Goal: Task Accomplishment & Management: Manage account settings

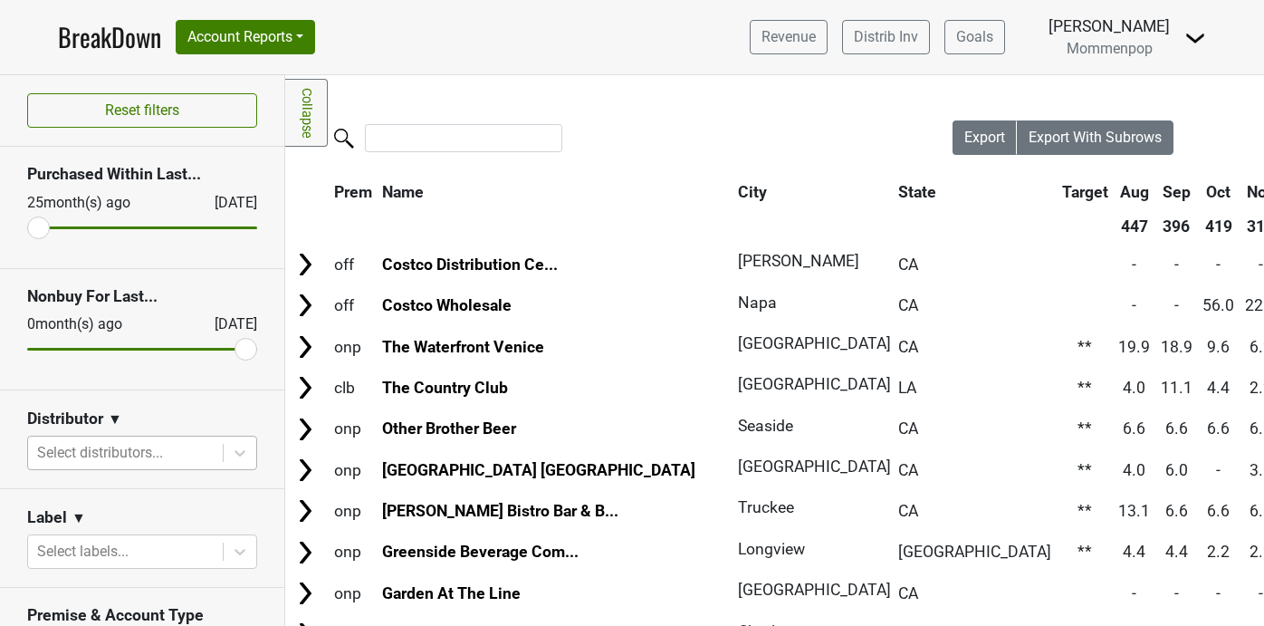
scroll to position [121, 0]
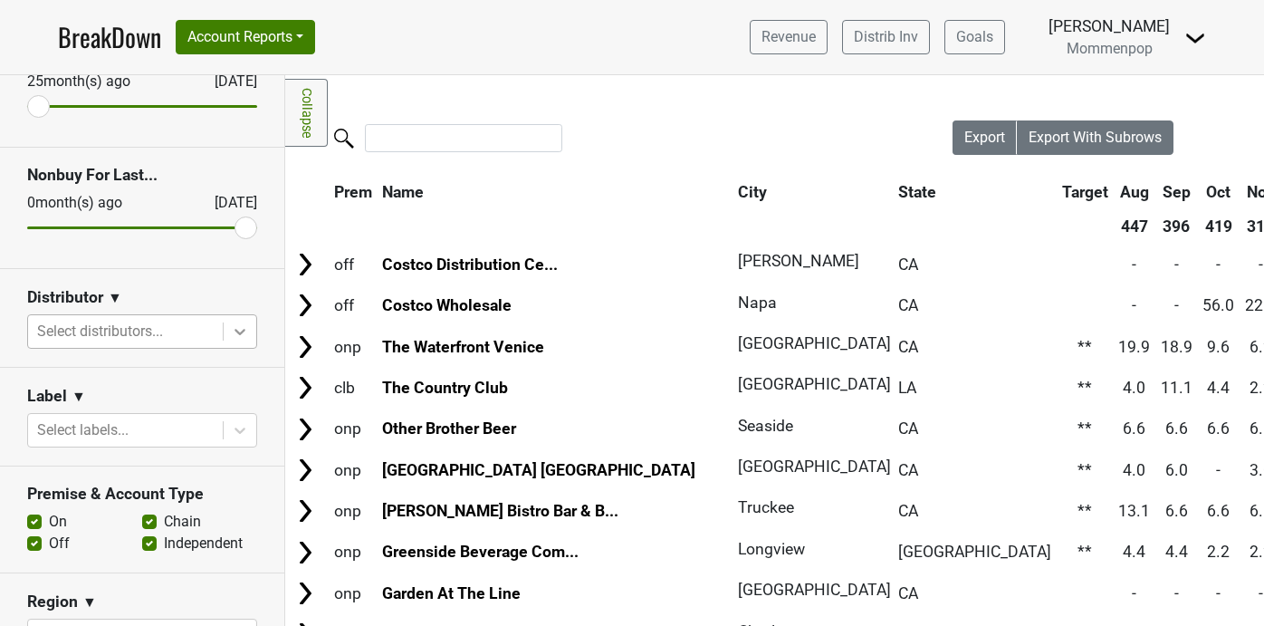
click at [240, 327] on icon at bounding box center [240, 331] width 18 height 18
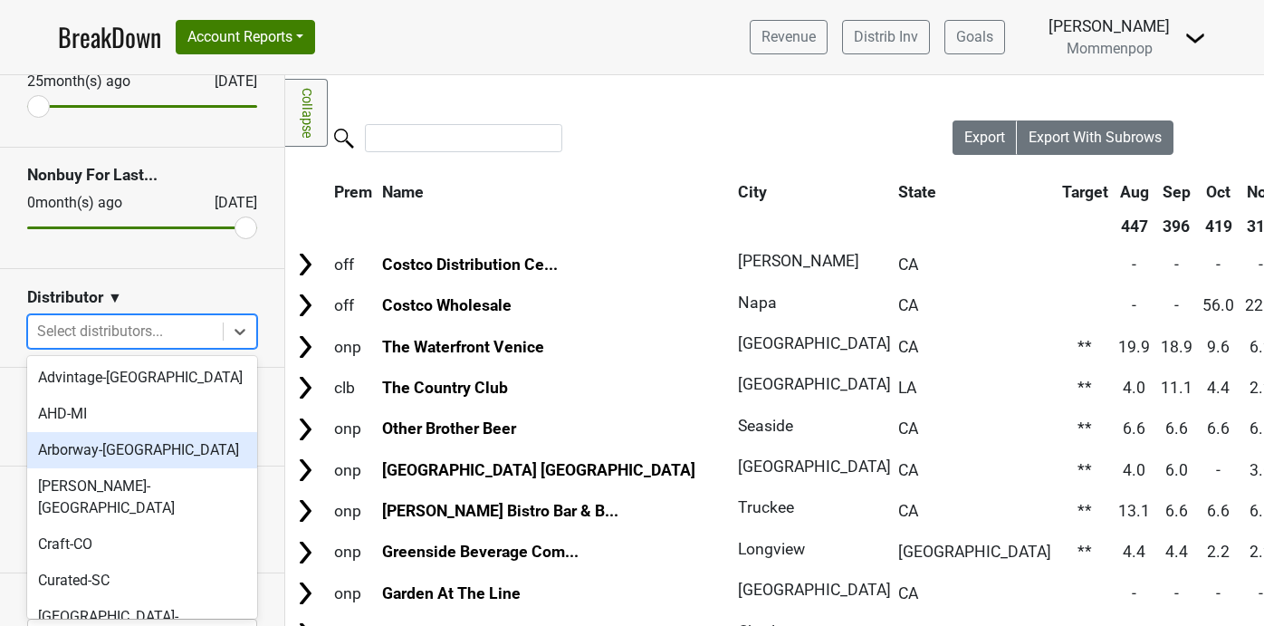
scroll to position [577, 0]
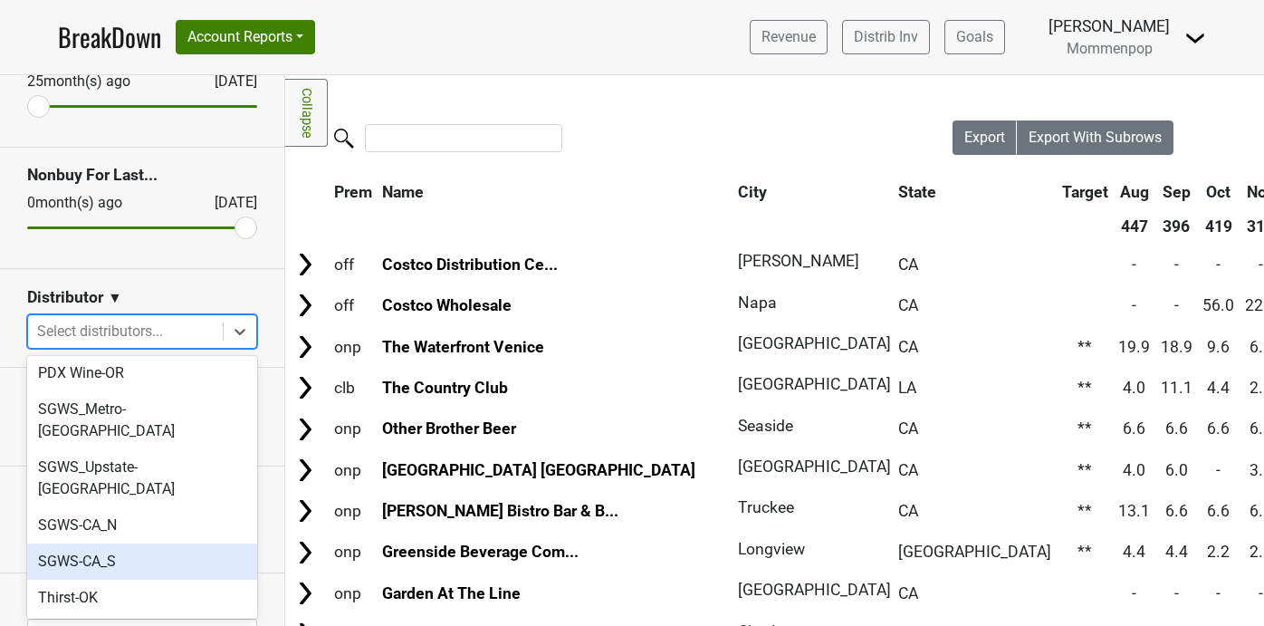
click at [178, 543] on div "SGWS-CA_S" at bounding box center [142, 561] width 230 height 36
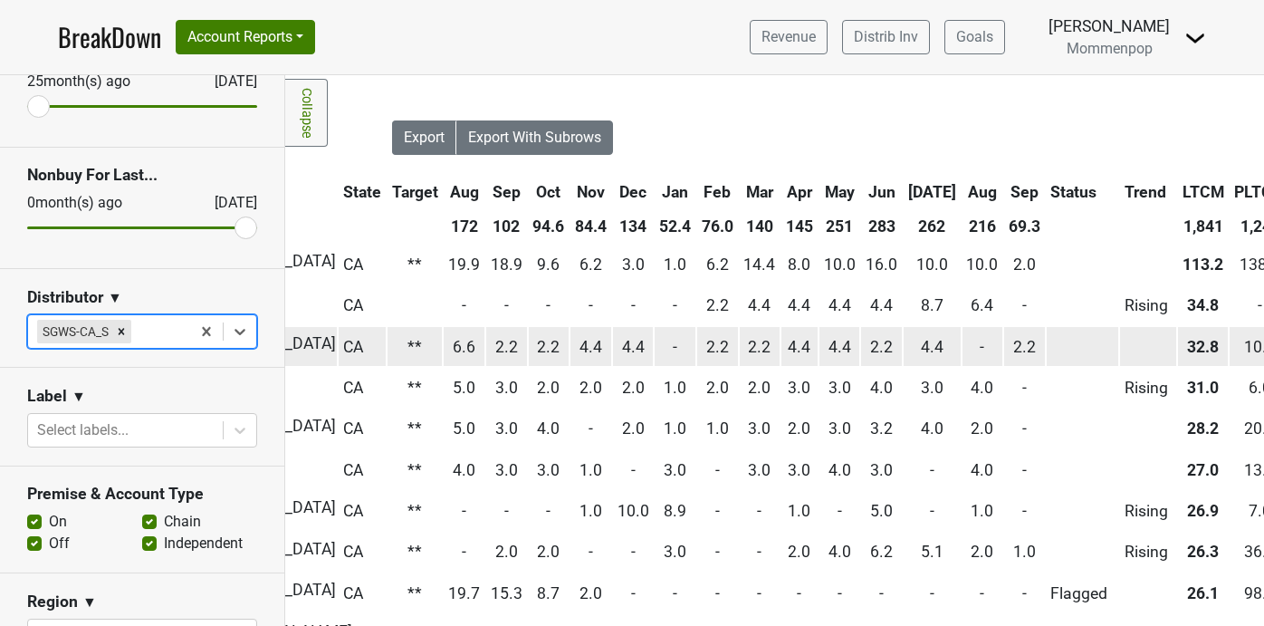
scroll to position [0, 561]
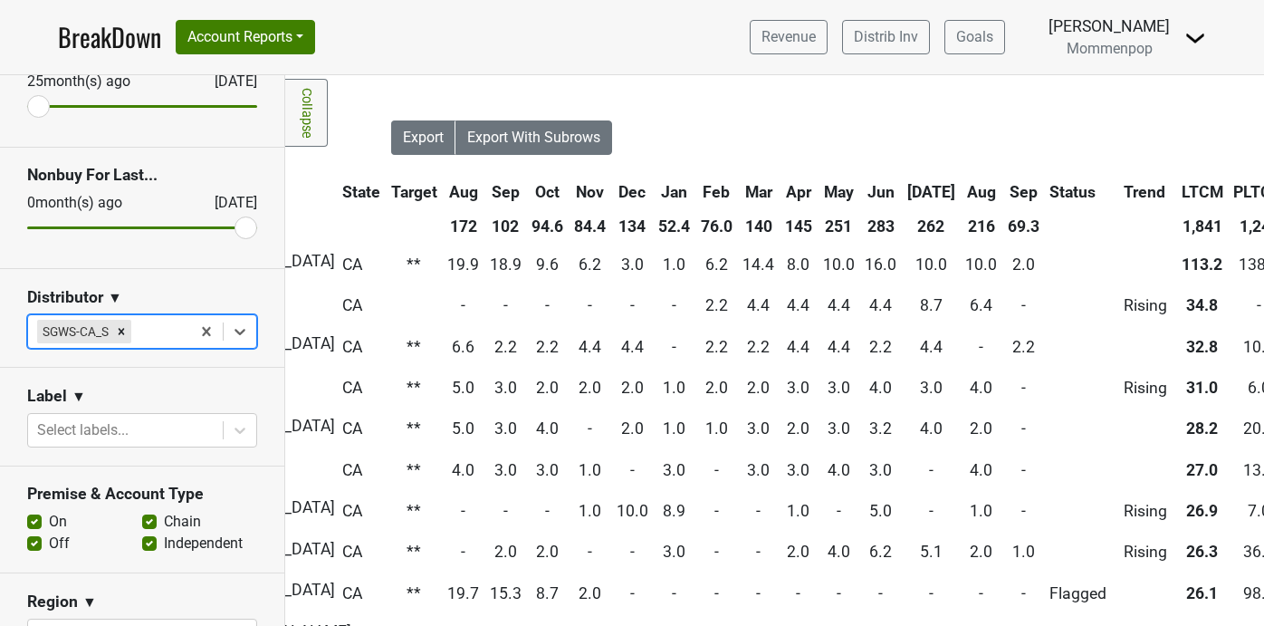
click at [1003, 190] on th "Sep" at bounding box center [1023, 192] width 41 height 33
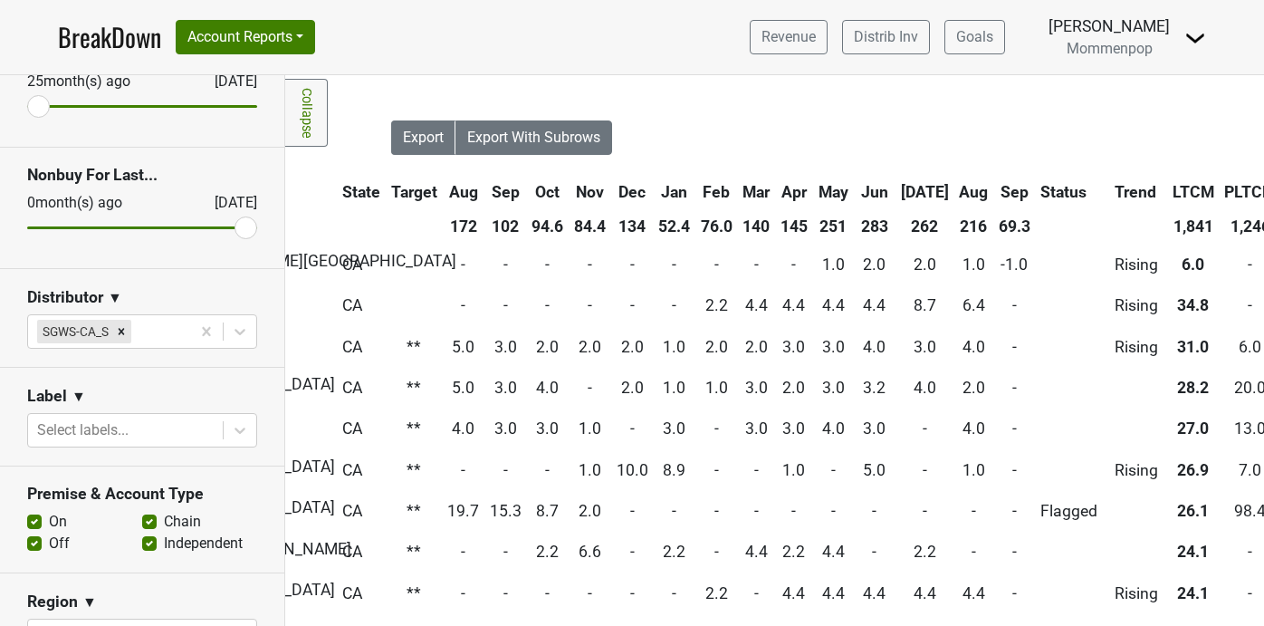
click at [994, 191] on th "Sep" at bounding box center [1014, 192] width 41 height 33
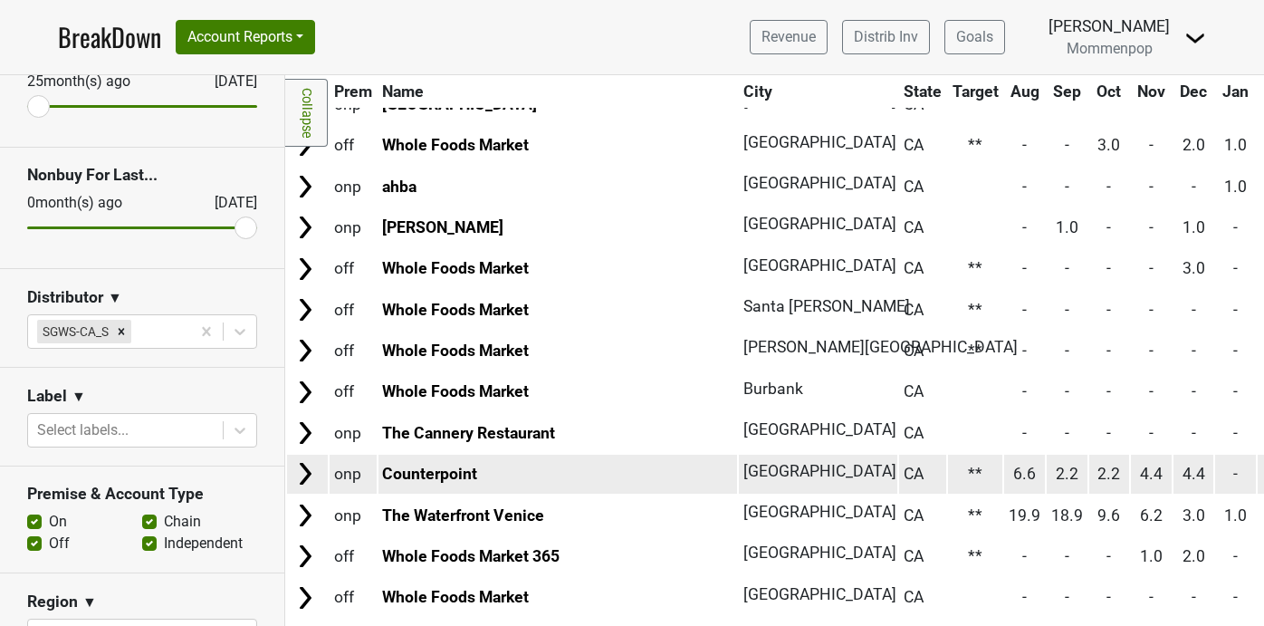
scroll to position [288, 0]
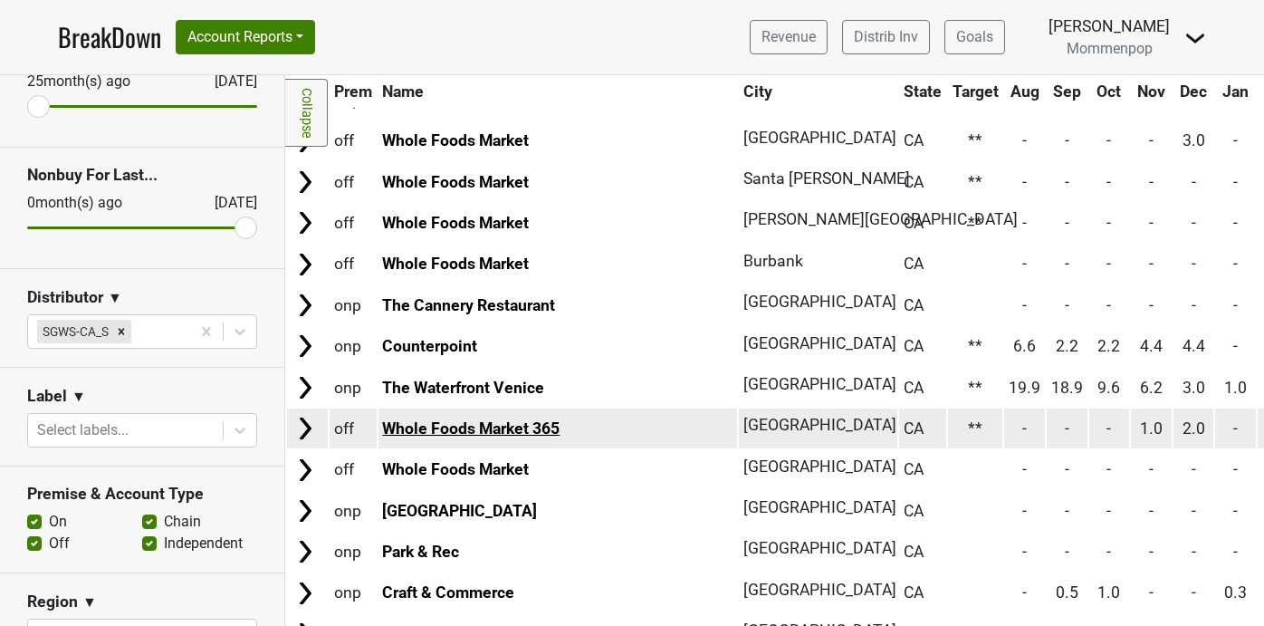
click at [527, 424] on link "Whole Foods Market 365" at bounding box center [470, 428] width 177 height 18
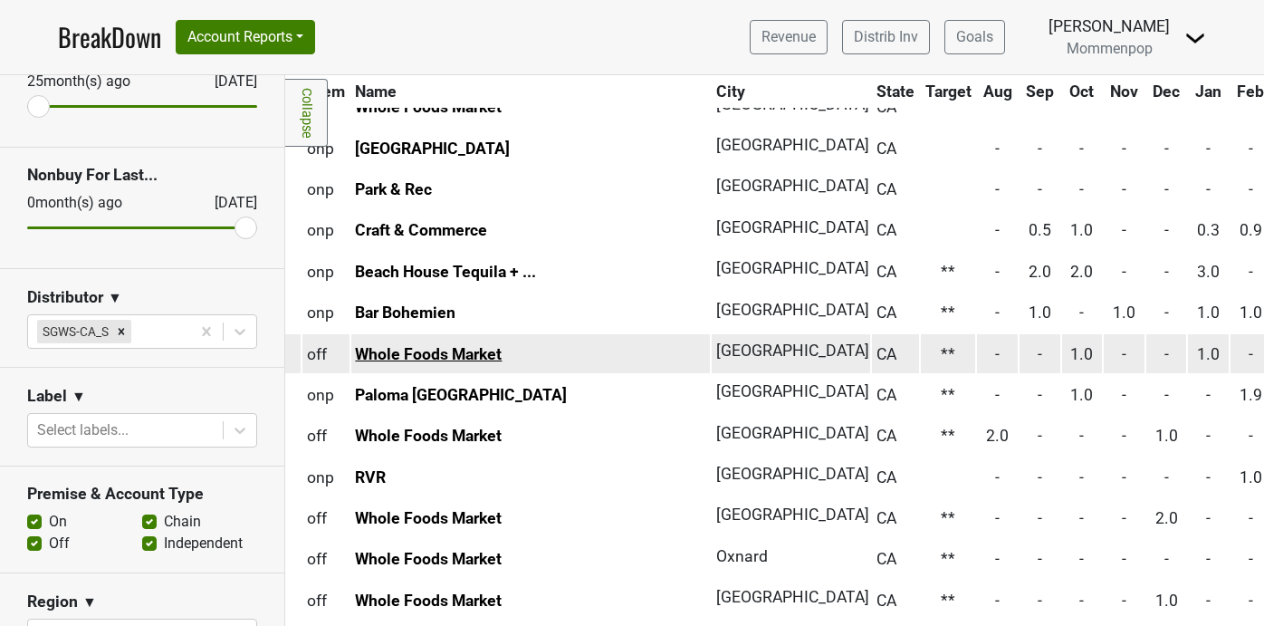
scroll to position [650, 0]
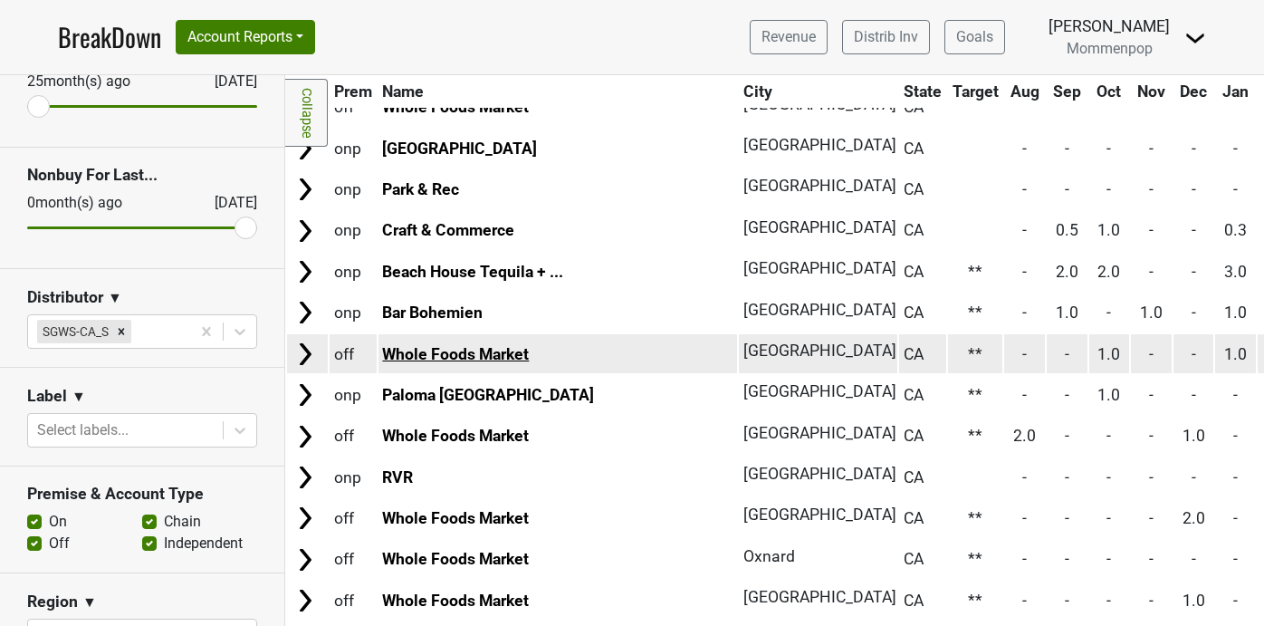
click at [440, 353] on link "Whole Foods Market" at bounding box center [455, 354] width 147 height 18
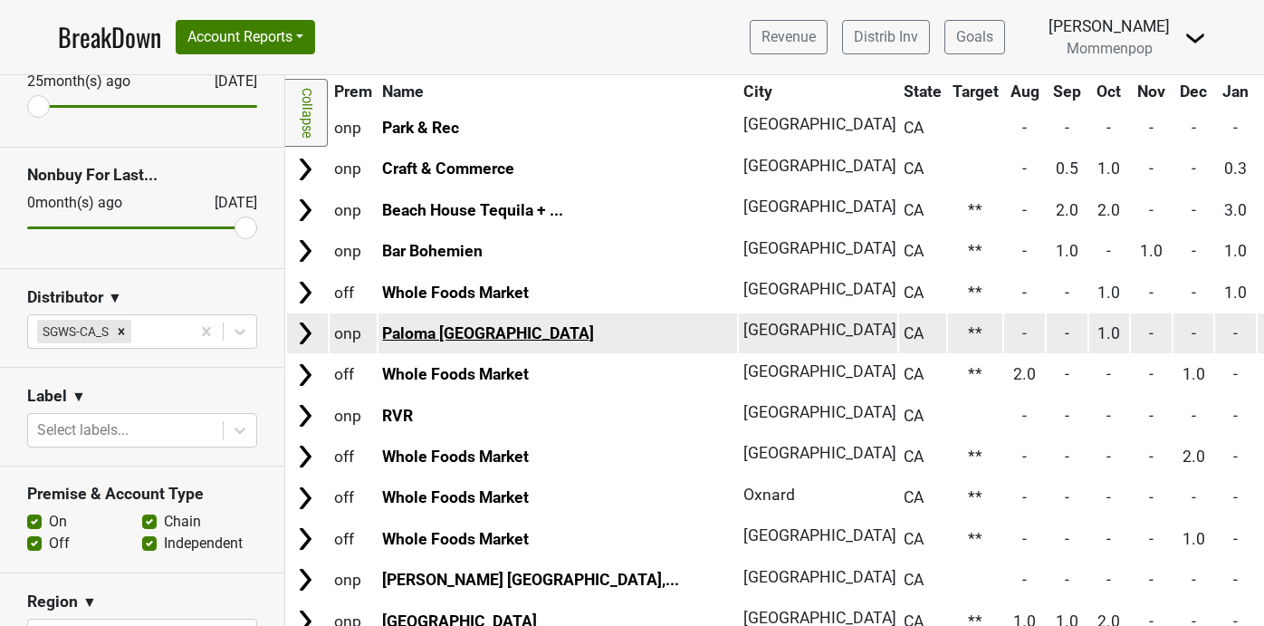
scroll to position [731, 0]
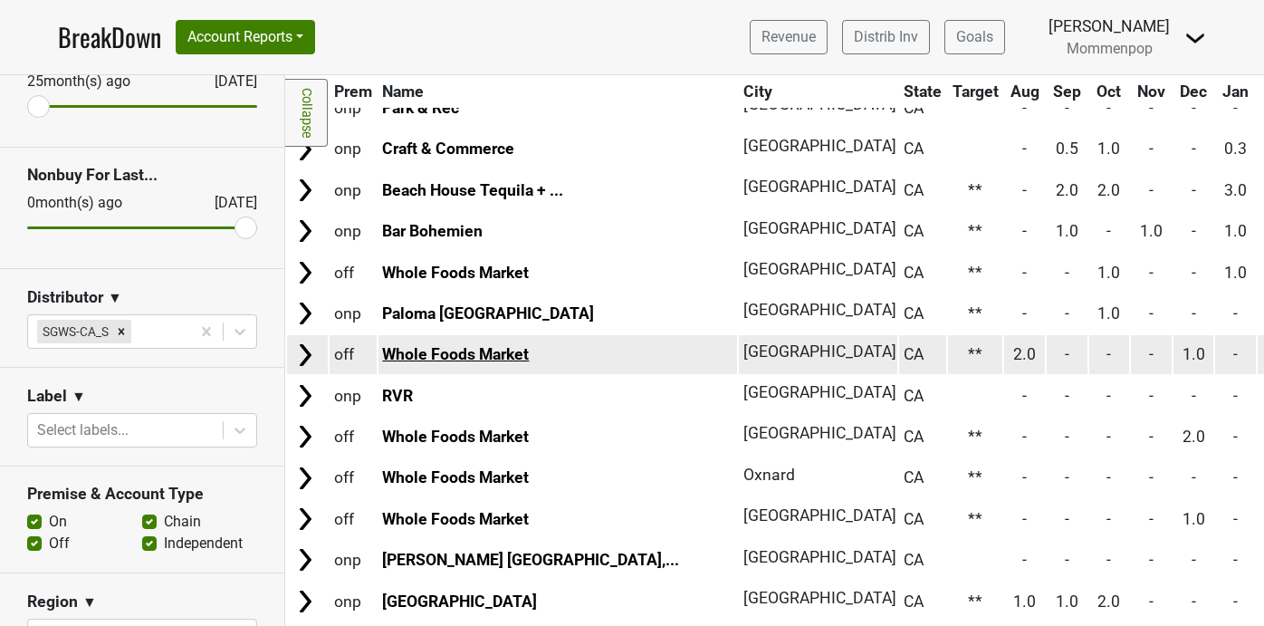
click at [482, 350] on link "Whole Foods Market" at bounding box center [455, 354] width 147 height 18
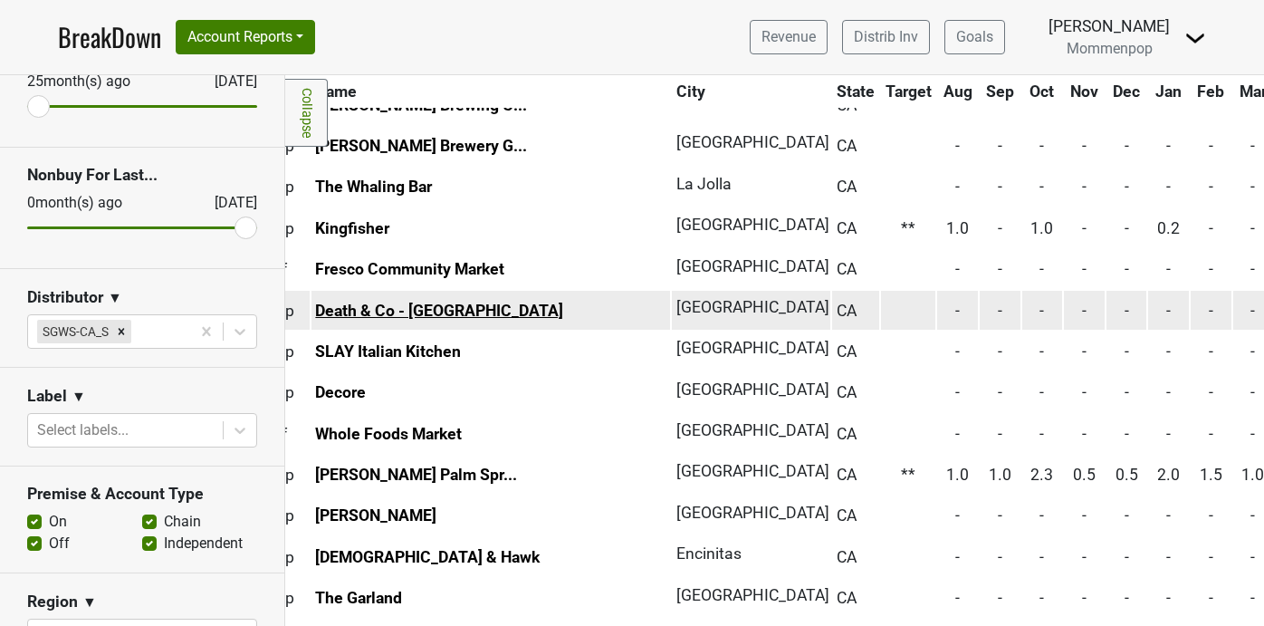
scroll to position [1351, 0]
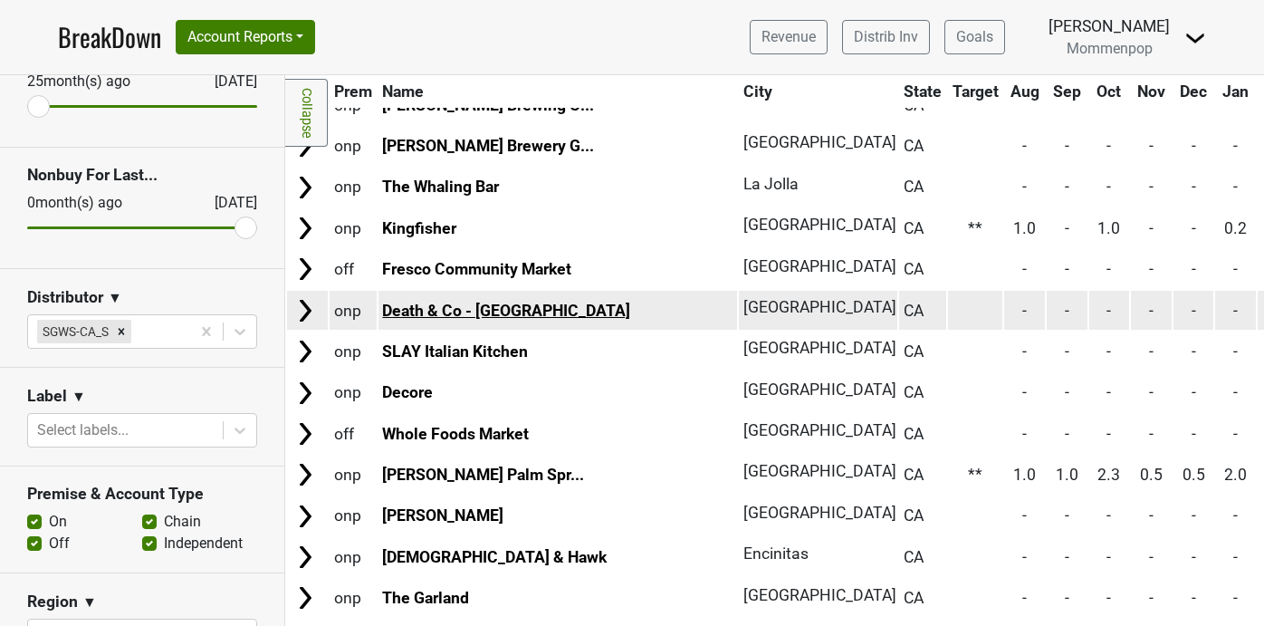
click at [442, 313] on link "Death & Co - Los Angeles" at bounding box center [506, 310] width 248 height 18
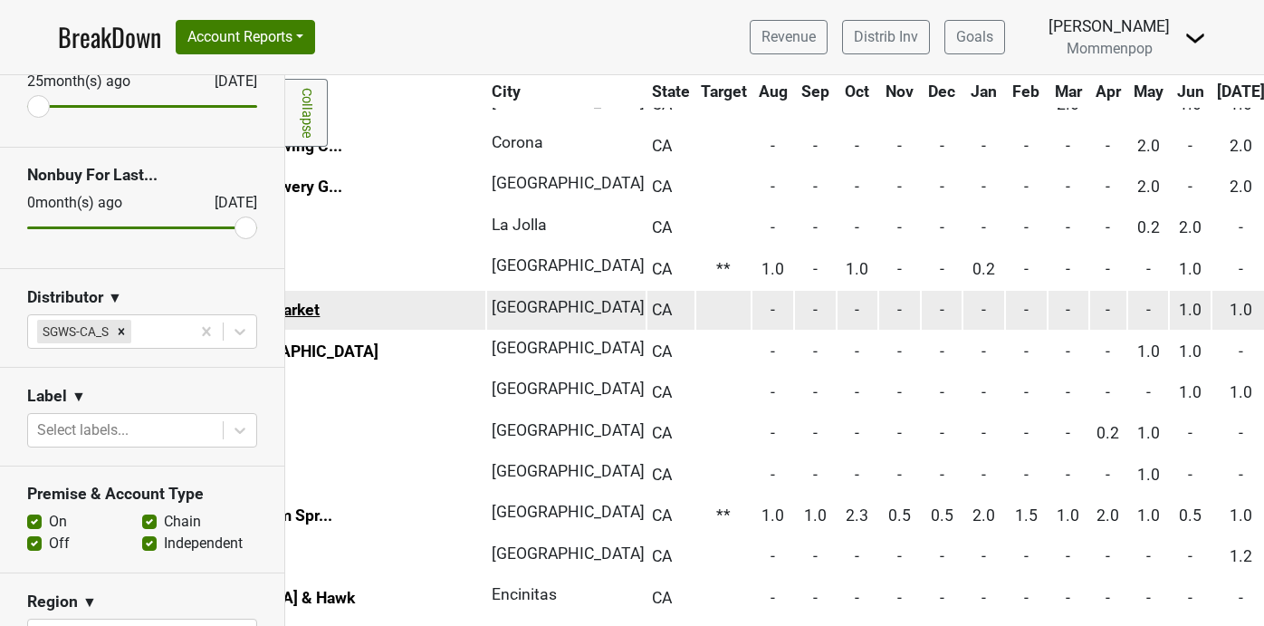
scroll to position [1310, 0]
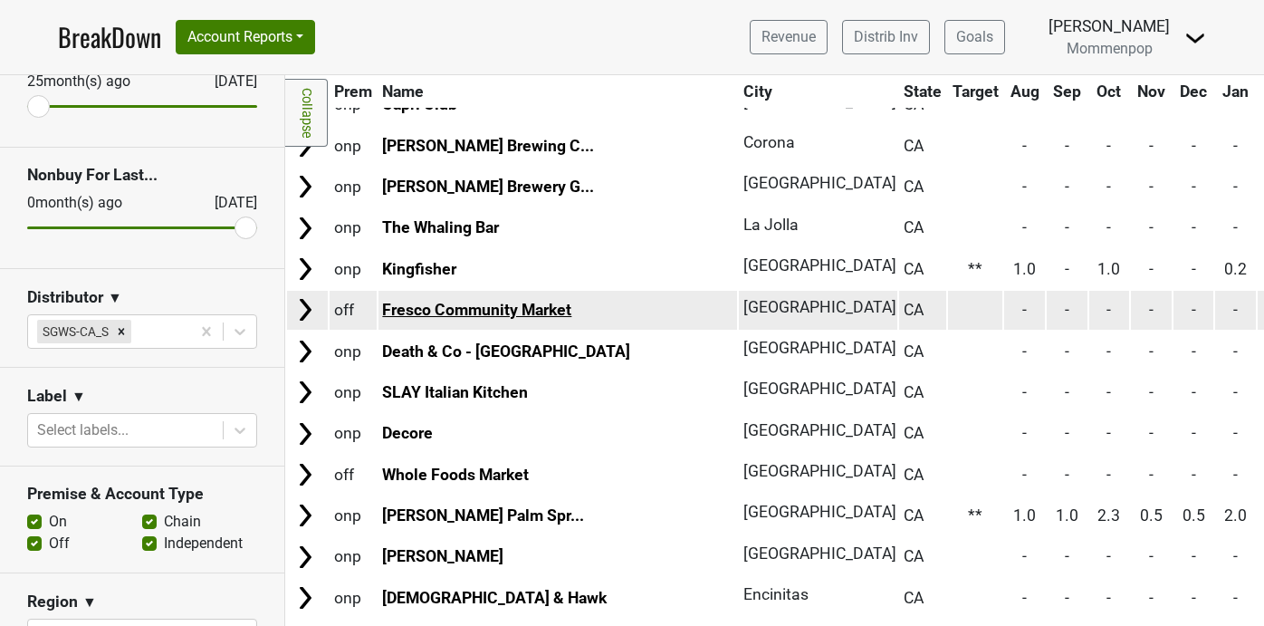
click at [439, 305] on link "Fresco Community Market" at bounding box center [476, 310] width 189 height 18
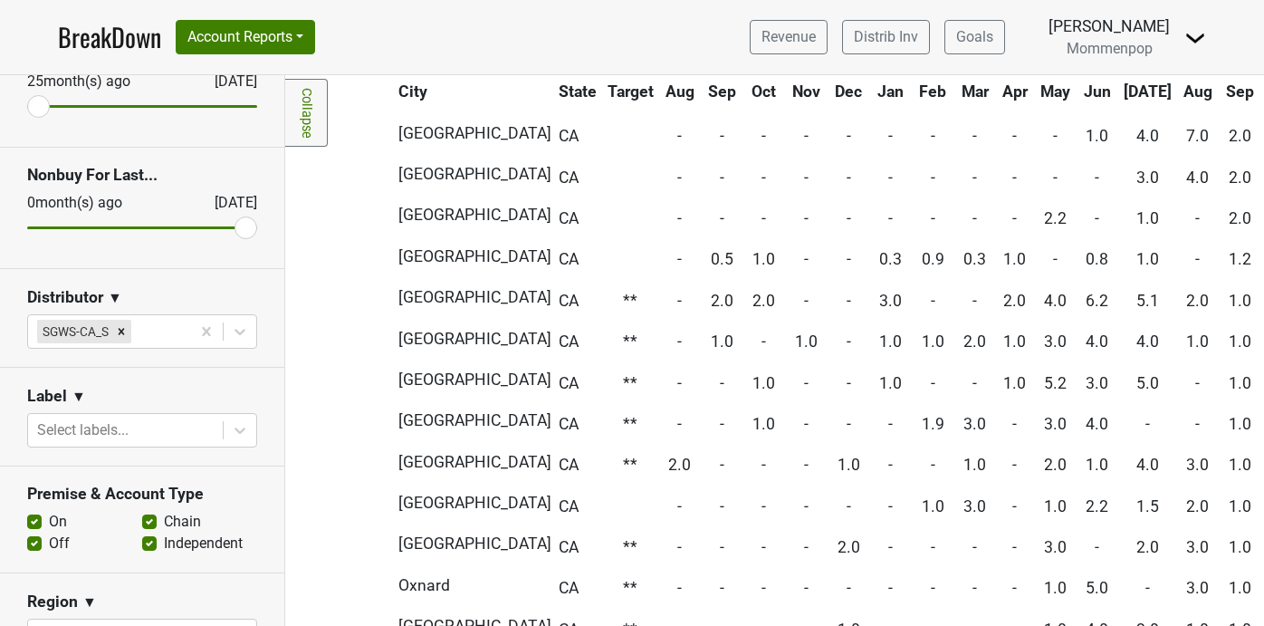
scroll to position [621, 0]
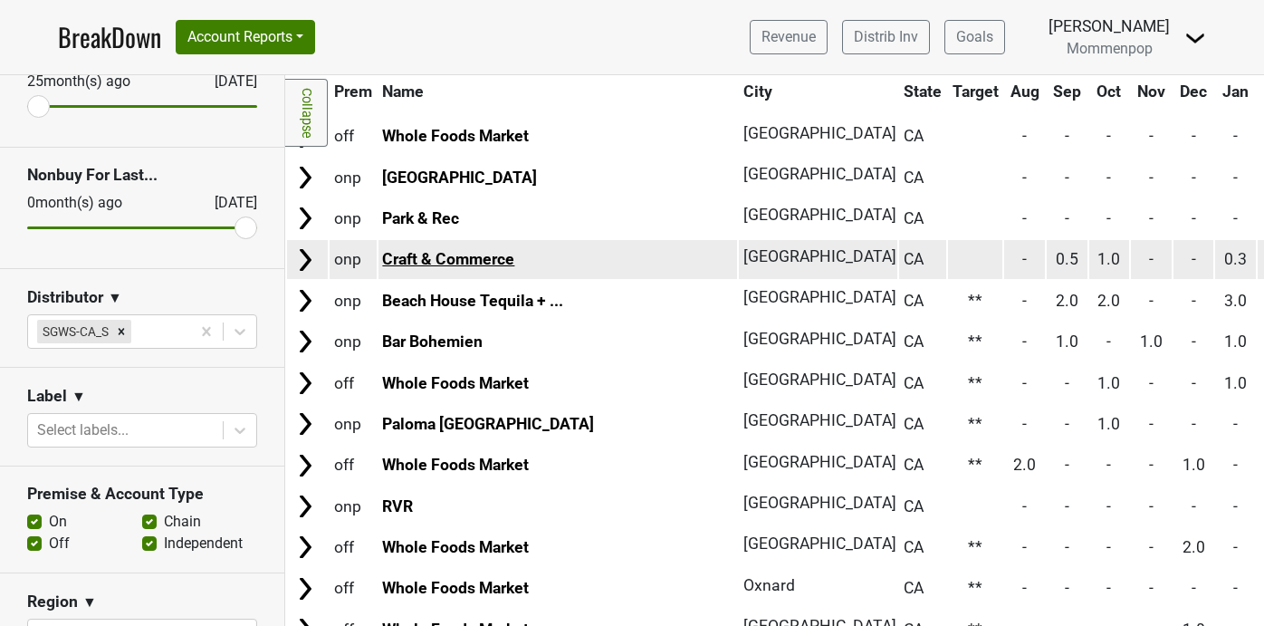
click at [439, 262] on link "Craft & Commerce" at bounding box center [448, 259] width 132 height 18
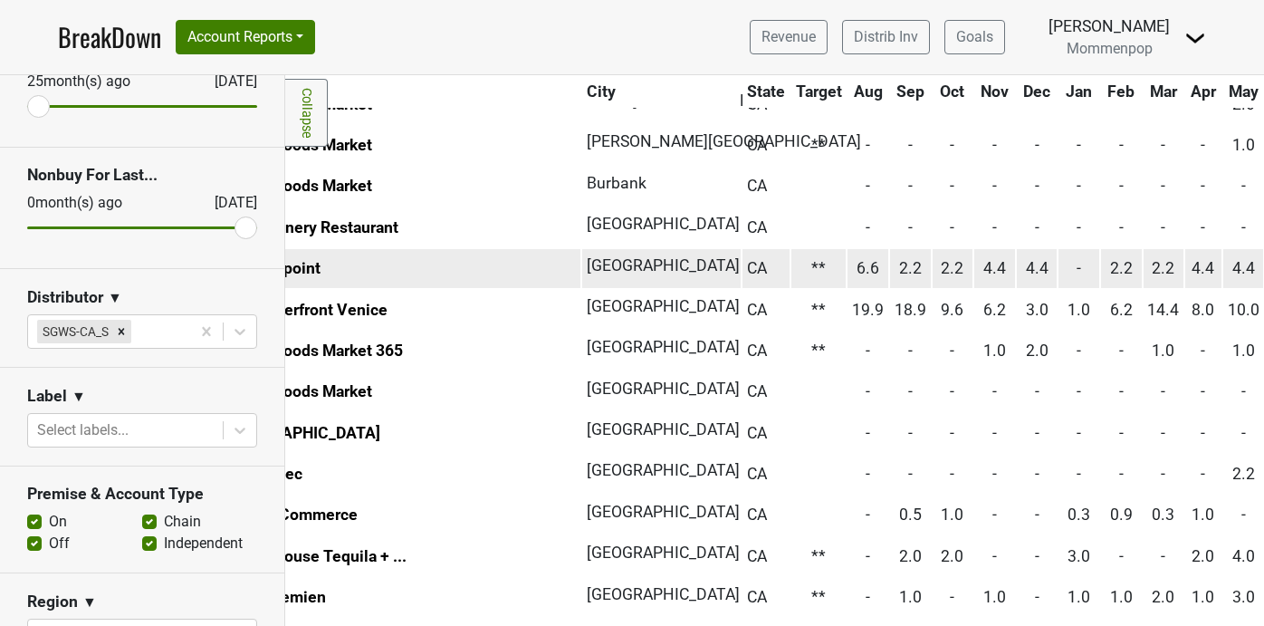
scroll to position [366, 0]
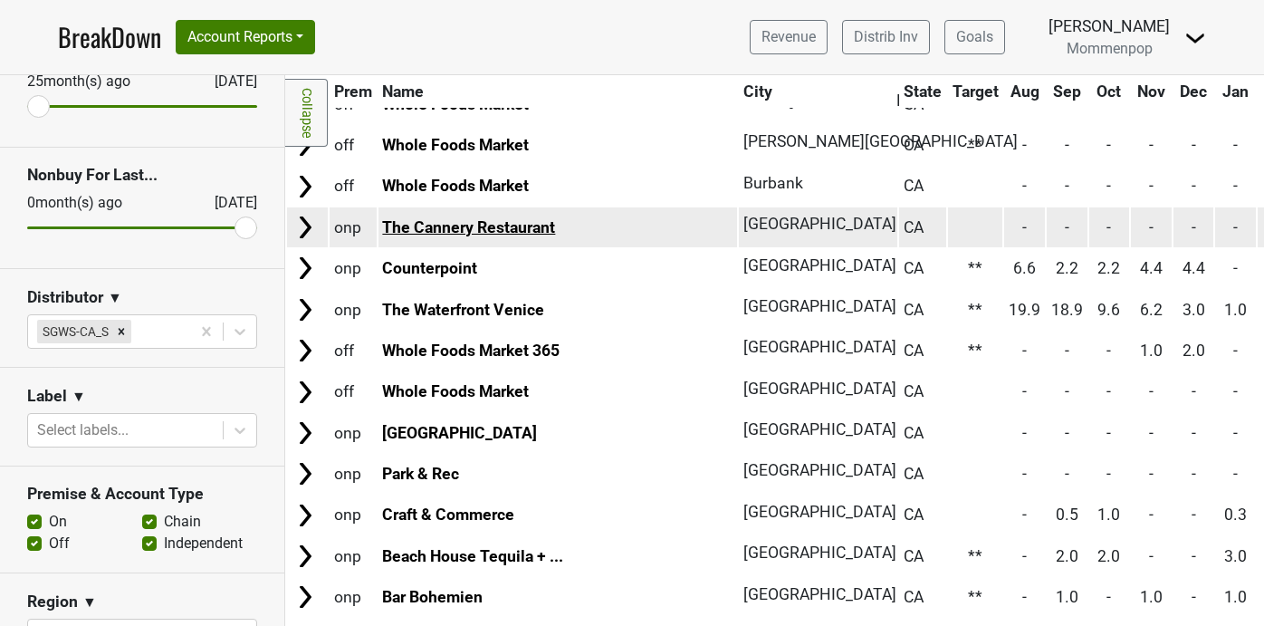
click at [467, 218] on link "The Cannery Restaurant" at bounding box center [468, 227] width 173 height 18
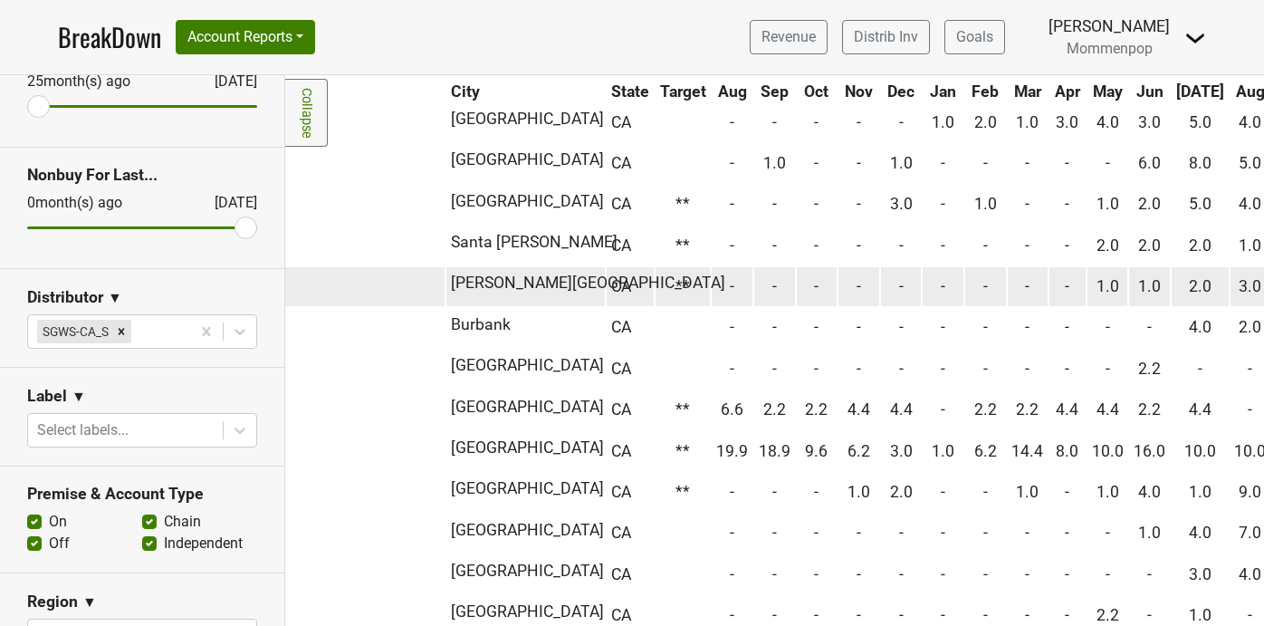
scroll to position [225, 0]
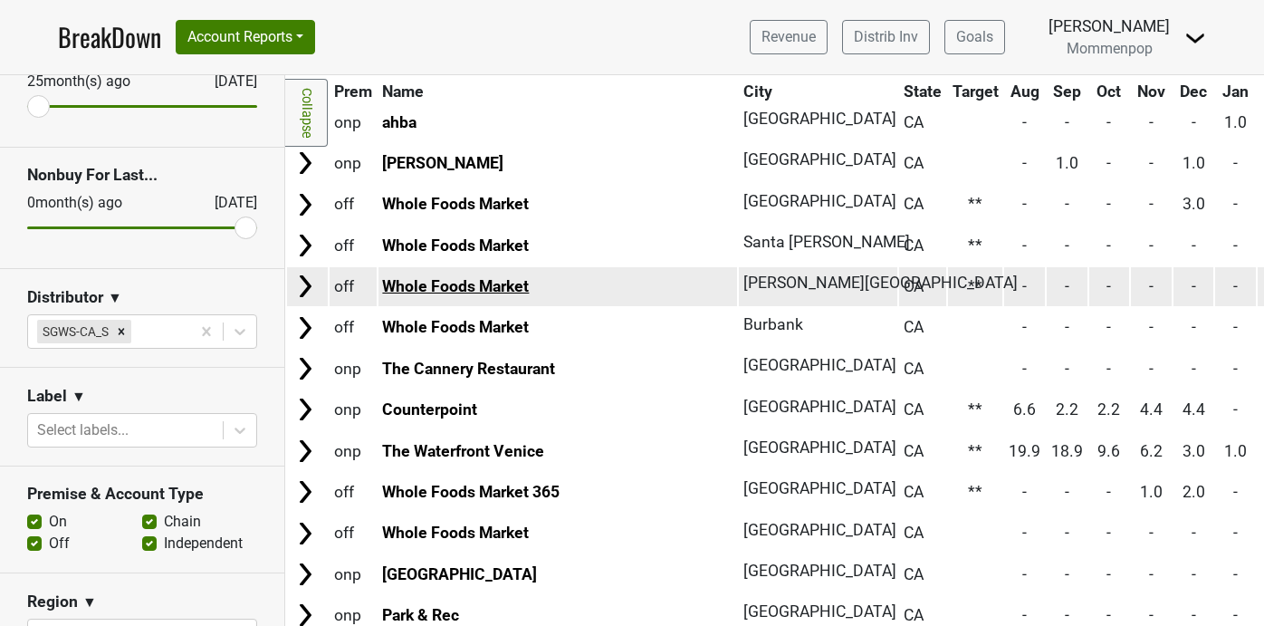
click at [527, 284] on link "Whole Foods Market" at bounding box center [455, 286] width 147 height 18
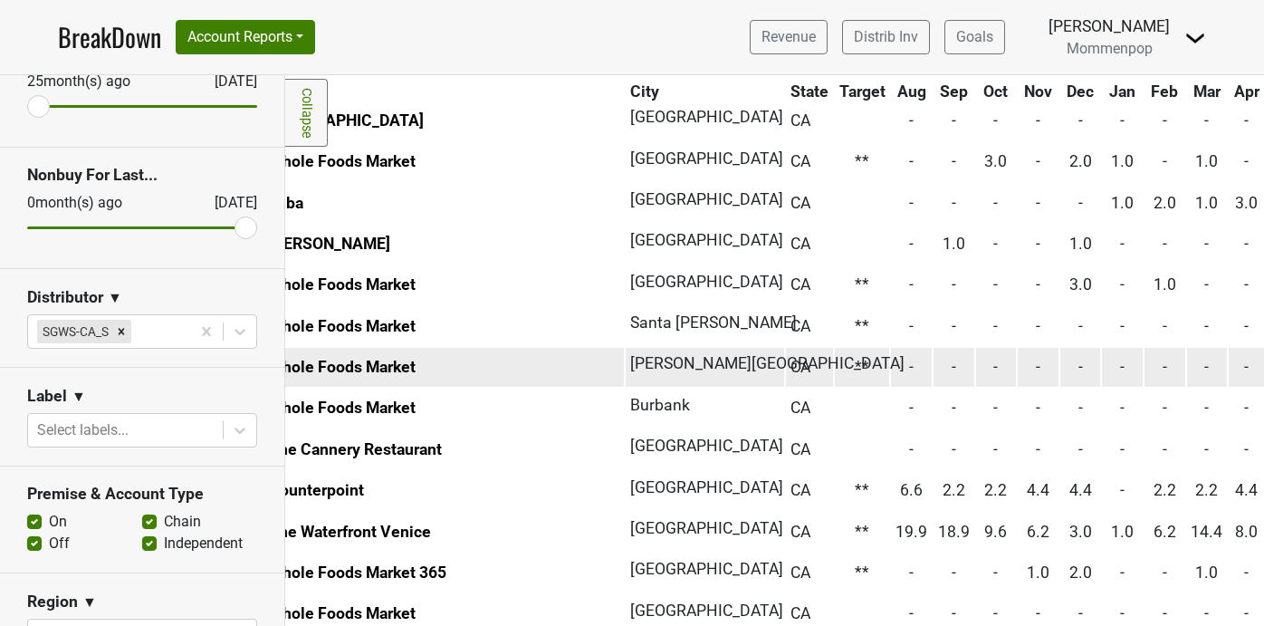
scroll to position [144, 0]
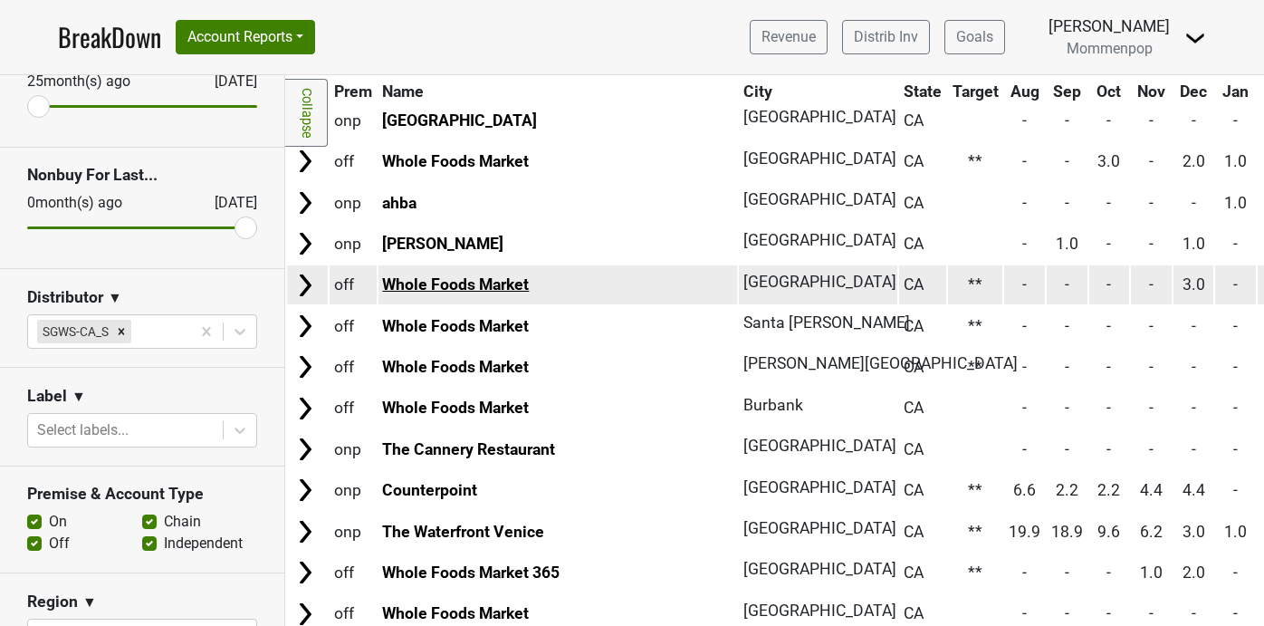
click at [489, 279] on link "Whole Foods Market" at bounding box center [455, 284] width 147 height 18
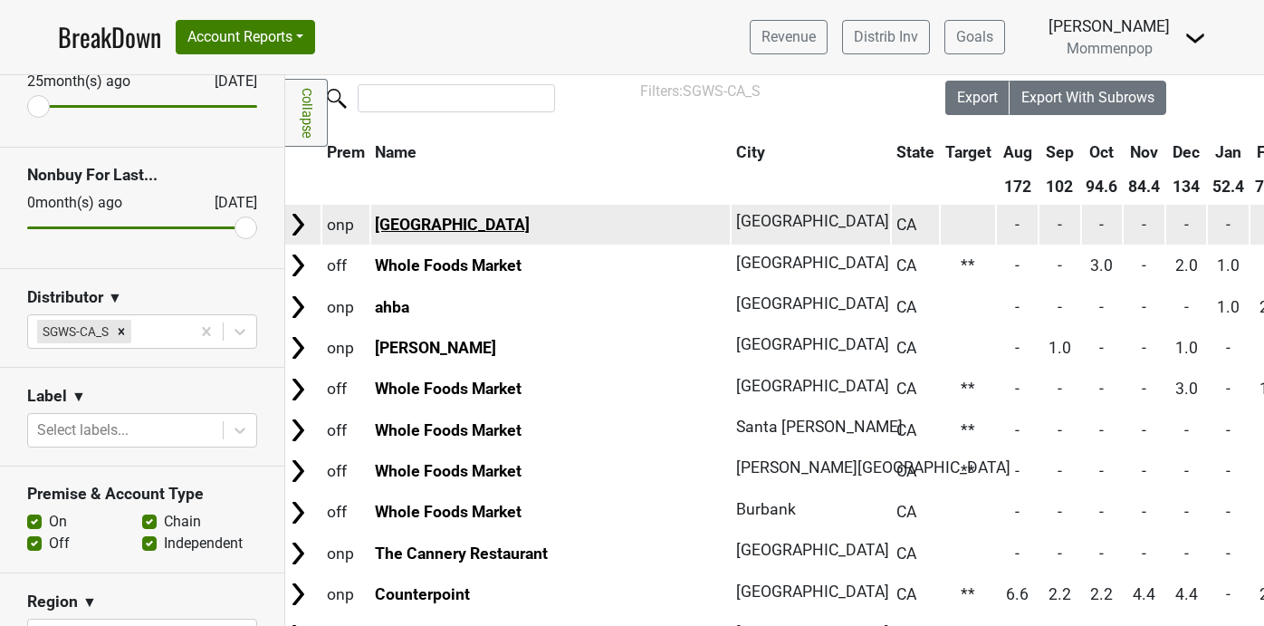
scroll to position [40, 0]
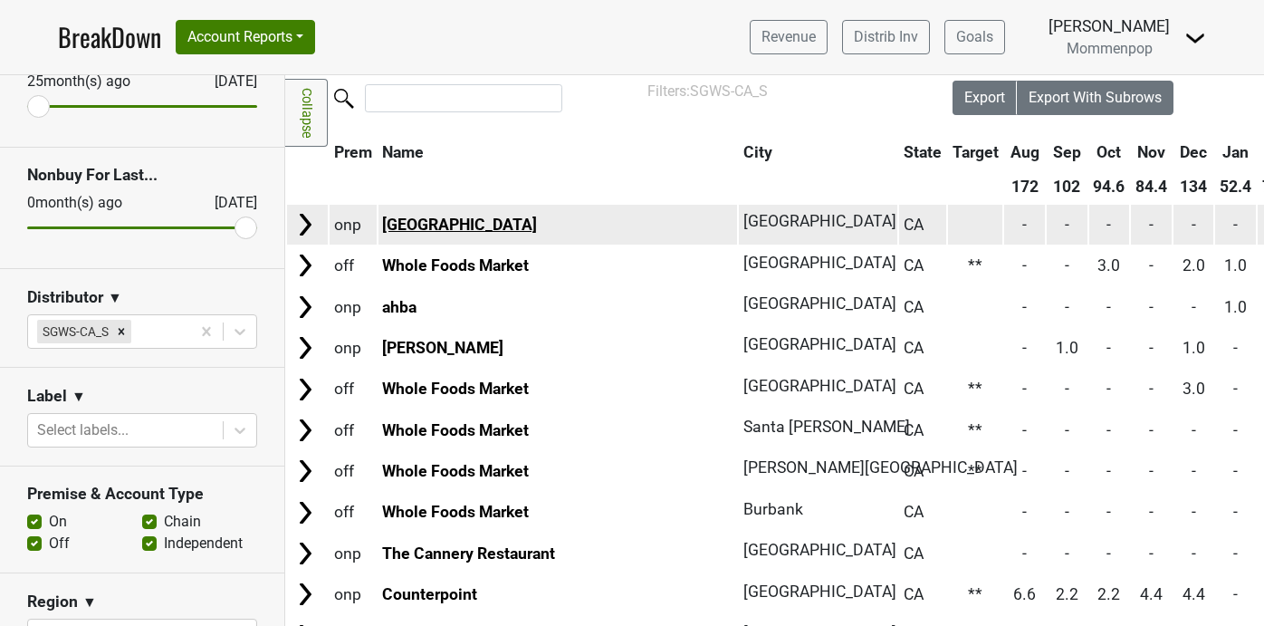
click at [466, 226] on link "Arcade Downtown" at bounding box center [459, 224] width 155 height 18
click at [410, 220] on link "Arcade Downtown" at bounding box center [459, 224] width 155 height 18
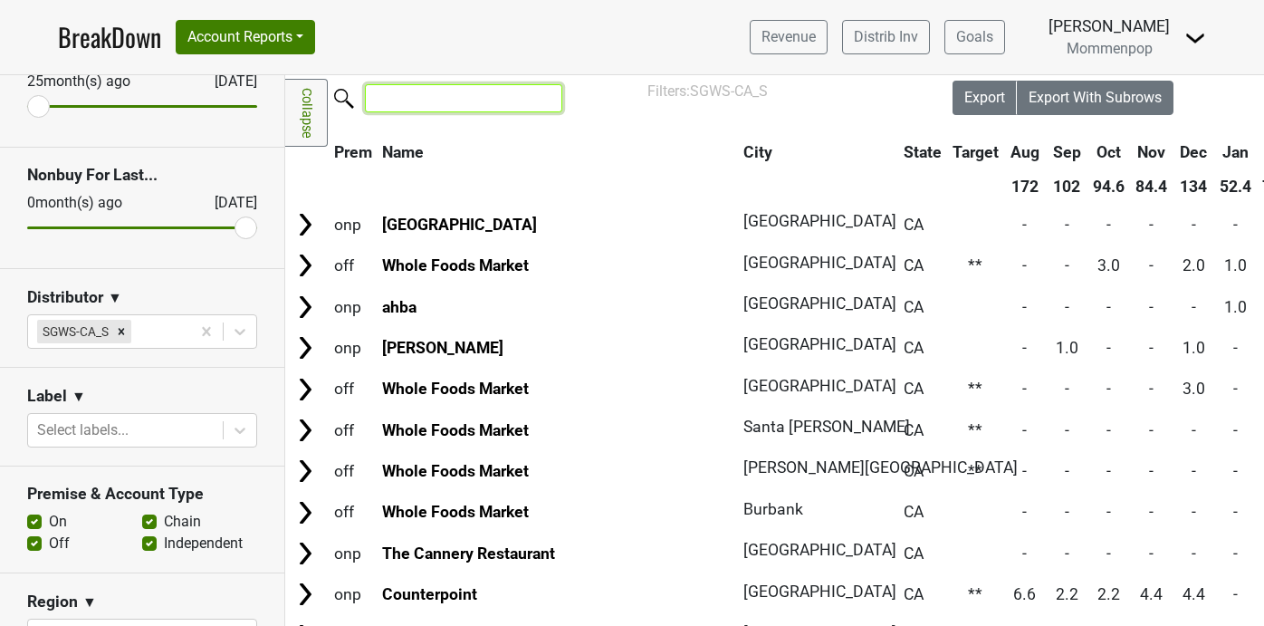
click at [419, 109] on input "search" at bounding box center [463, 98] width 197 height 28
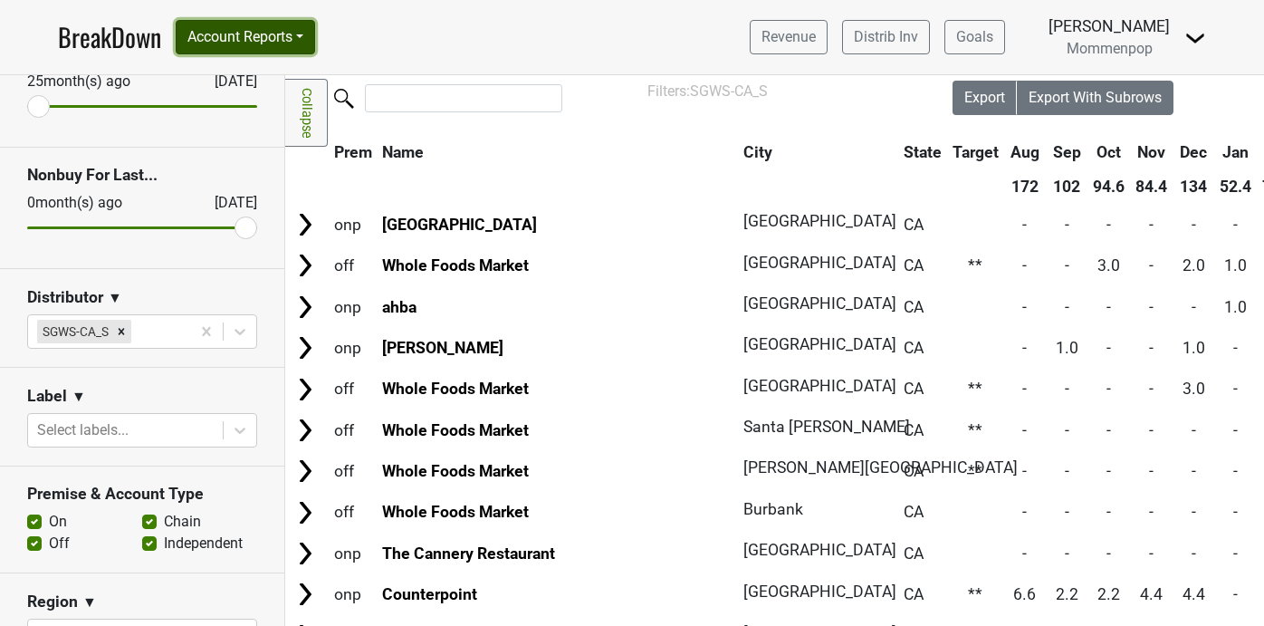
click at [281, 26] on button "Account Reports" at bounding box center [245, 37] width 139 height 34
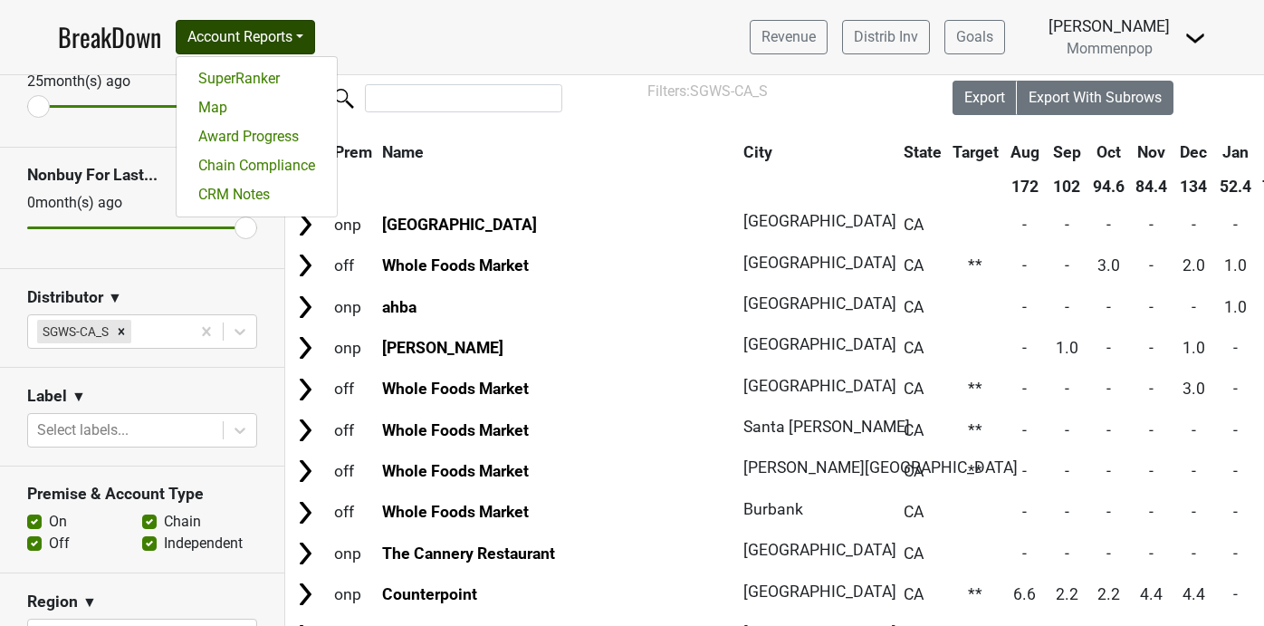
click at [133, 43] on link "BreakDown" at bounding box center [109, 37] width 103 height 38
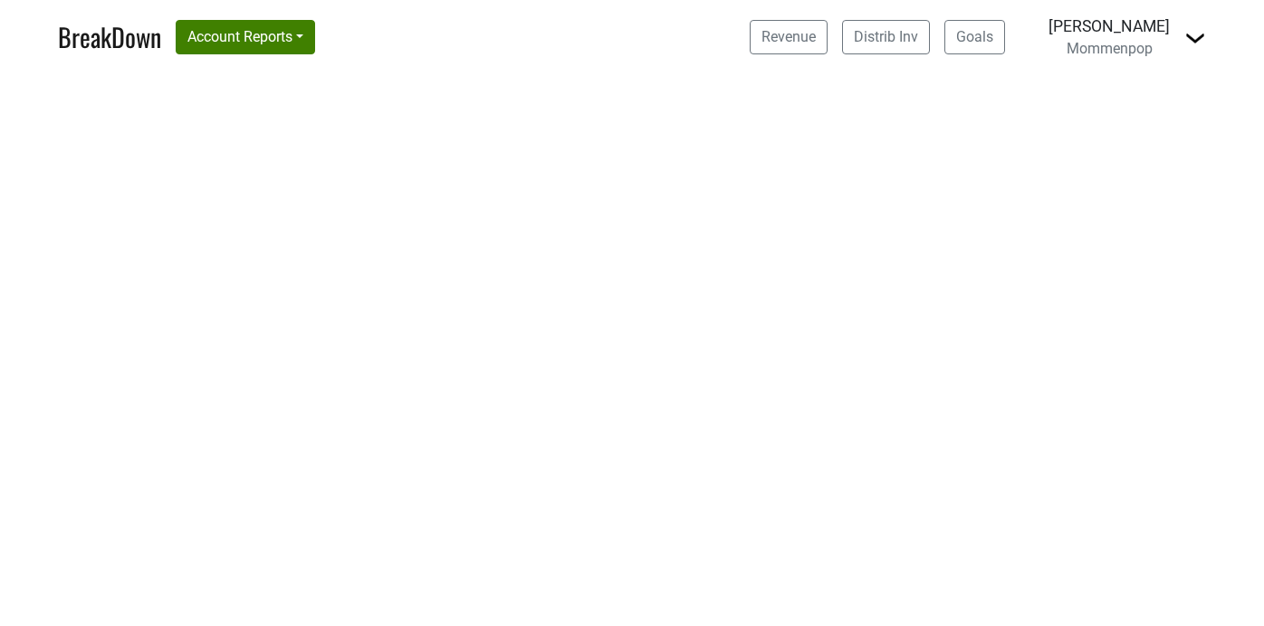
select select "CA"
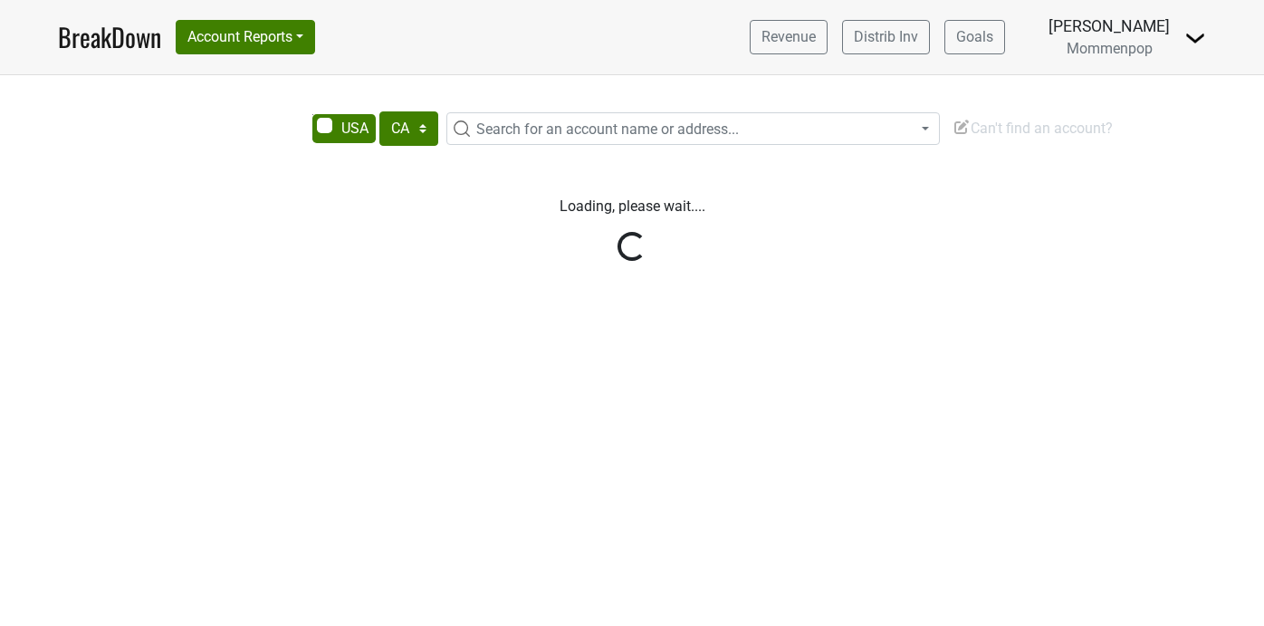
select select "CA"
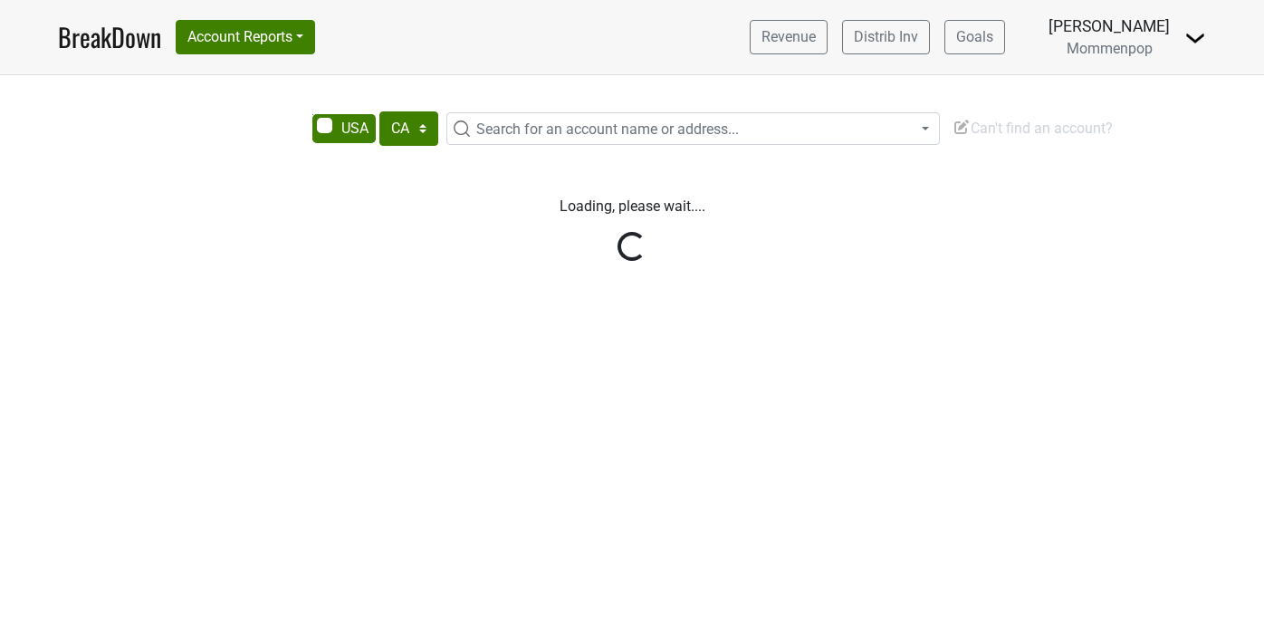
select select "CA"
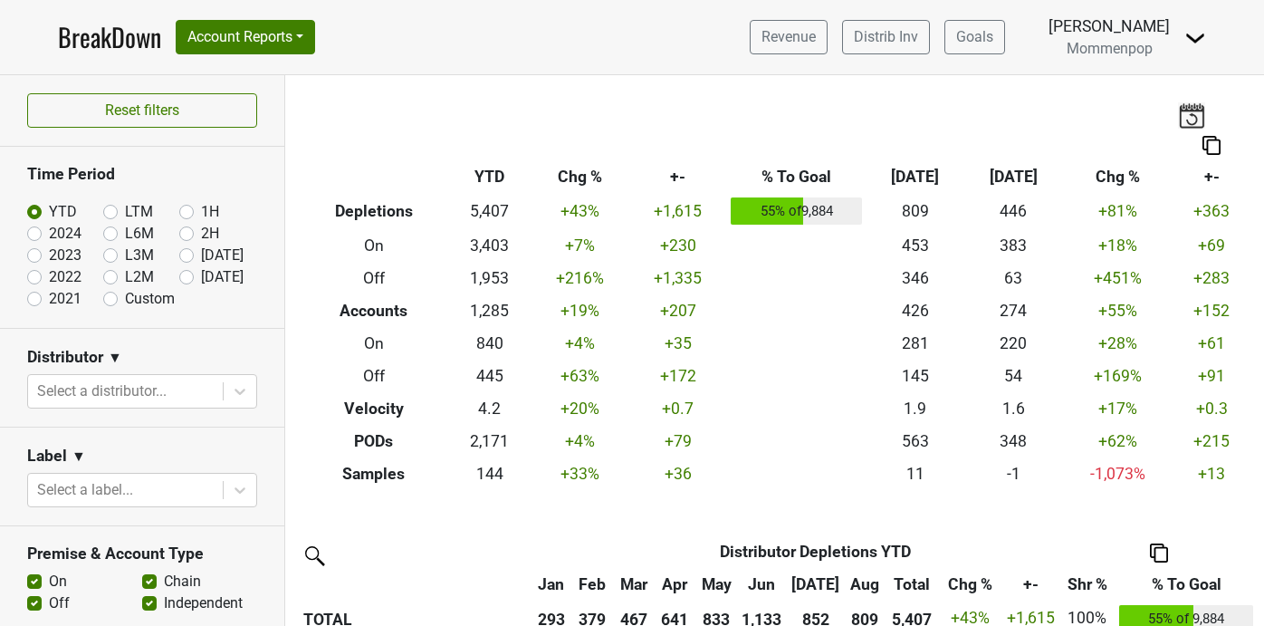
click at [1182, 34] on div "Revenue Distrib Inv Goals Sean O'Connell Mommenpop Control Center Open Leadrank…" at bounding box center [970, 36] width 471 height 45
click at [1186, 36] on img at bounding box center [1195, 38] width 22 height 22
click at [1158, 98] on link "Open Leadrank" at bounding box center [1133, 102] width 143 height 29
click at [252, 33] on button "Account Reports" at bounding box center [245, 37] width 139 height 34
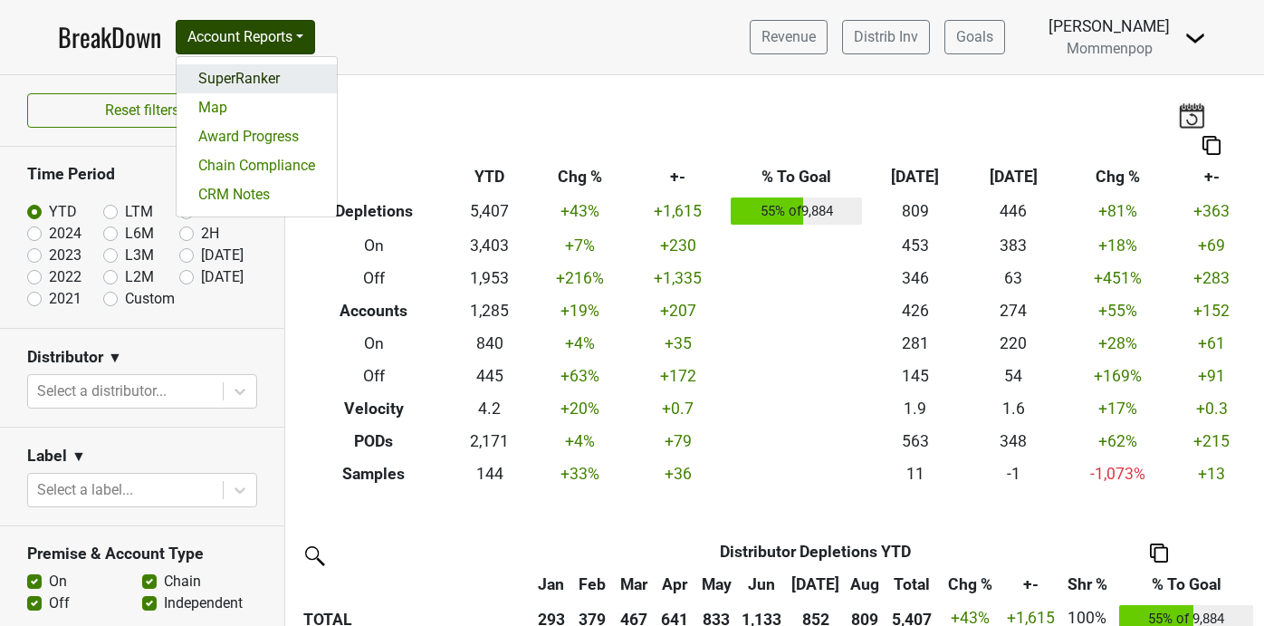
click at [250, 77] on link "SuperRanker" at bounding box center [257, 78] width 160 height 29
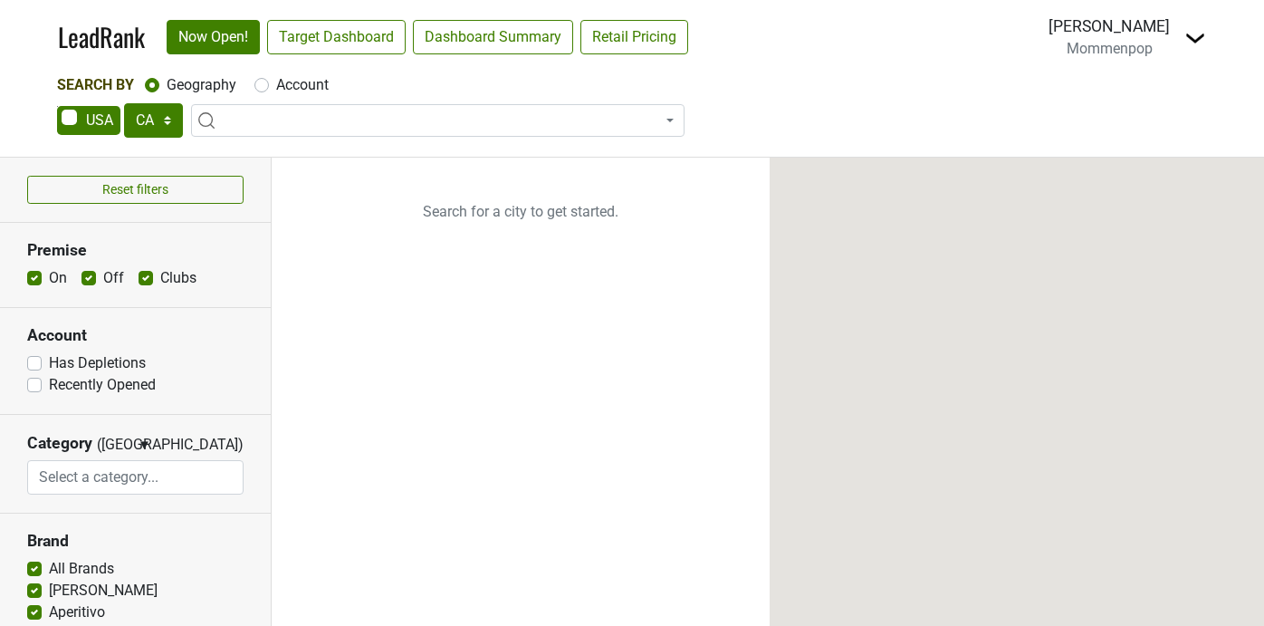
select select "CA"
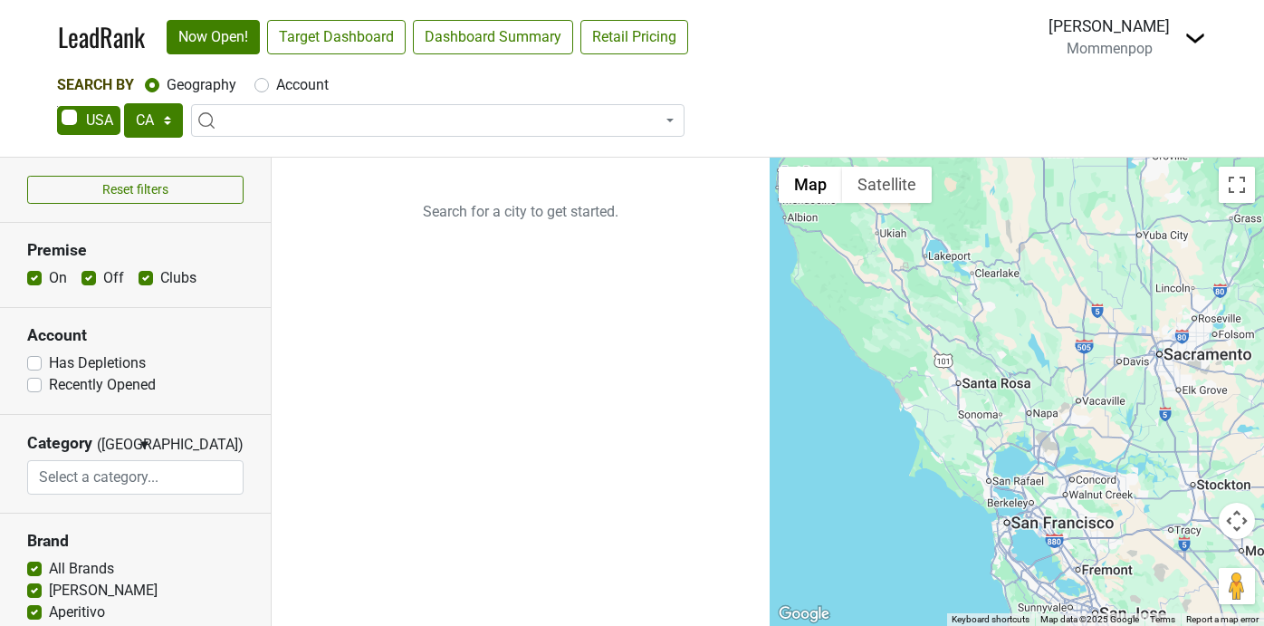
click at [276, 84] on label "Account" at bounding box center [302, 85] width 53 height 22
click at [264, 84] on input "Account" at bounding box center [261, 83] width 14 height 18
radio input "true"
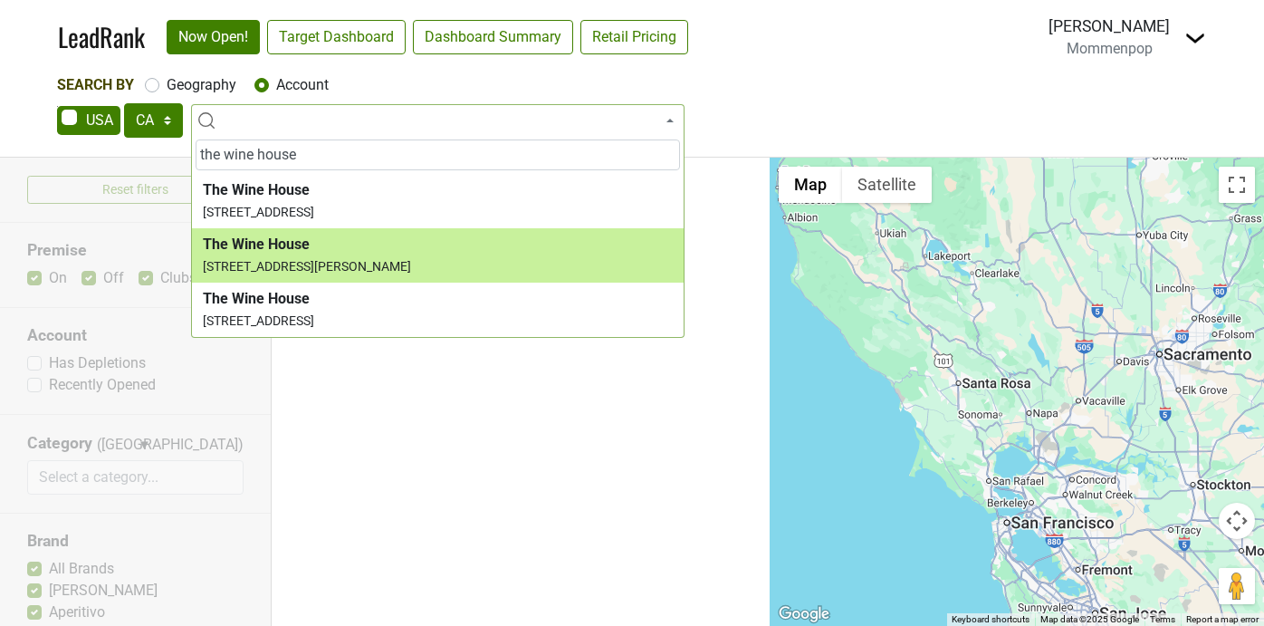
type input "the wine house"
select select "34777"
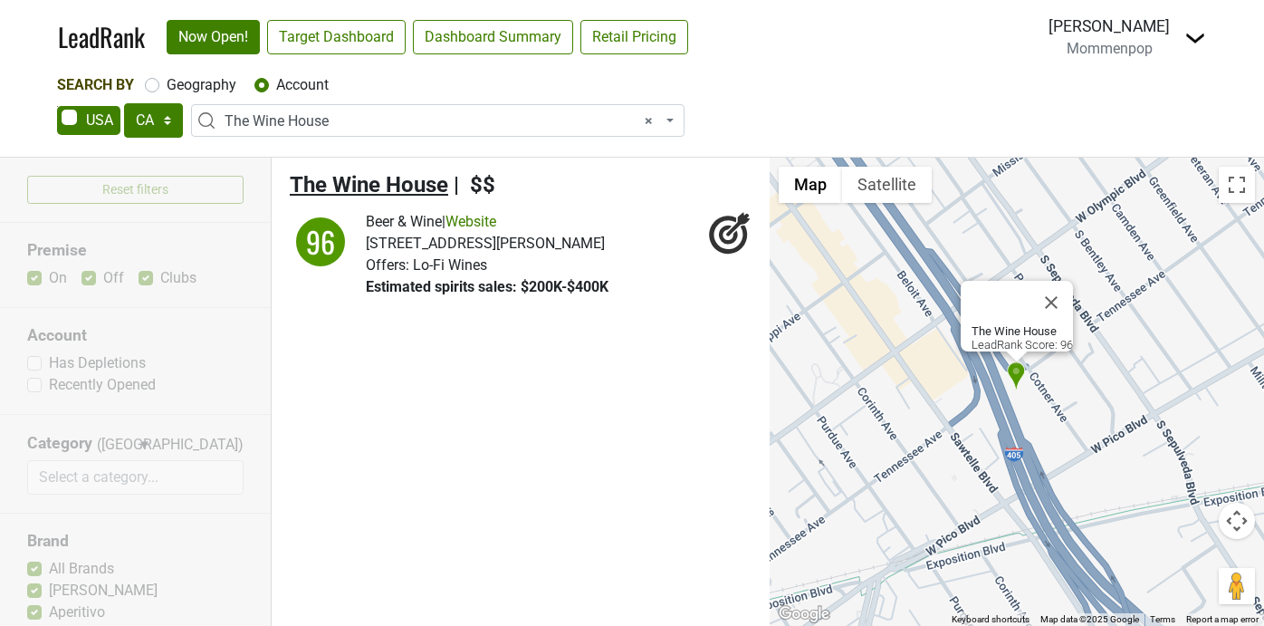
click at [406, 189] on span "The Wine House" at bounding box center [369, 184] width 158 height 25
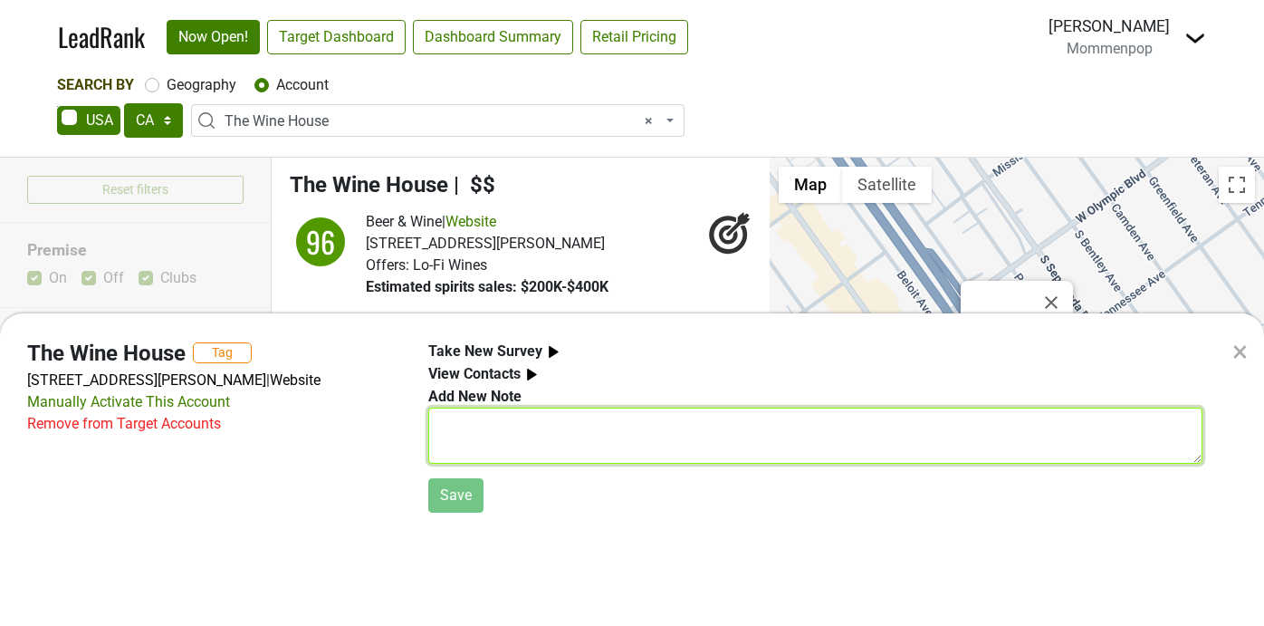
click at [482, 434] on textarea at bounding box center [815, 435] width 774 height 56
type textarea "W"
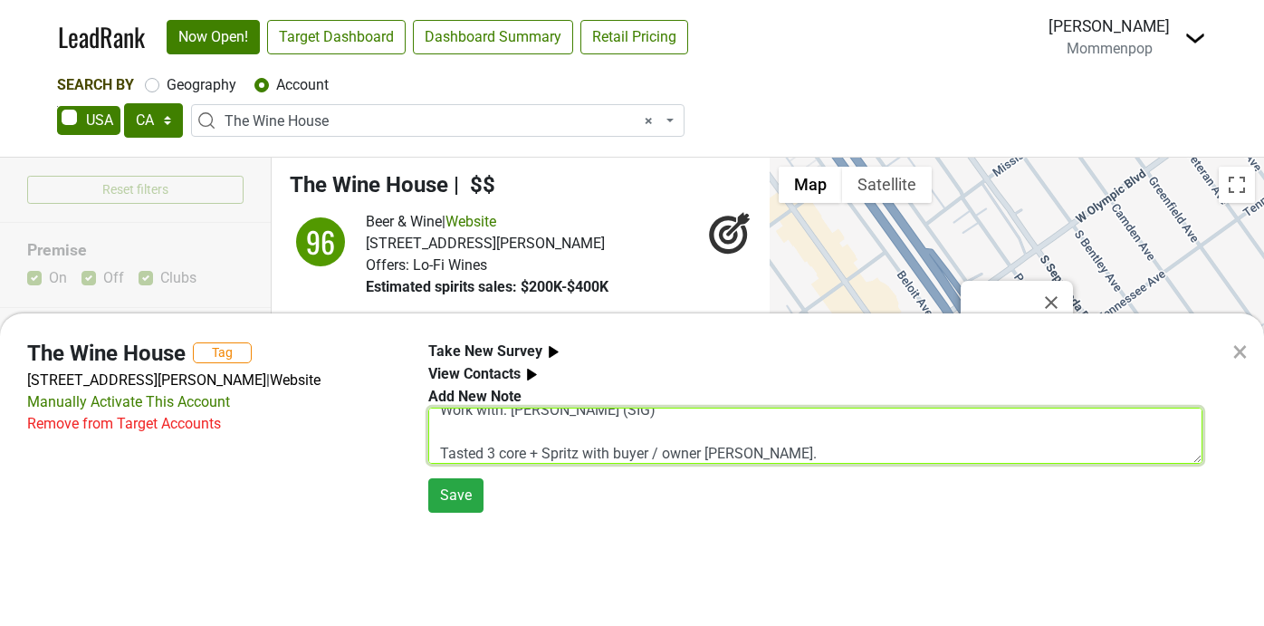
scroll to position [22, 0]
drag, startPoint x: 703, startPoint y: 454, endPoint x: 613, endPoint y: 456, distance: 89.7
click at [613, 456] on textarea "Work with: [PERSON_NAME] (SIG) Tasted 3 core + Spritz with buyer / owner [PERSO…" at bounding box center [815, 435] width 774 height 56
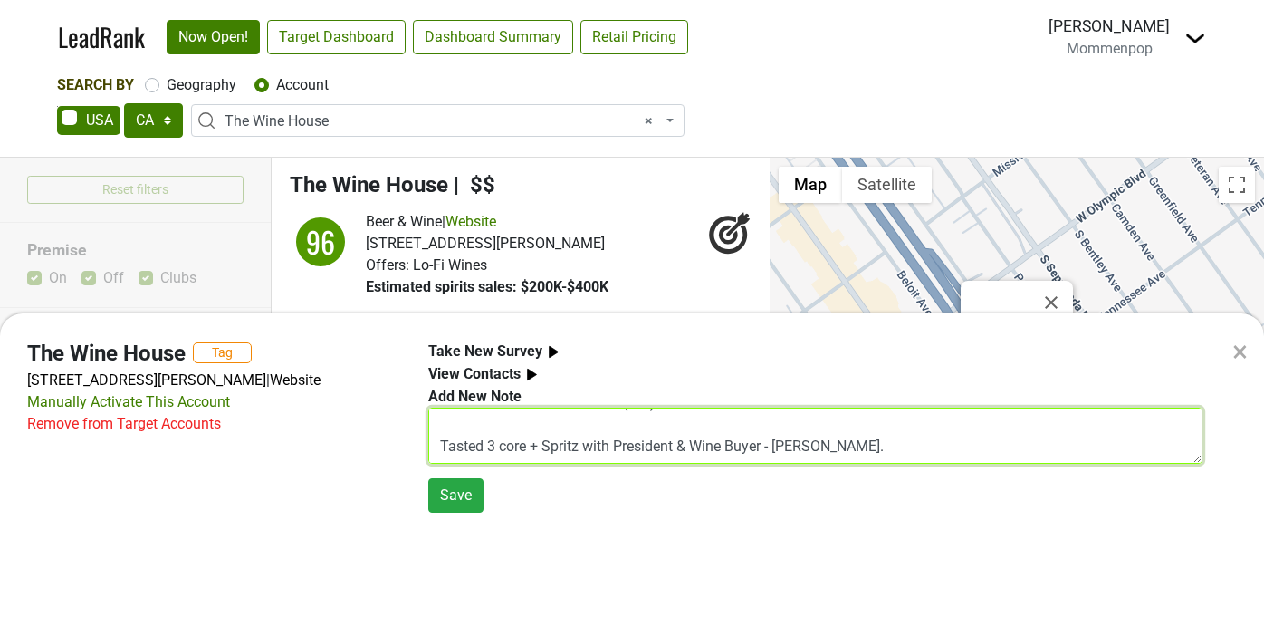
click at [867, 445] on textarea "Work with: [PERSON_NAME] (SIG) Tasted 3 core + Spritz with President & Wine Buy…" at bounding box center [815, 435] width 774 height 56
click at [579, 450] on textarea "Work with: [PERSON_NAME] (SIG) Tasted 3 core + Spritz with President & Wine Buy…" at bounding box center [815, 435] width 774 height 56
click at [1077, 445] on textarea "Work with: [PERSON_NAME] (SIG) Tasted 3 core + SpritzPop with President & Wine …" at bounding box center [815, 435] width 774 height 56
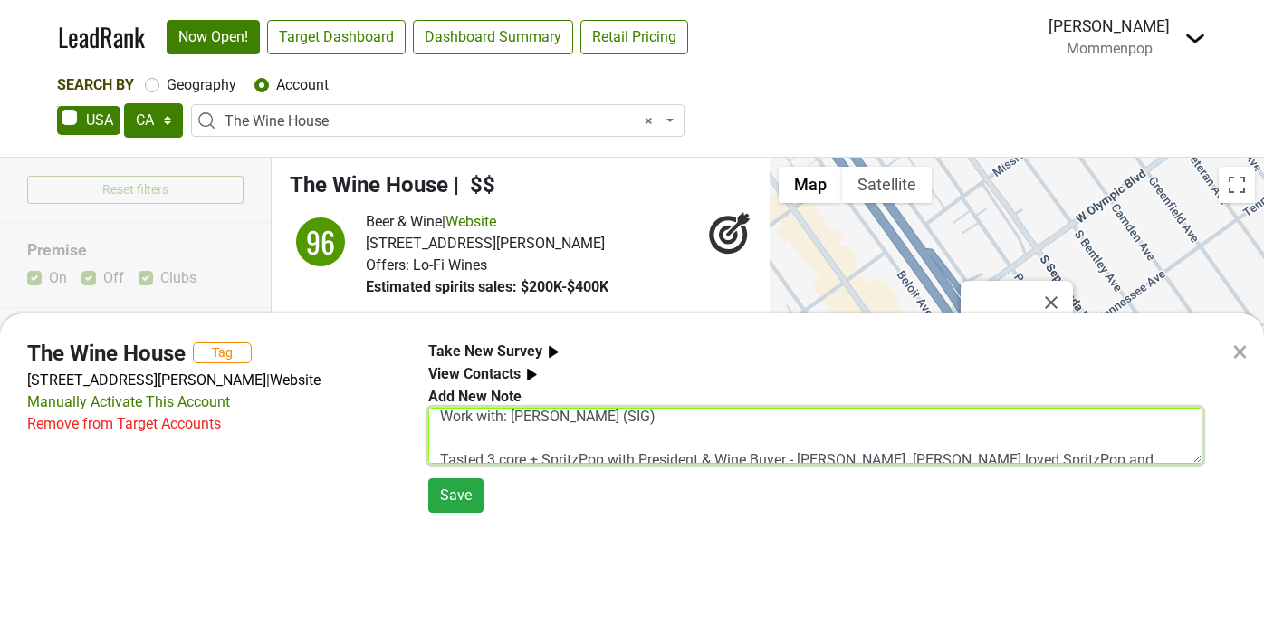
scroll to position [43, 0]
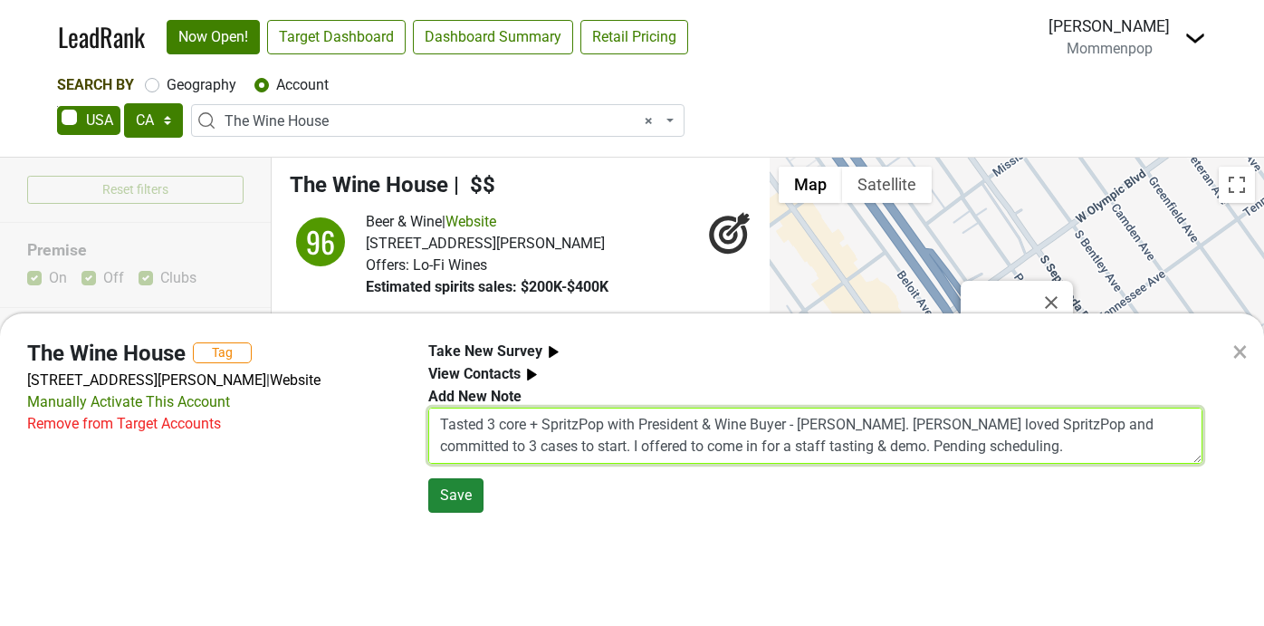
type textarea "Work with: [PERSON_NAME] (SIG) Tasted 3 core + SpritzPop with President & Wine …"
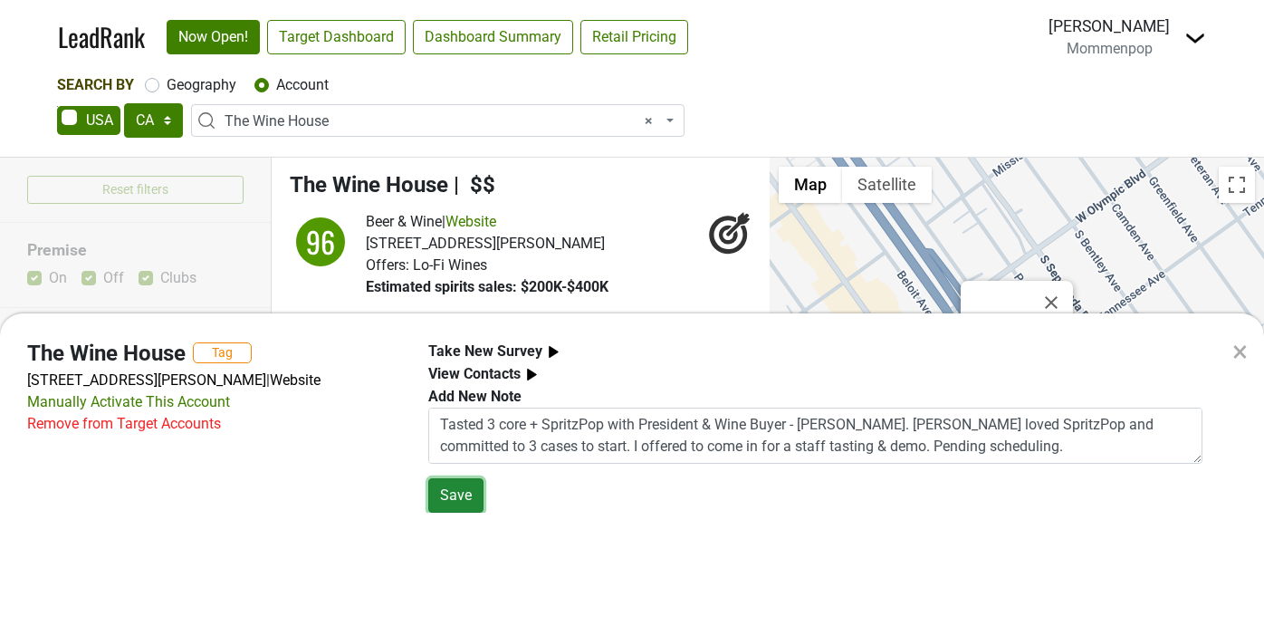
click at [464, 490] on button "Save" at bounding box center [455, 495] width 55 height 34
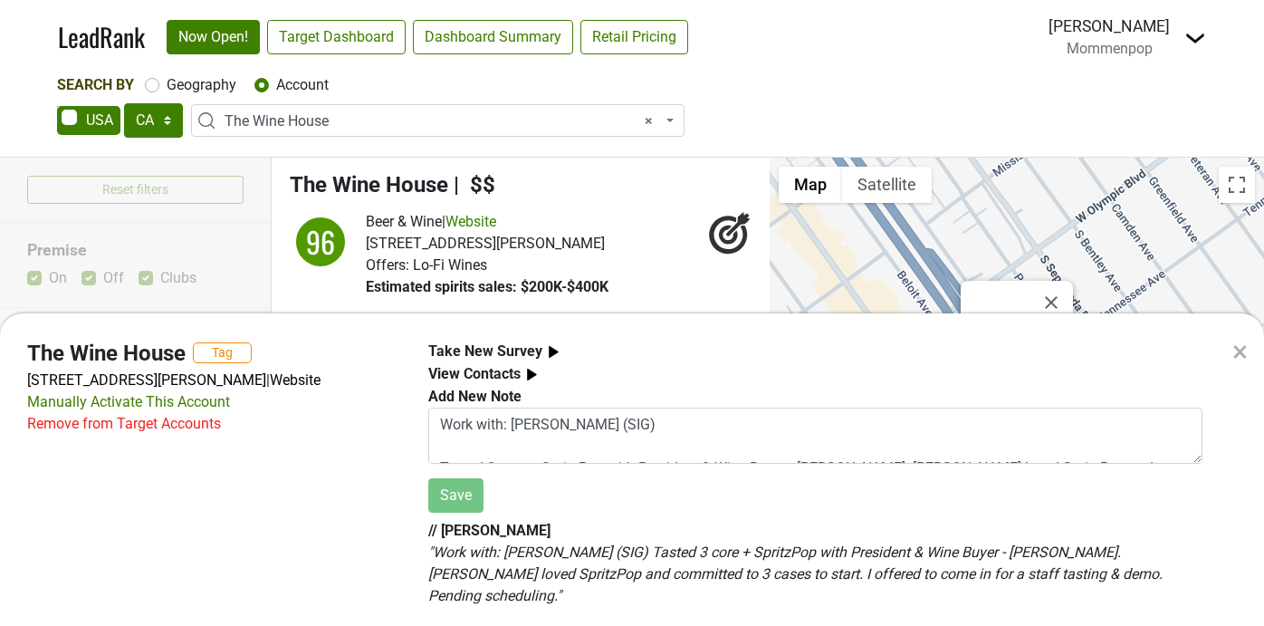
click at [653, 122] on div "× The Wine House Tag [STREET_ADDRESS][PERSON_NAME] | Website Manually Activate …" at bounding box center [632, 313] width 1264 height 626
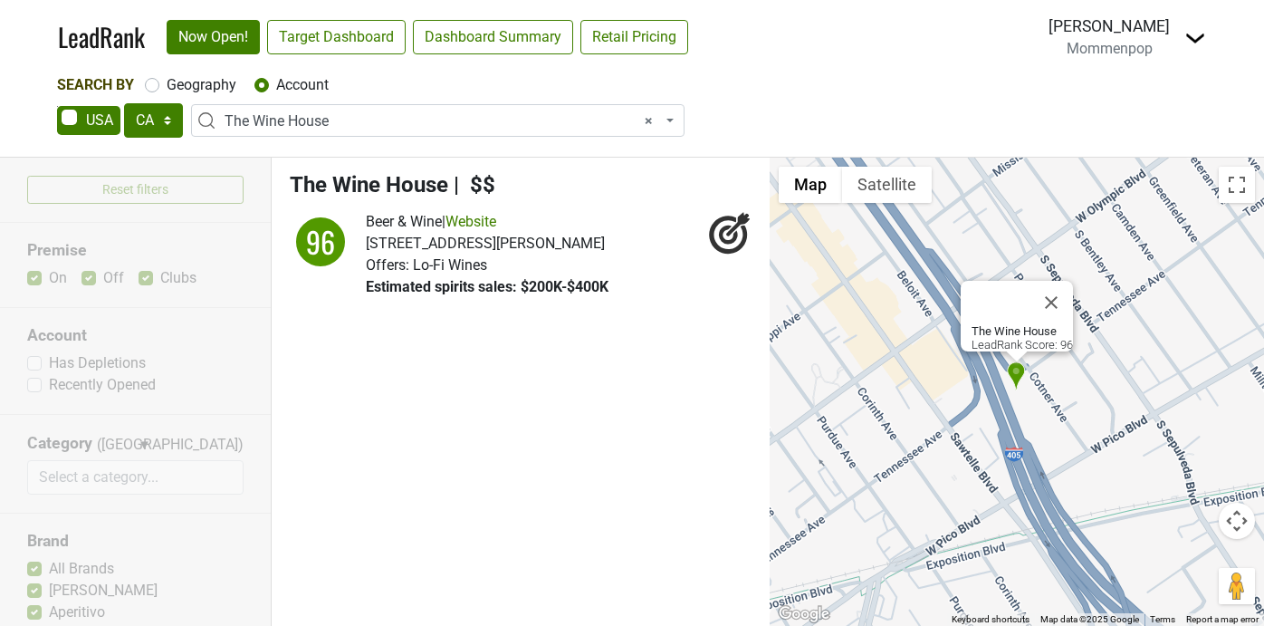
select select
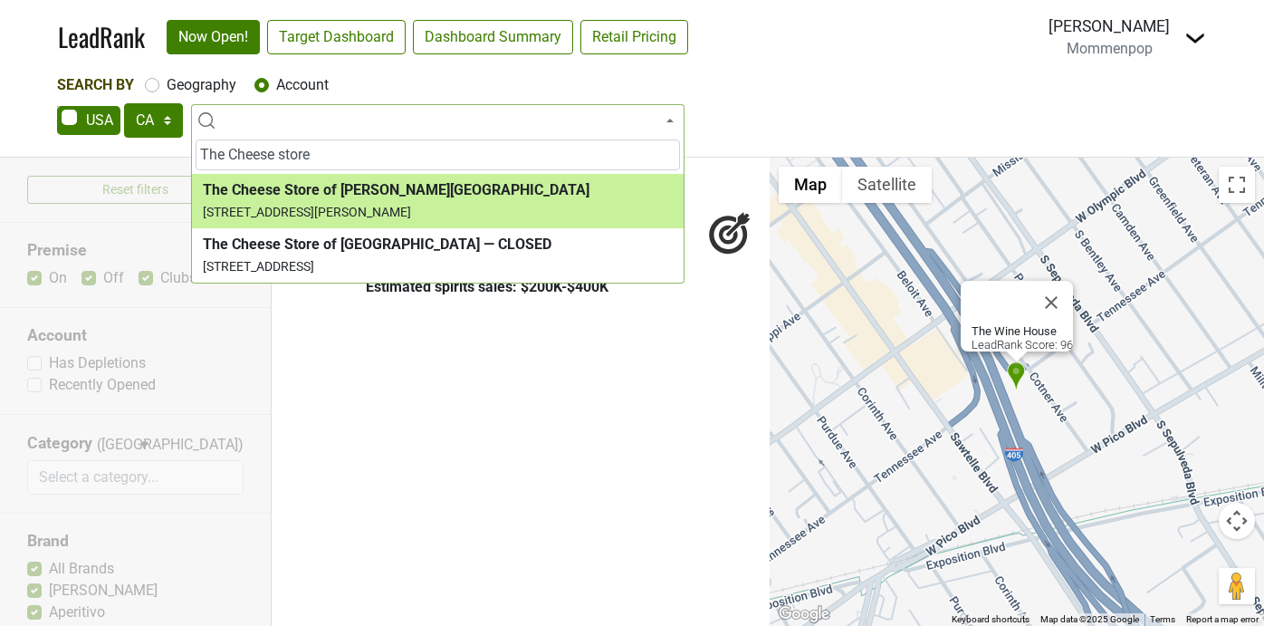
type input "The Cheese store"
select select "19243"
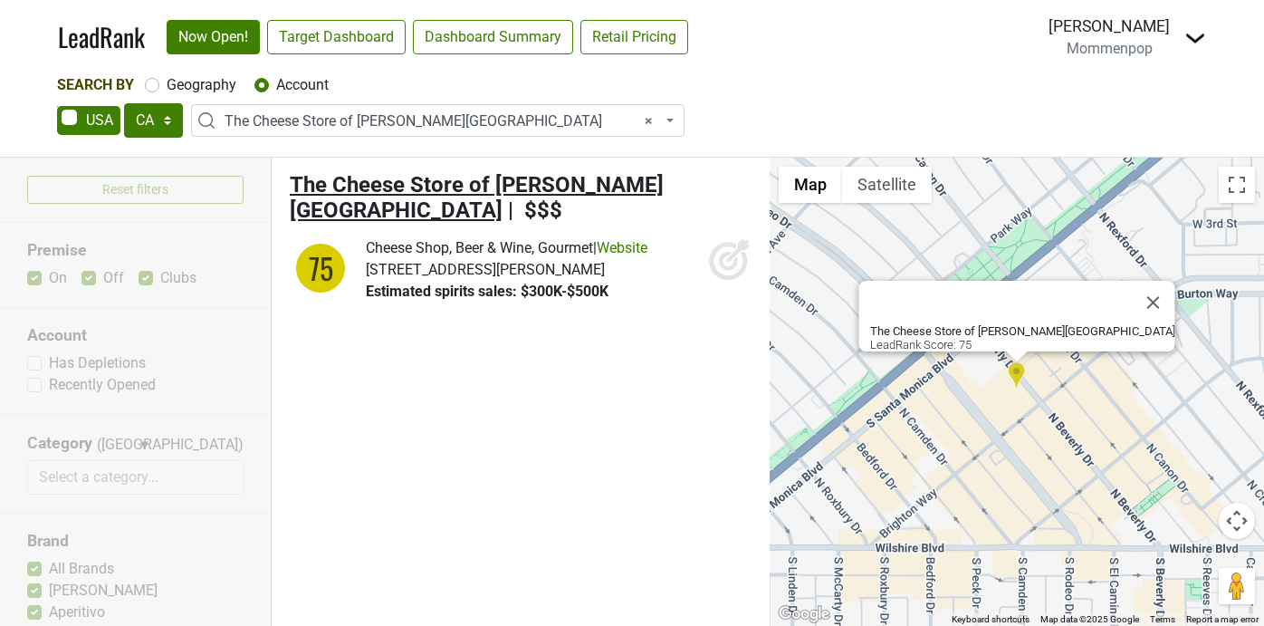
click at [464, 181] on span "The Cheese Store of [PERSON_NAME][GEOGRAPHIC_DATA]" at bounding box center [477, 198] width 374 height 52
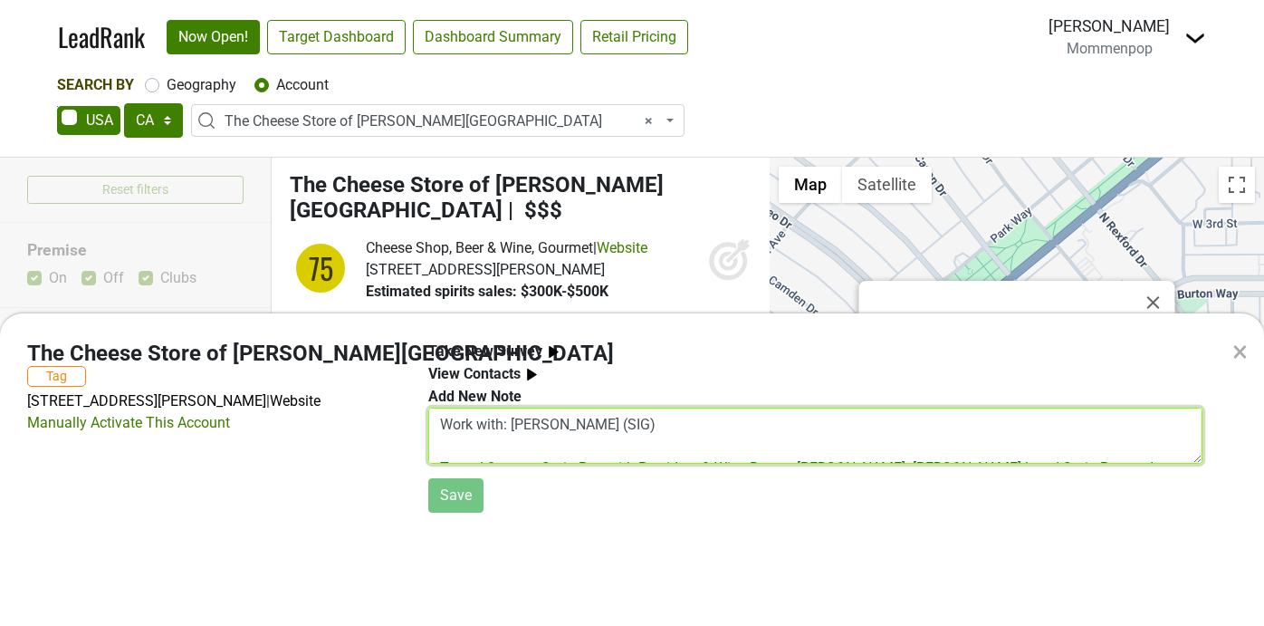
click at [511, 419] on textarea "Work with: [PERSON_NAME] (SIG) Tasted 3 core + SpritzPop with President & Wine …" at bounding box center [815, 435] width 774 height 56
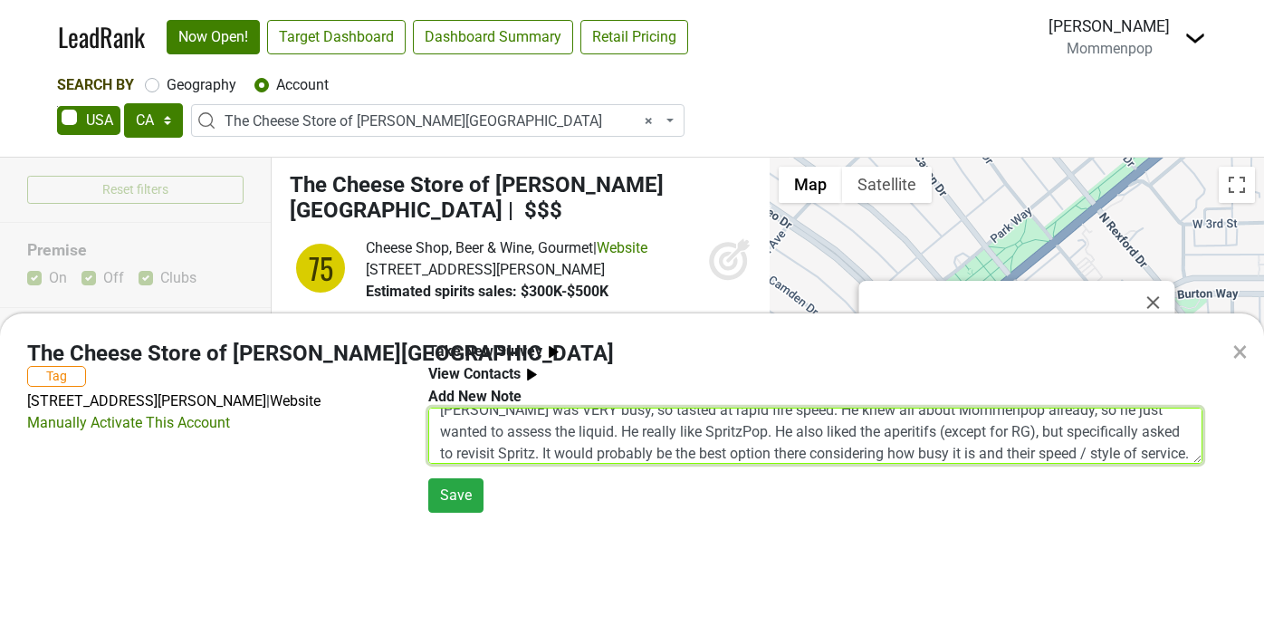
scroll to position [58, 0]
type textarea "Work with: [PERSON_NAME] (SIG); Tasted with Wine Buyer - [PERSON_NAME]. Tasted …"
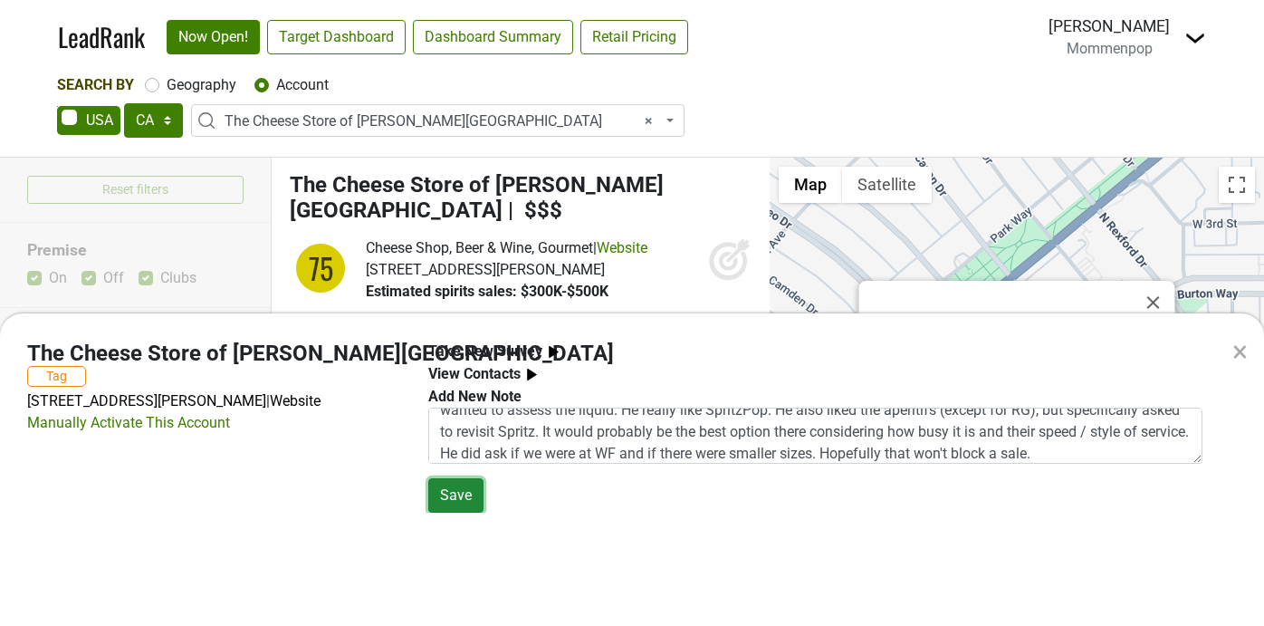
click at [456, 492] on button "Save" at bounding box center [455, 495] width 55 height 34
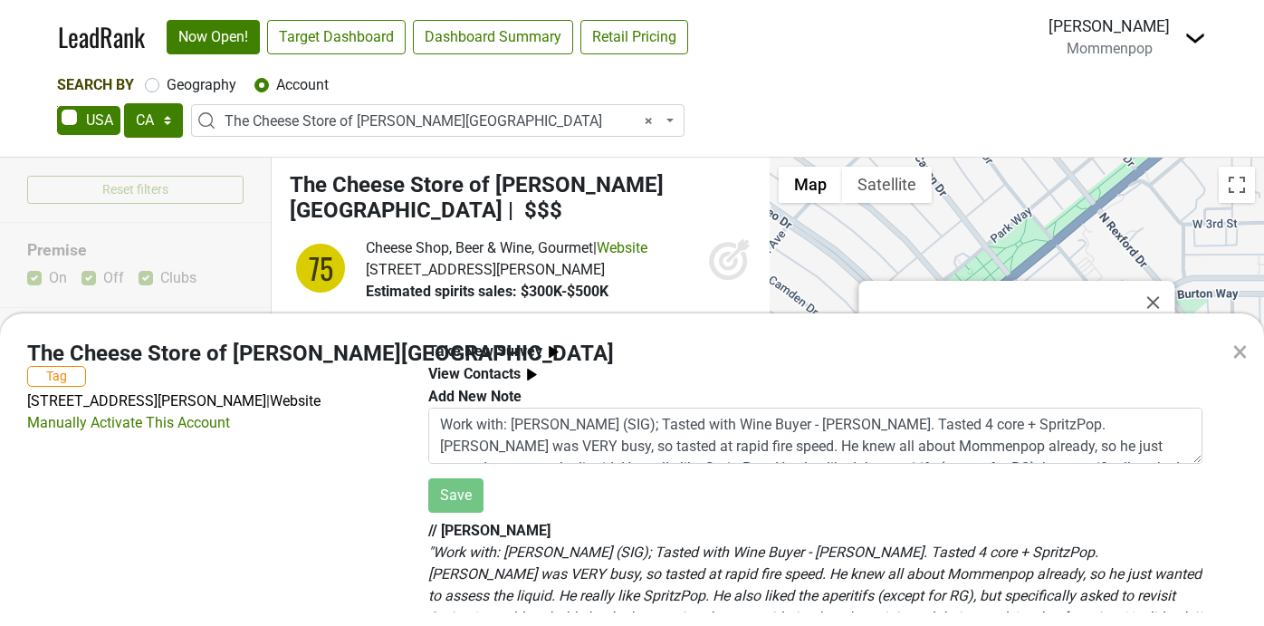
click at [646, 121] on div "× The Cheese Store of [PERSON_NAME][GEOGRAPHIC_DATA] Tag [STREET_ADDRESS][PERSO…" at bounding box center [632, 313] width 1264 height 626
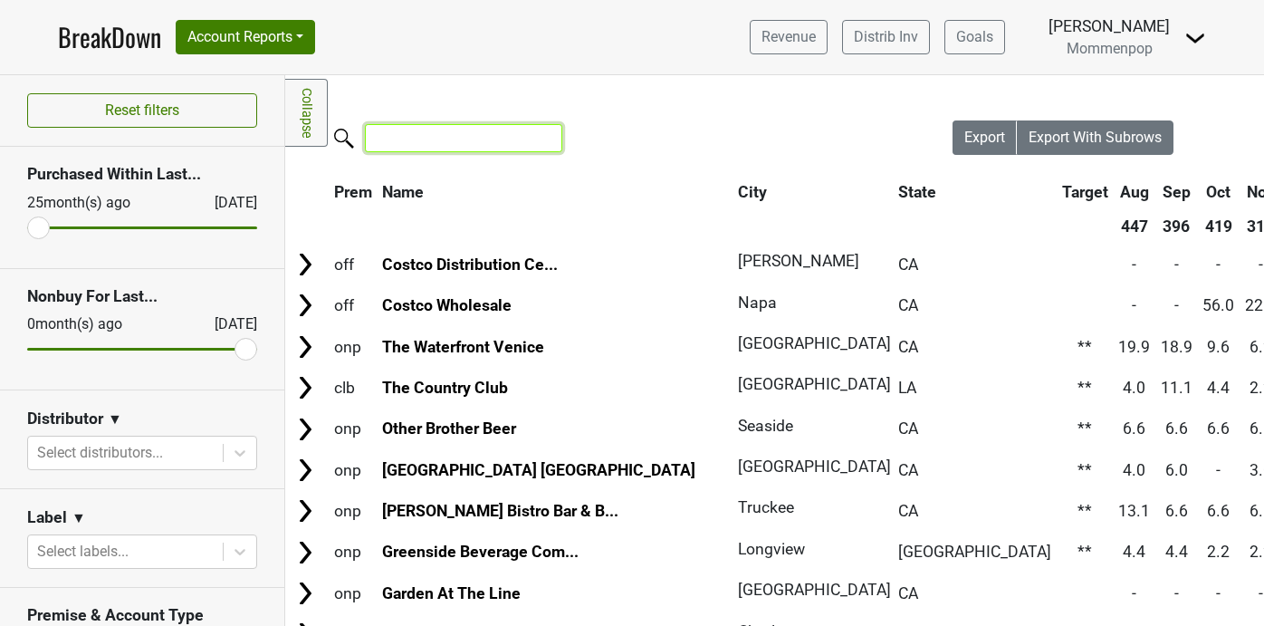
click at [434, 136] on input "search" at bounding box center [463, 138] width 197 height 28
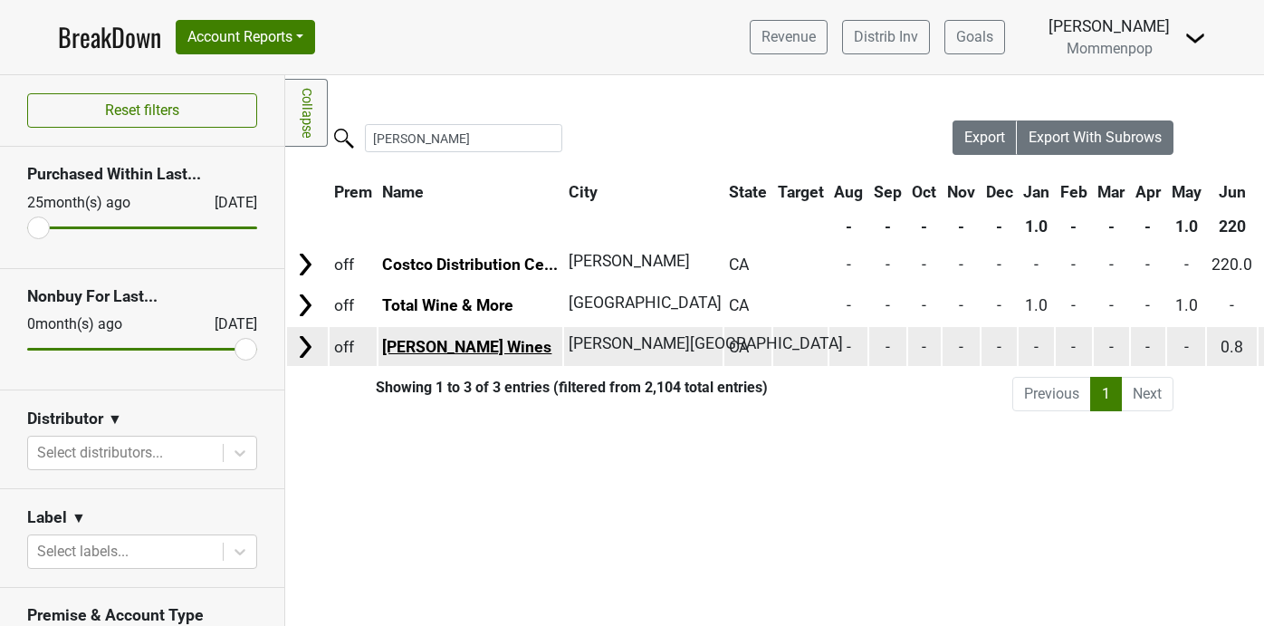
click at [439, 352] on link "Robert Burns Wines" at bounding box center [466, 347] width 169 height 18
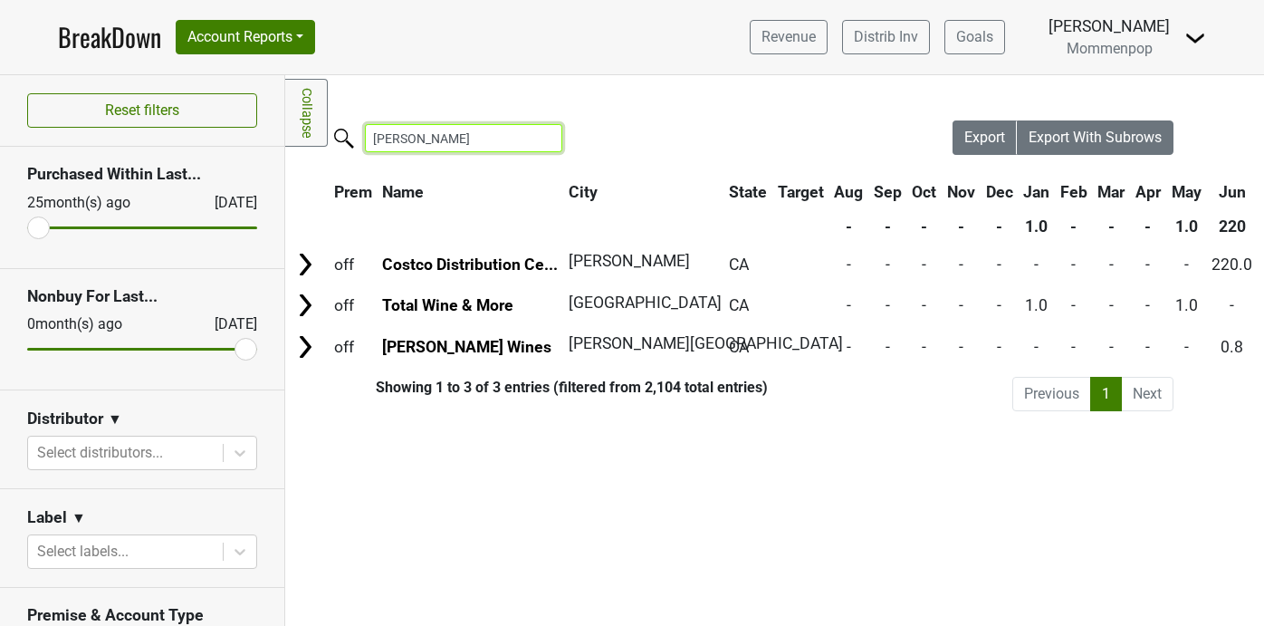
click at [460, 140] on input "robert bu" at bounding box center [463, 138] width 197 height 28
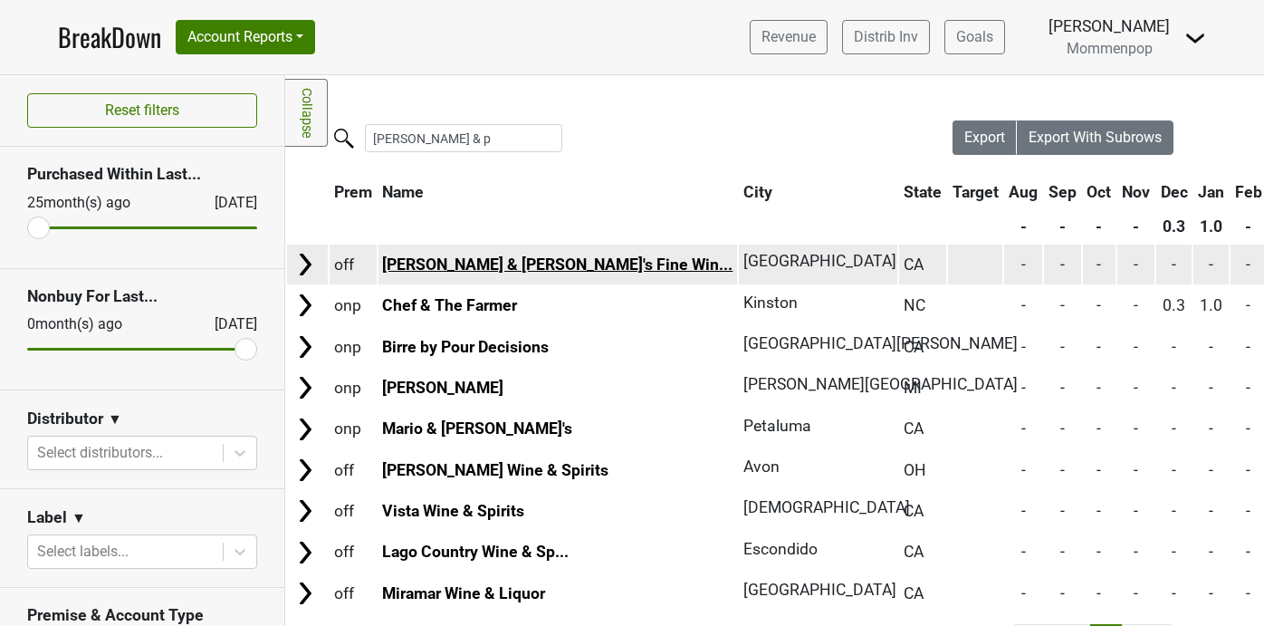
click at [424, 269] on link "John & Pete's Fine Win..." at bounding box center [557, 264] width 350 height 18
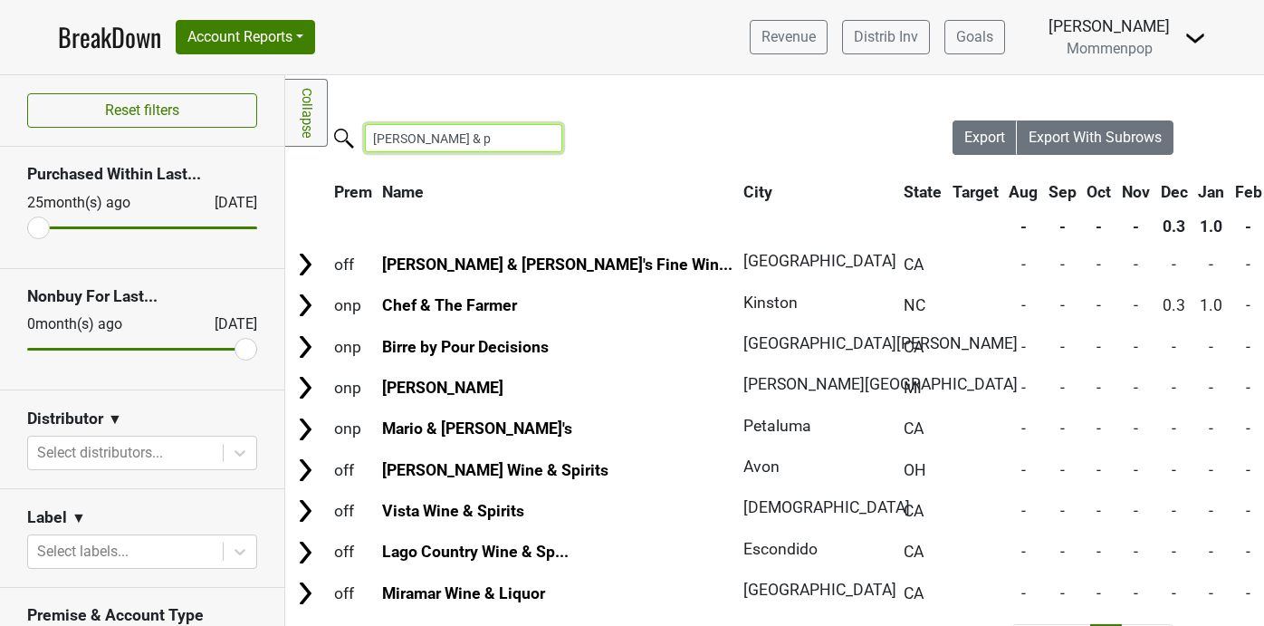
click at [482, 142] on input "john & p" at bounding box center [463, 138] width 197 height 28
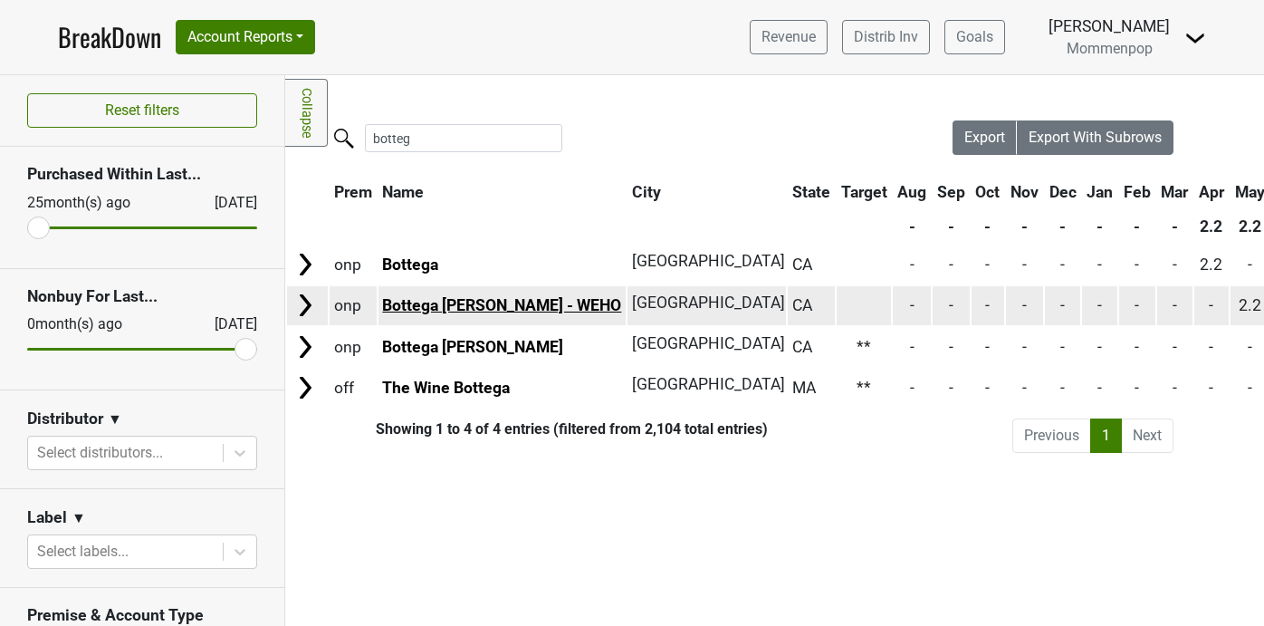
click at [430, 300] on link "Bottega Louie - WEHO" at bounding box center [501, 305] width 239 height 18
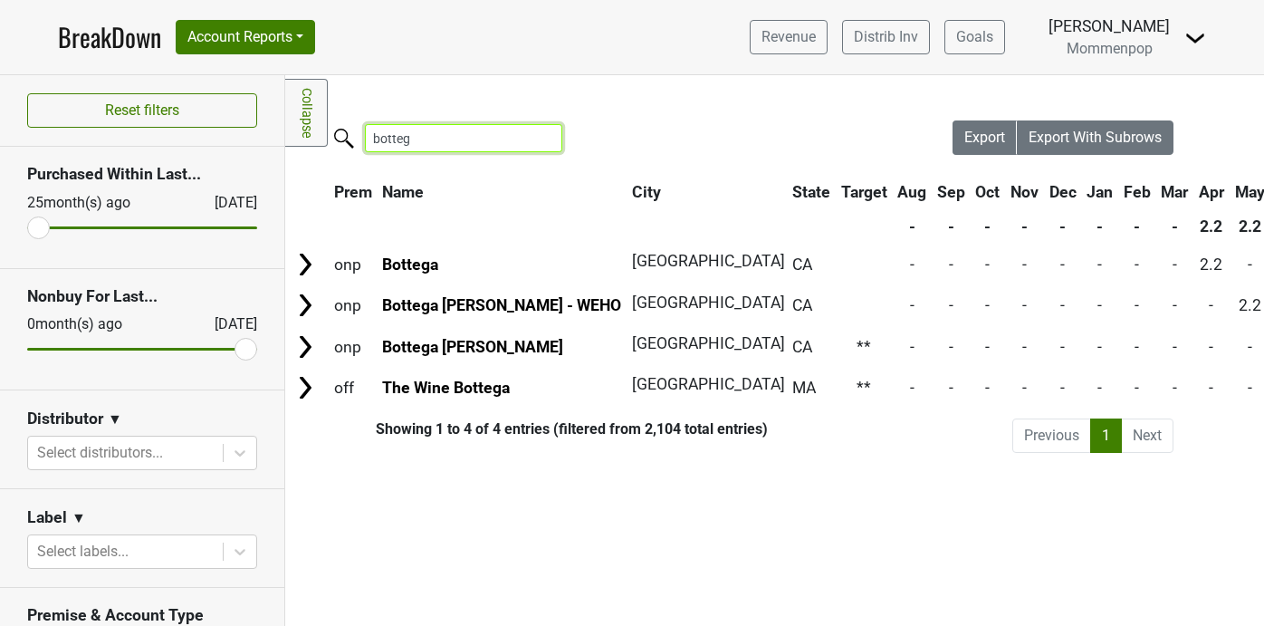
click at [421, 146] on input "botteg" at bounding box center [463, 138] width 197 height 28
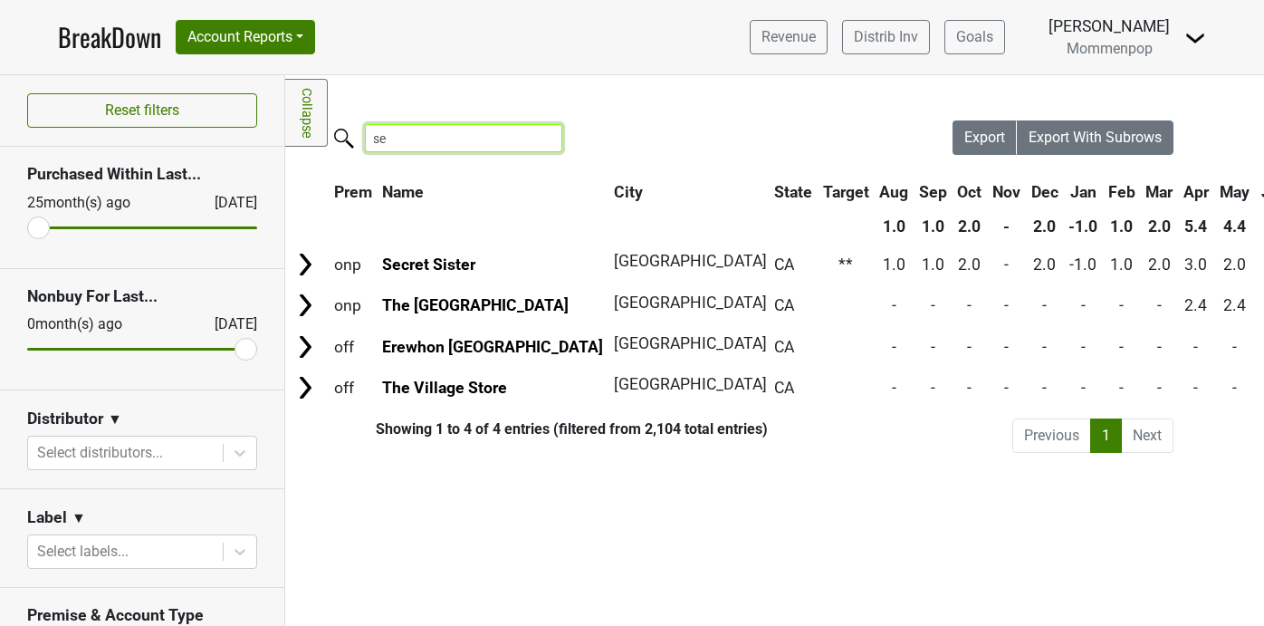
type input "s"
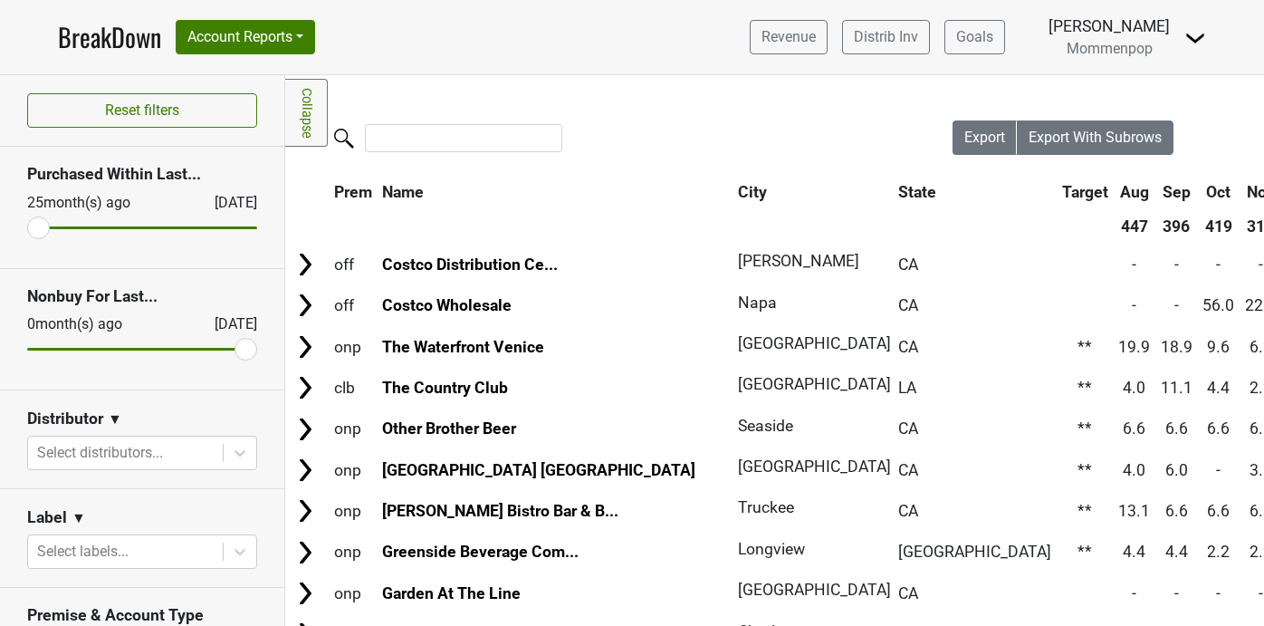
click at [1210, 37] on nav "BreakDown Account Reports SuperRanker Map Award Progress Chain Compliance CRM N…" at bounding box center [631, 37] width 1177 height 74
click at [1200, 37] on img at bounding box center [1195, 38] width 22 height 22
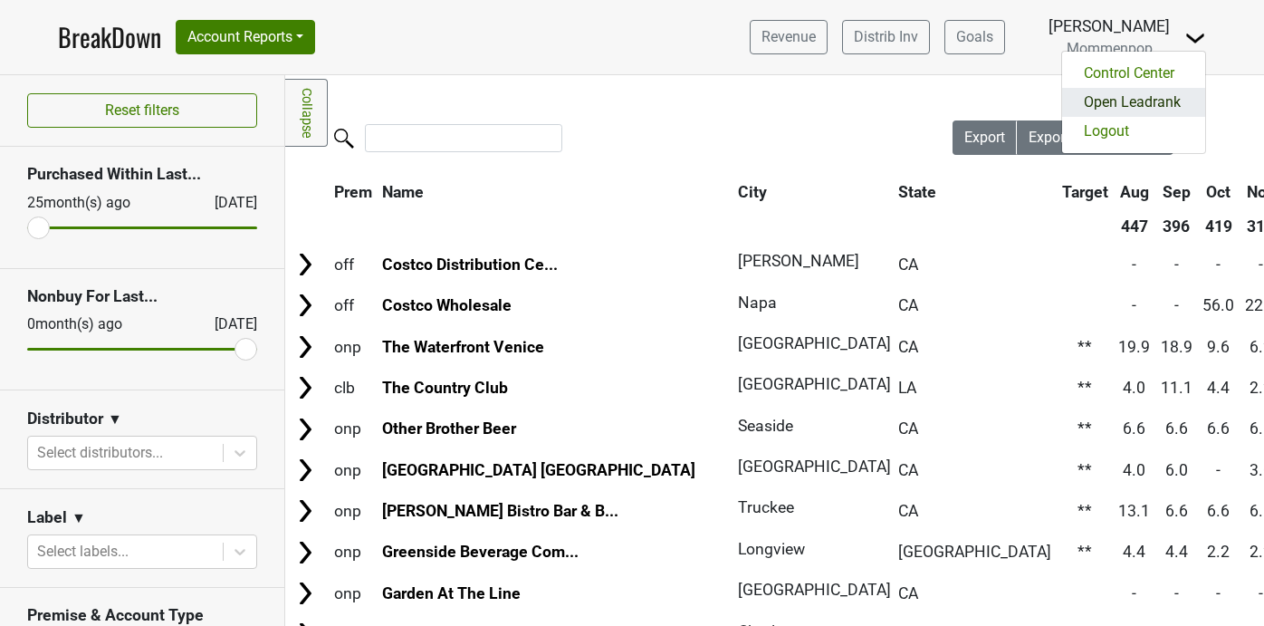
click at [1116, 98] on link "Open Leadrank" at bounding box center [1133, 102] width 143 height 29
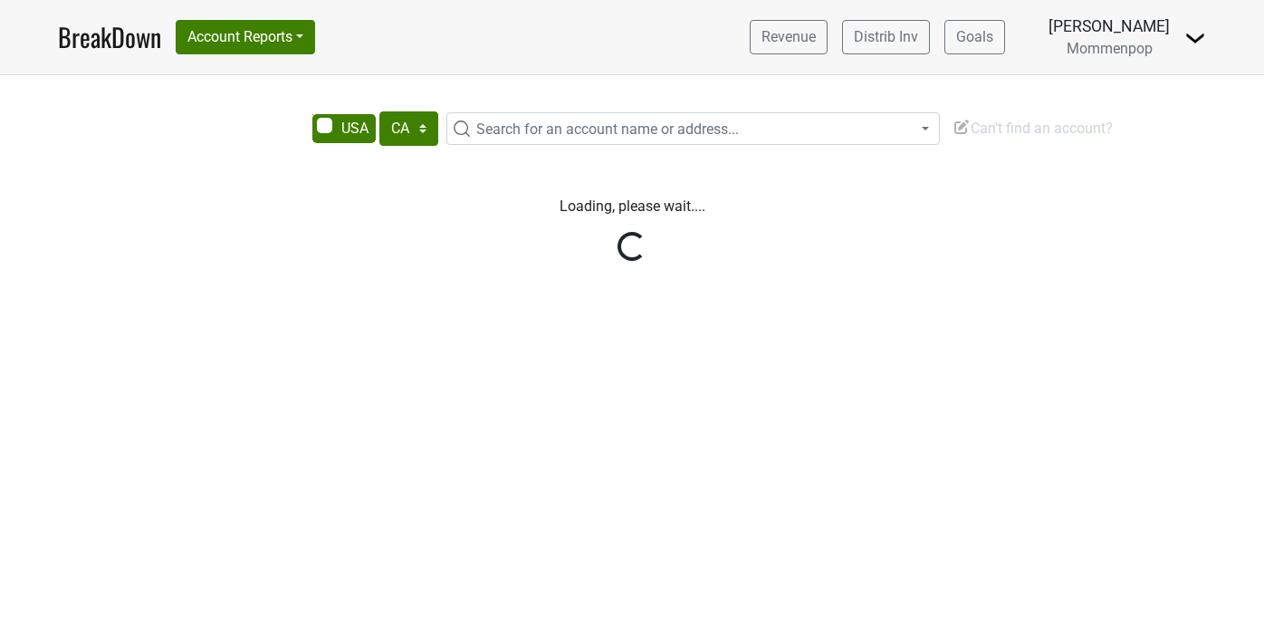
select select "CA"
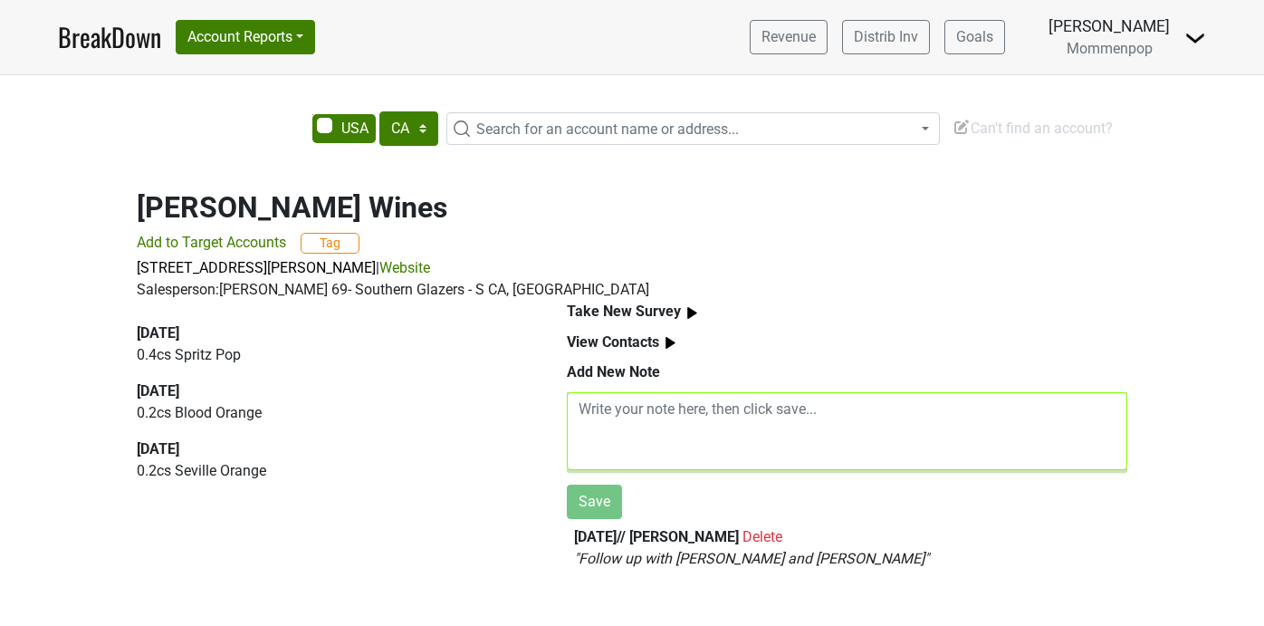
click at [654, 429] on textarea at bounding box center [847, 431] width 560 height 78
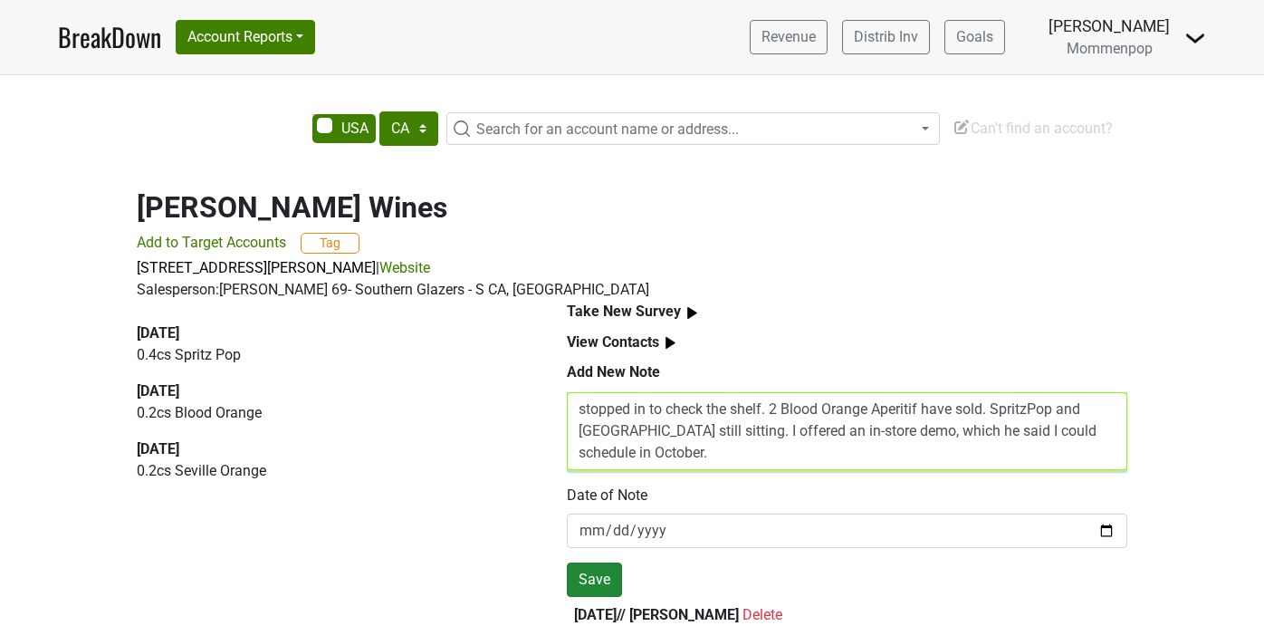
type textarea "stopped in to check the shelf. 2 Blood Orange Aperitif have sold. SpritzPop and…"
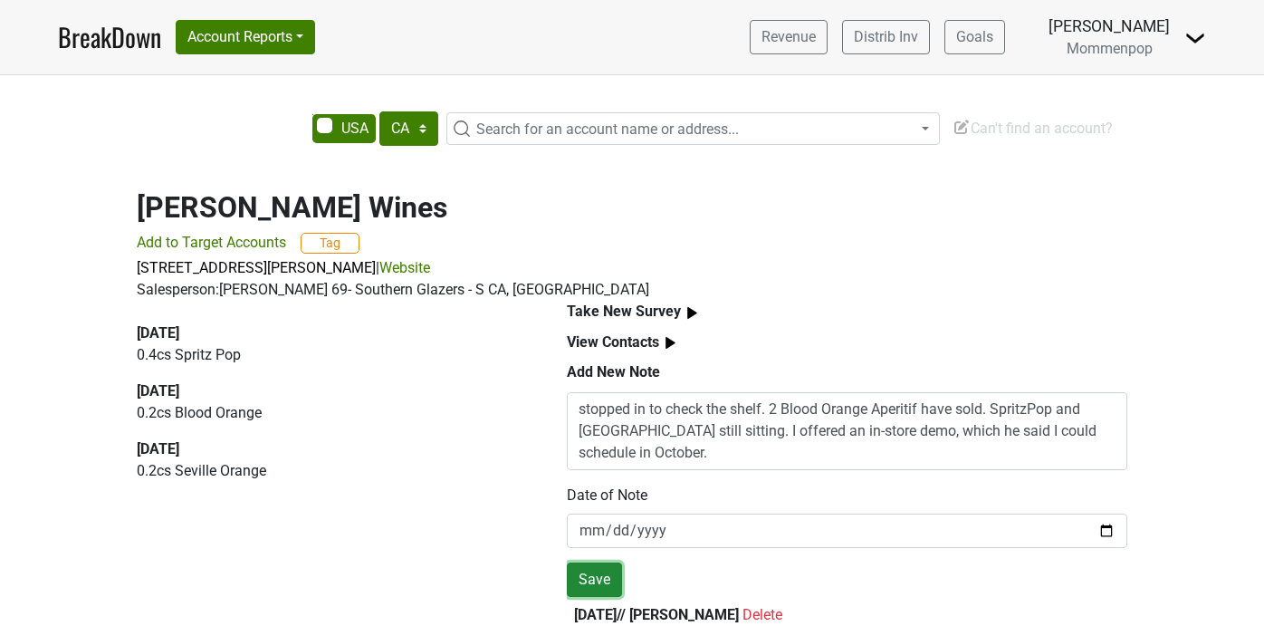
click at [602, 577] on button "Save" at bounding box center [594, 579] width 55 height 34
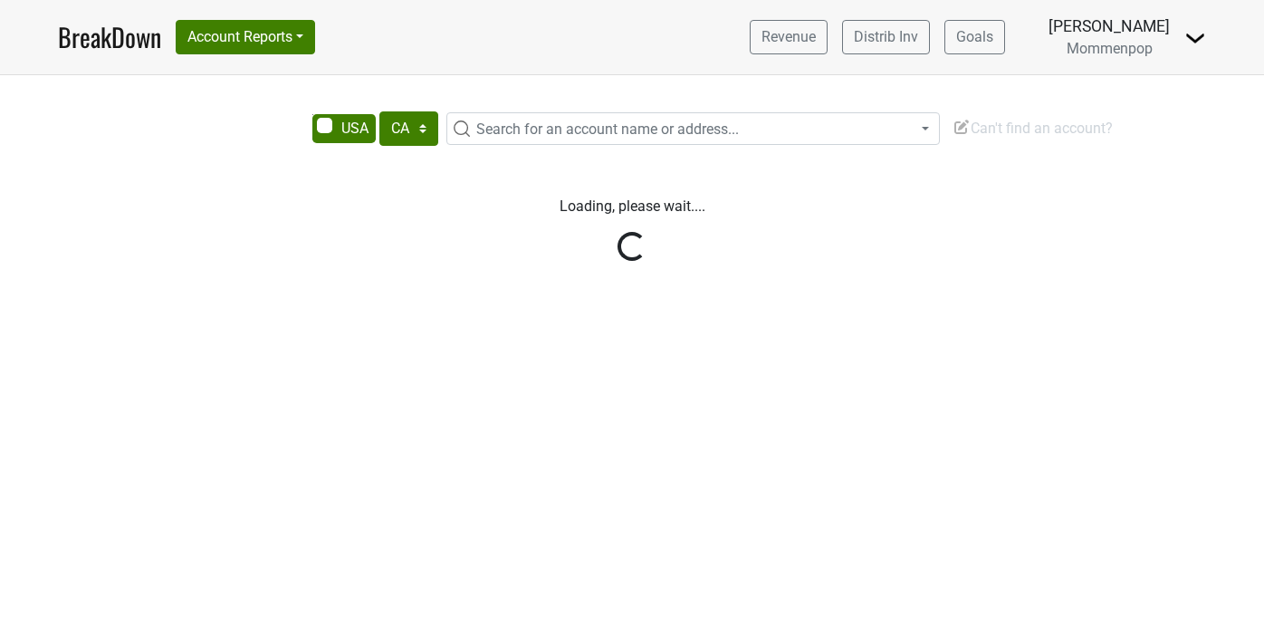
select select "CA"
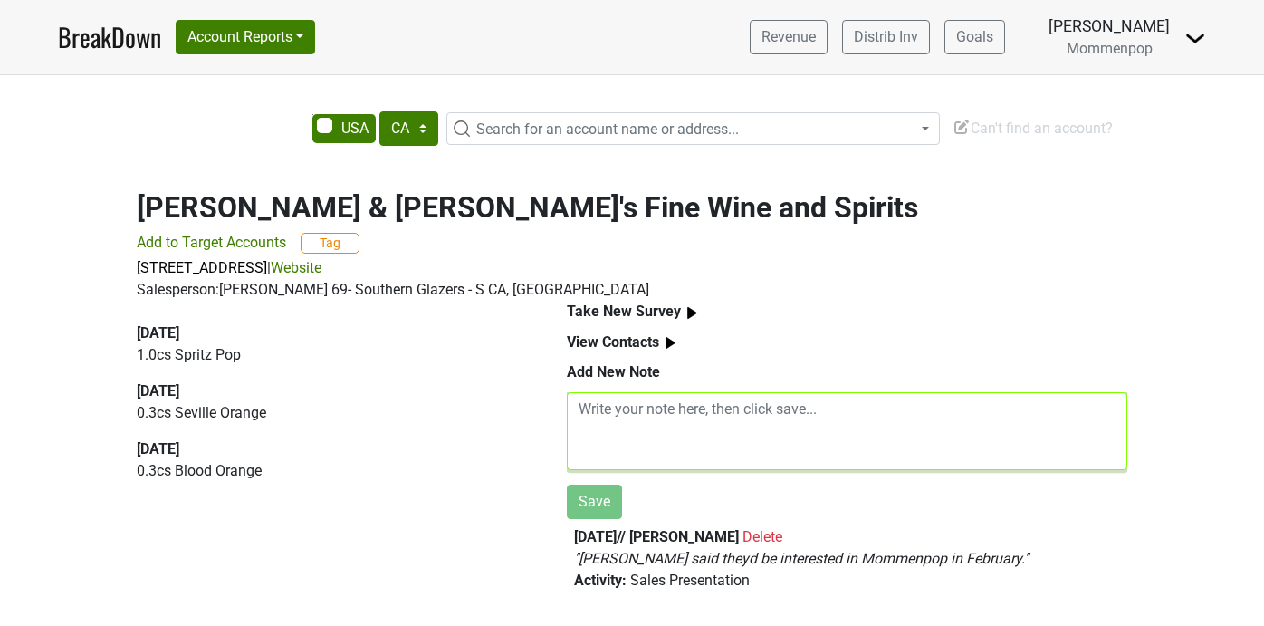
click at [677, 412] on textarea at bounding box center [847, 431] width 560 height 78
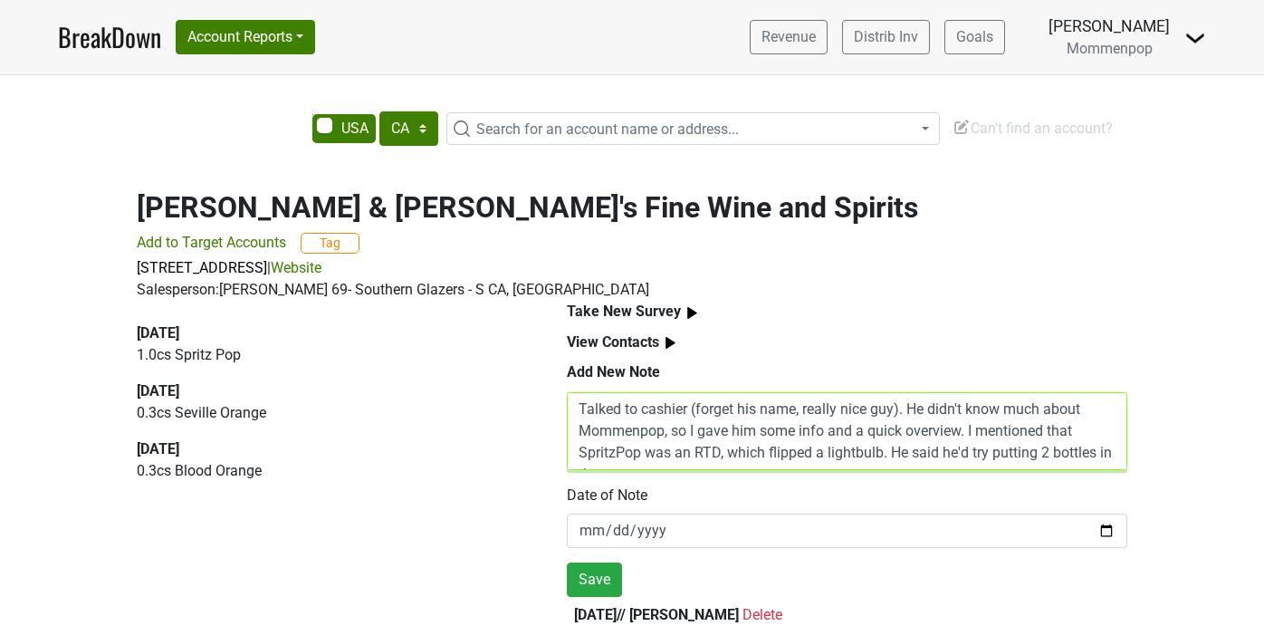
scroll to position [14, 0]
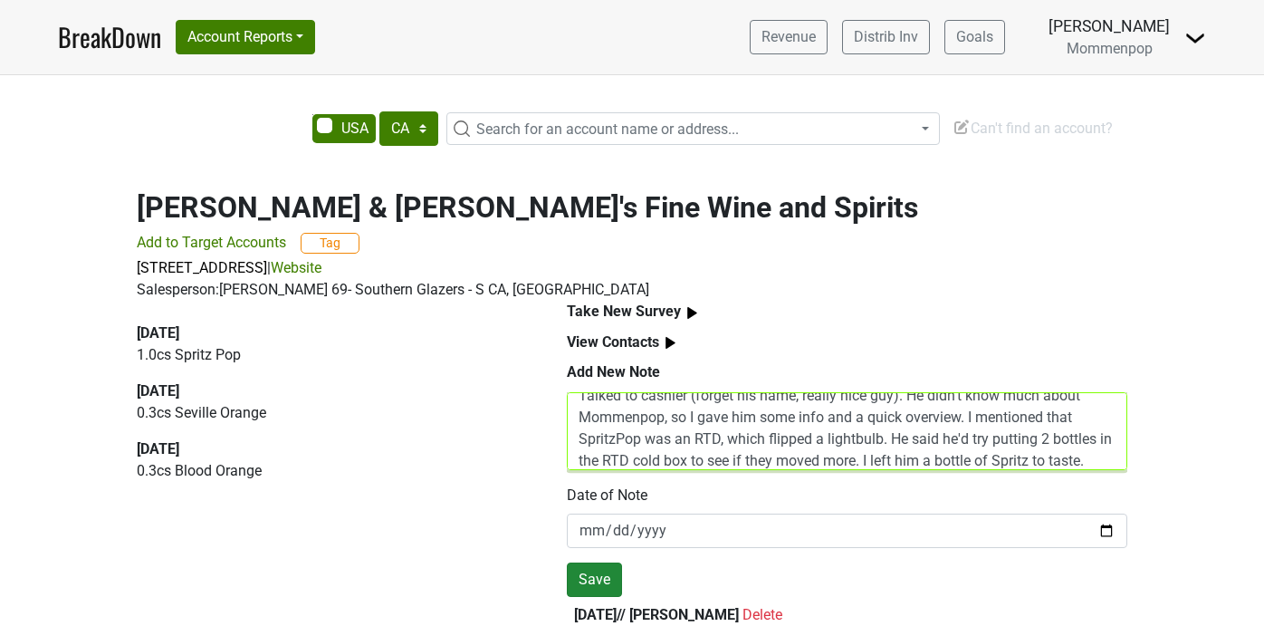
type textarea "Talked to cashier (forget his name, really nice guy). He didn't know much about…"
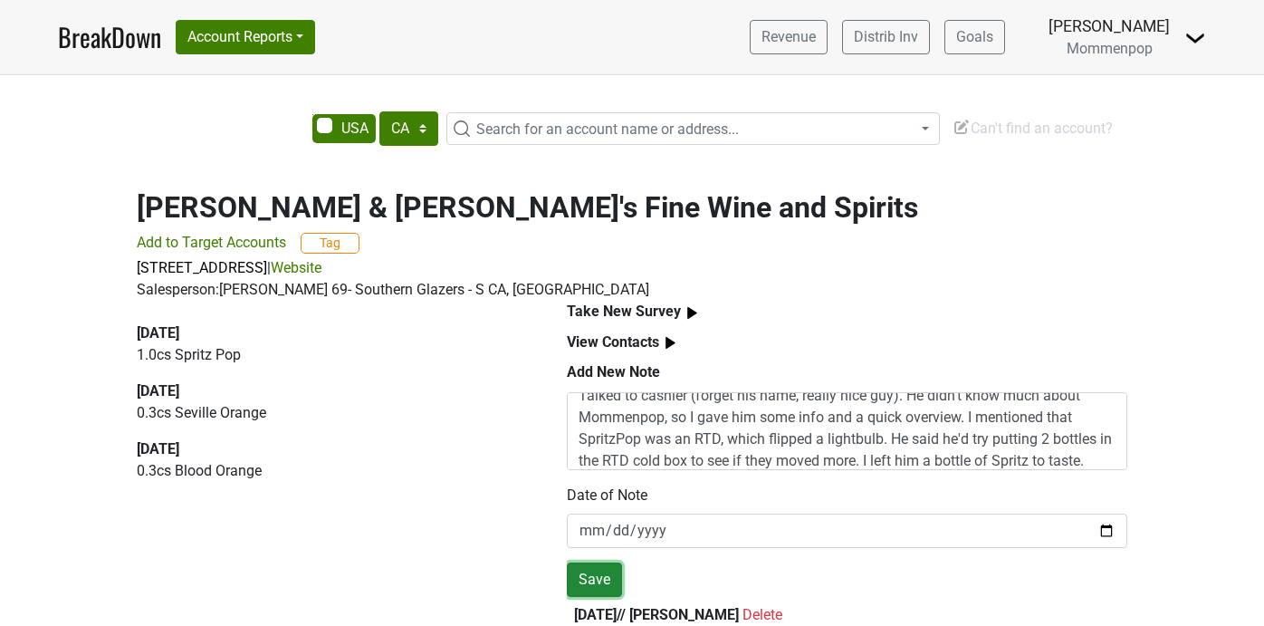
click at [596, 577] on button "Save" at bounding box center [594, 579] width 55 height 34
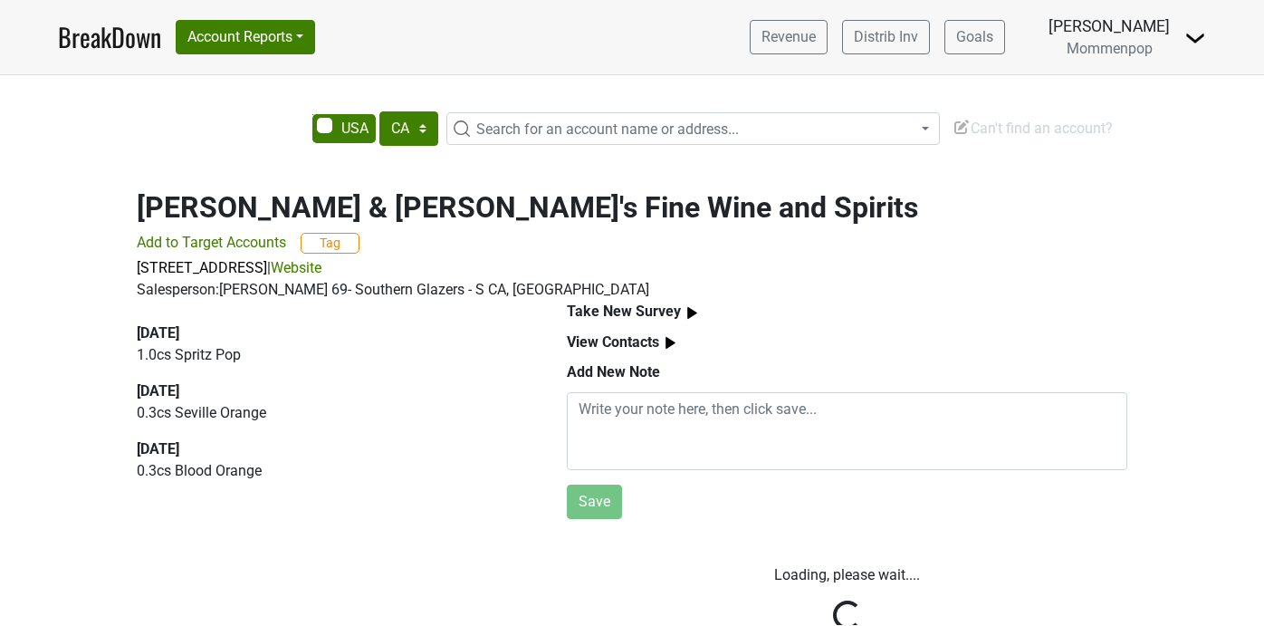
scroll to position [0, 0]
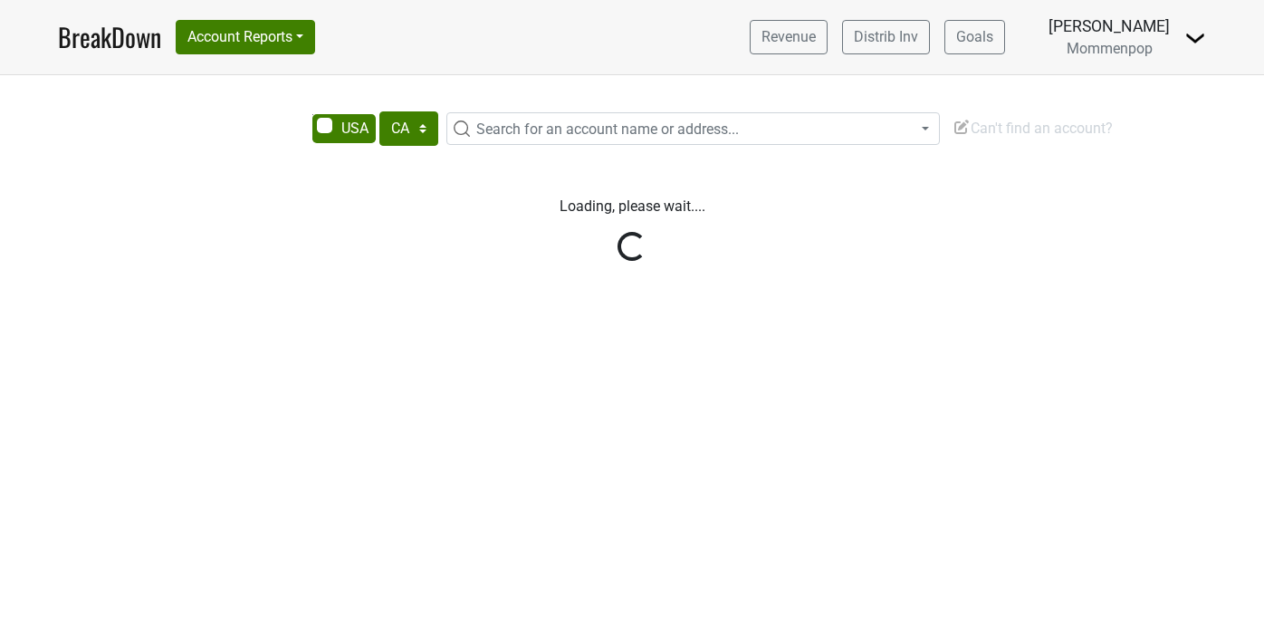
select select "CA"
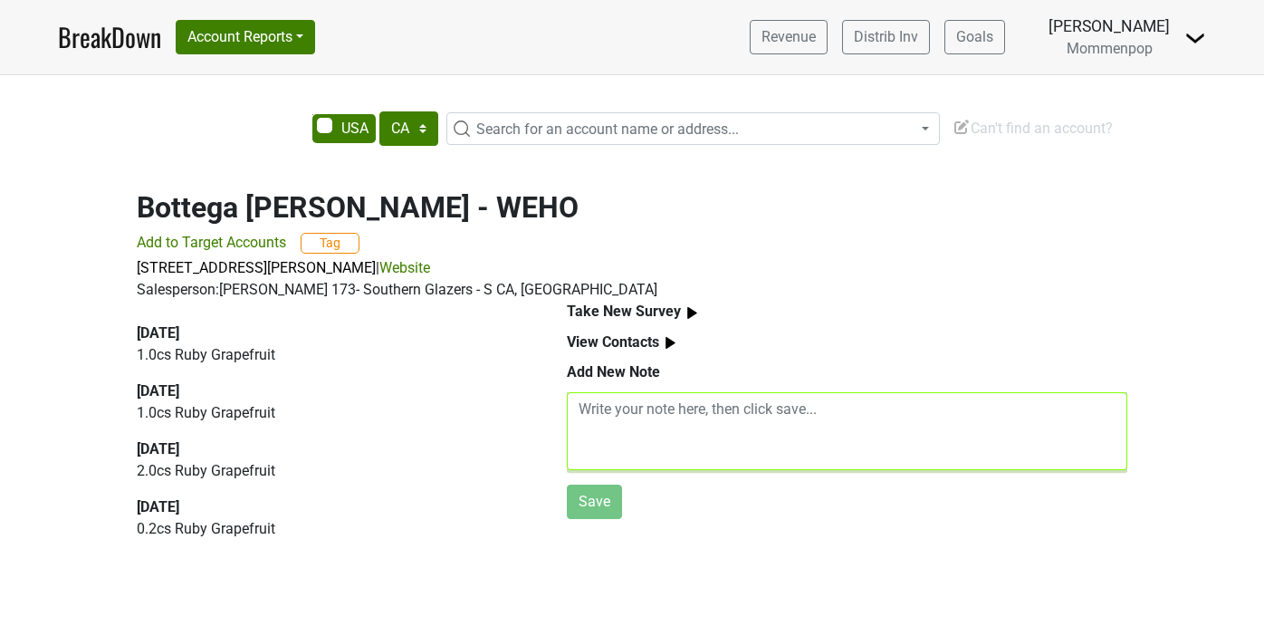
click at [643, 413] on textarea at bounding box center [847, 431] width 560 height 78
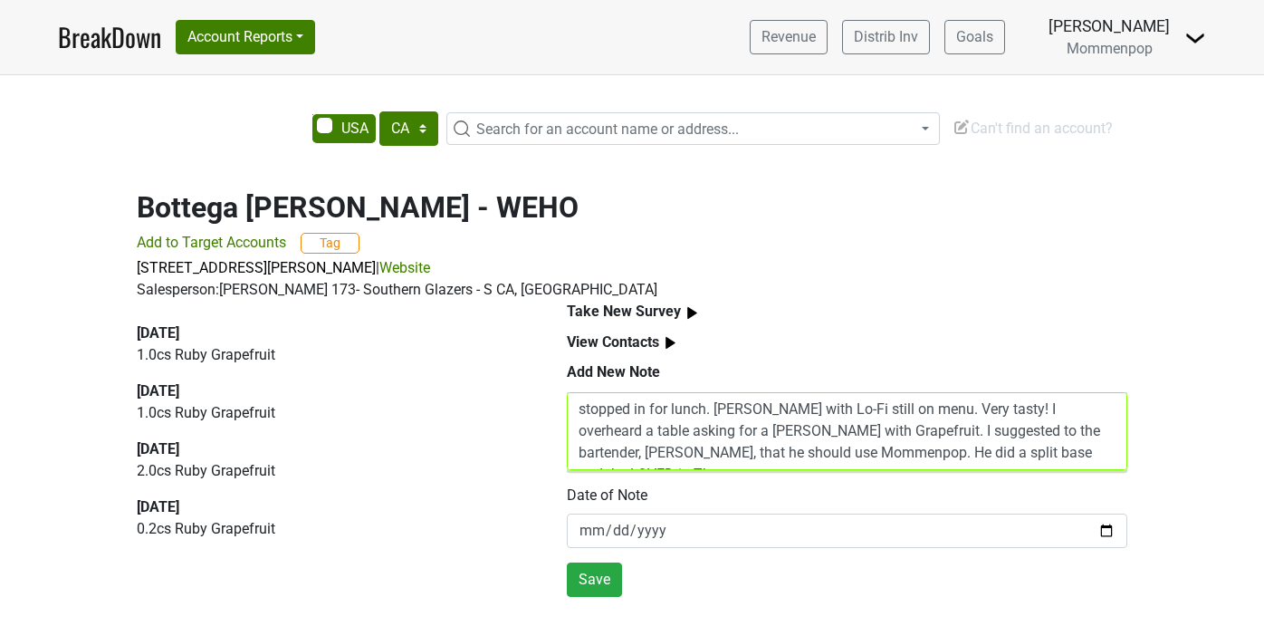
scroll to position [14, 0]
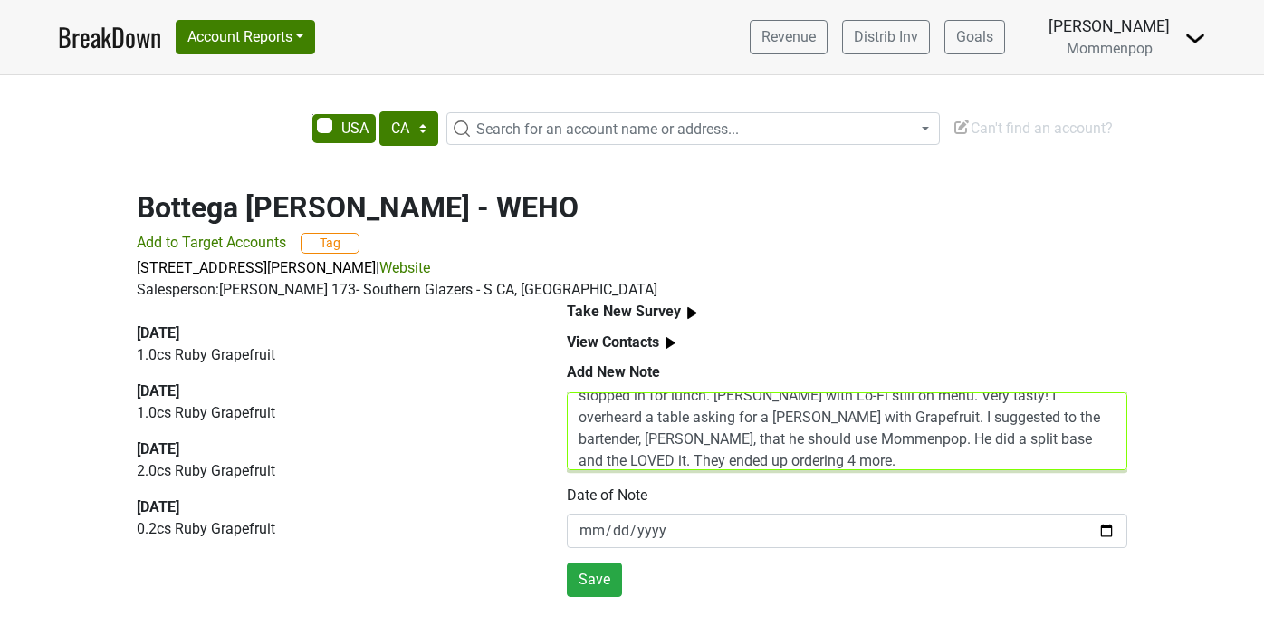
click at [608, 460] on textarea "stopped in for lunch. [PERSON_NAME] with Lo-Fi still on menu. Very tasty! I ove…" at bounding box center [847, 431] width 560 height 78
click at [788, 459] on textarea "stopped in for lunch. [PERSON_NAME] with Lo-Fi still on menu. Very tasty! I ove…" at bounding box center [847, 431] width 560 height 78
click at [837, 453] on textarea "stopped in for lunch. [PERSON_NAME] with Lo-Fi still on menu. Very tasty! I ove…" at bounding box center [847, 431] width 560 height 78
click at [917, 465] on textarea "stopped in for lunch. [PERSON_NAME] with Lo-Fi still on menu. Very tasty! I ove…" at bounding box center [847, 431] width 560 height 78
click at [968, 444] on textarea "stopped in for lunch. [PERSON_NAME] with Lo-Fi still on menu. Very tasty! I ove…" at bounding box center [847, 431] width 560 height 78
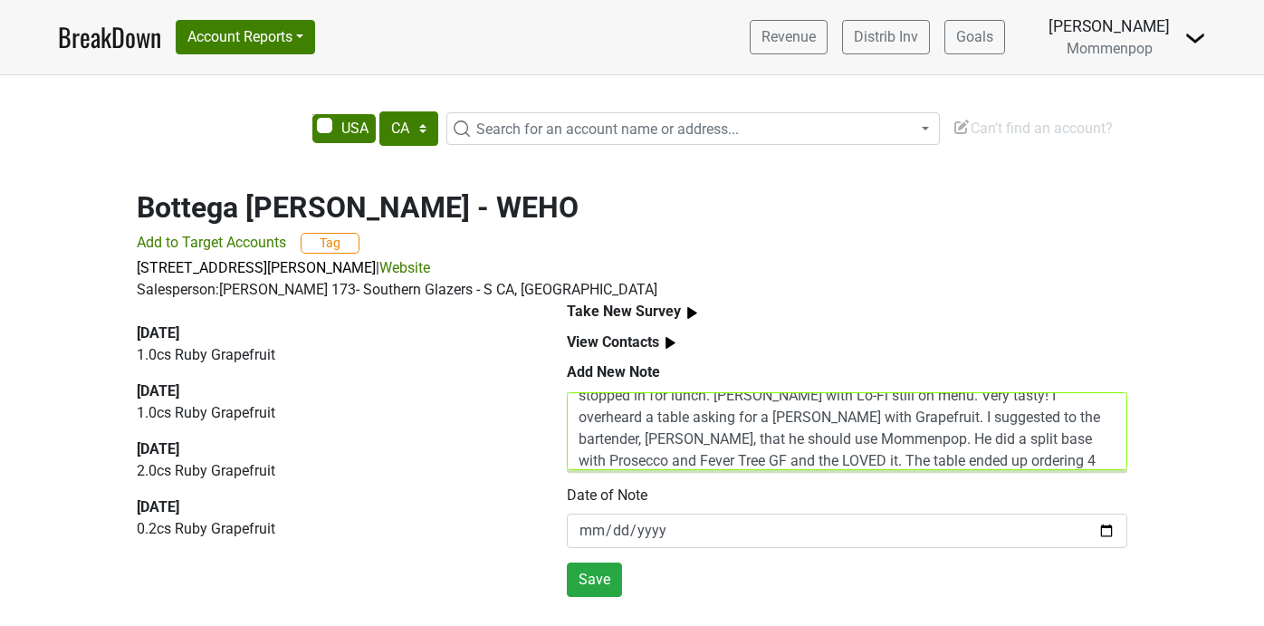
click at [716, 464] on textarea "stopped in for lunch. [PERSON_NAME] with Lo-Fi still on menu. Very tasty! I ove…" at bounding box center [847, 431] width 560 height 78
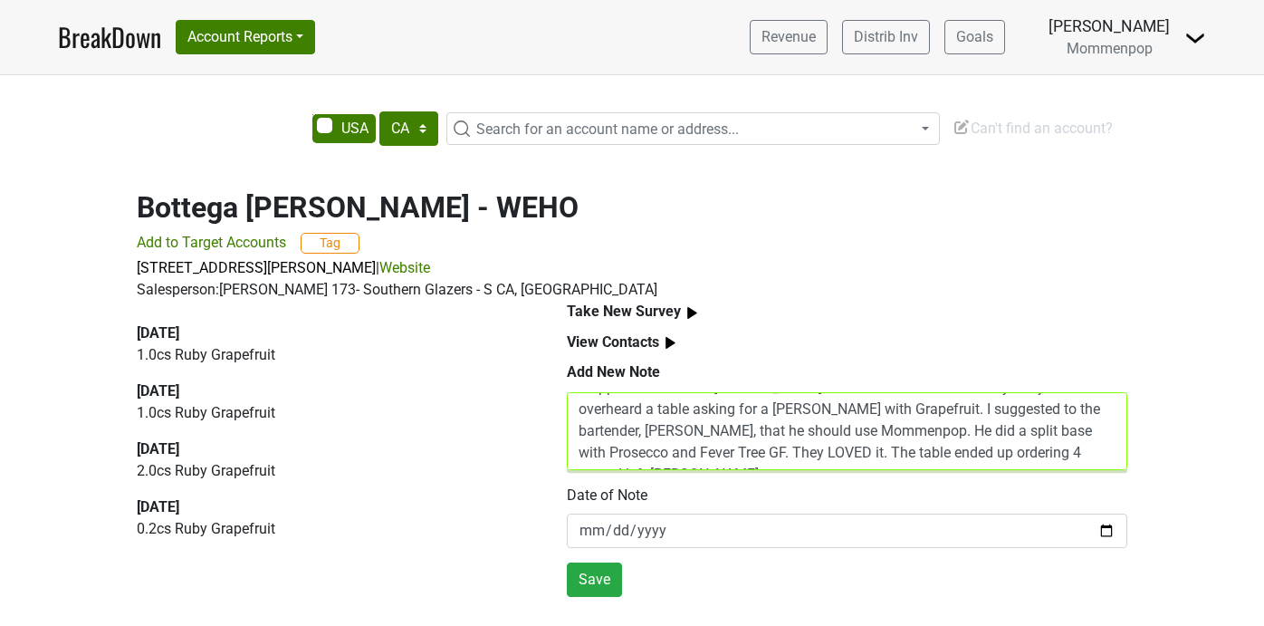
click at [1105, 456] on textarea "stopped in for lunch. RG Negroni with Lo-Fi still on menu. Very tasty! I overhe…" at bounding box center [847, 431] width 560 height 78
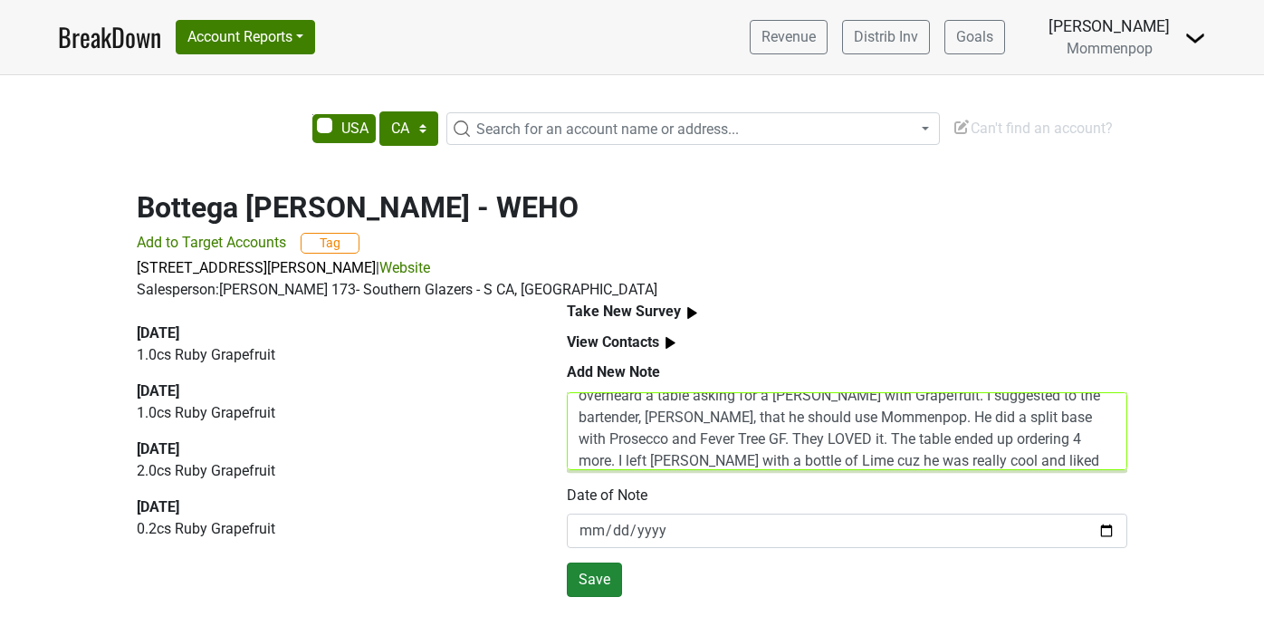
type textarea "stopped in for lunch. RG Negroni with Lo-Fi still on menu. Very tasty! I overhe…"
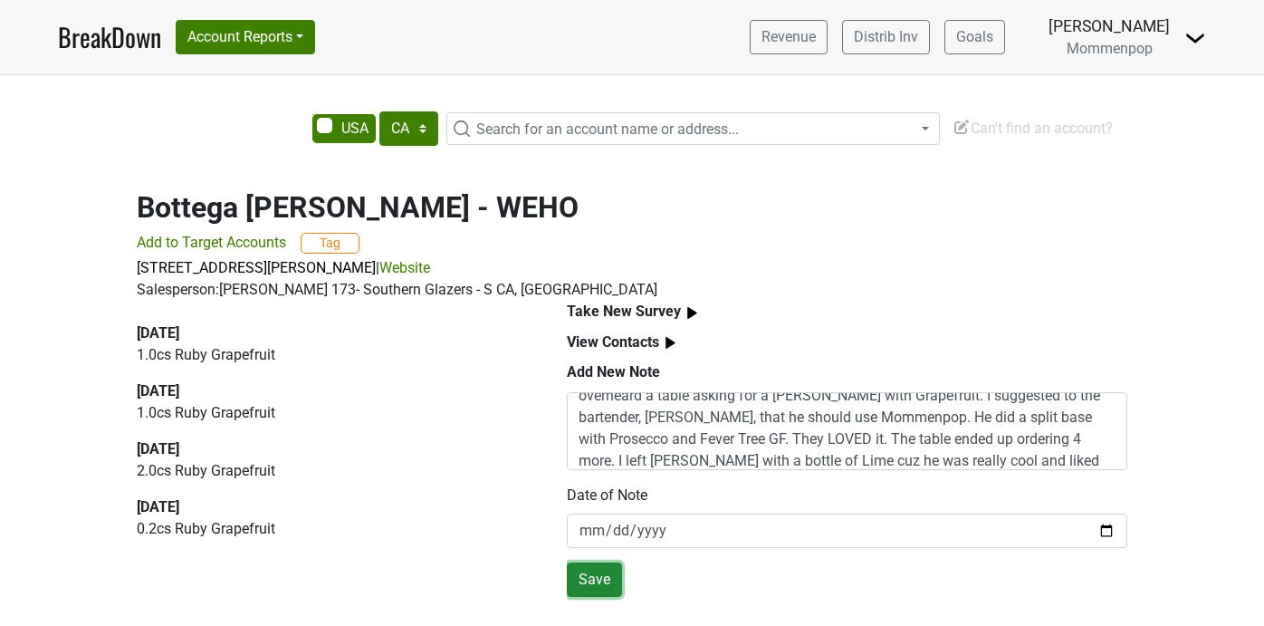
click at [598, 570] on button "Save" at bounding box center [594, 579] width 55 height 34
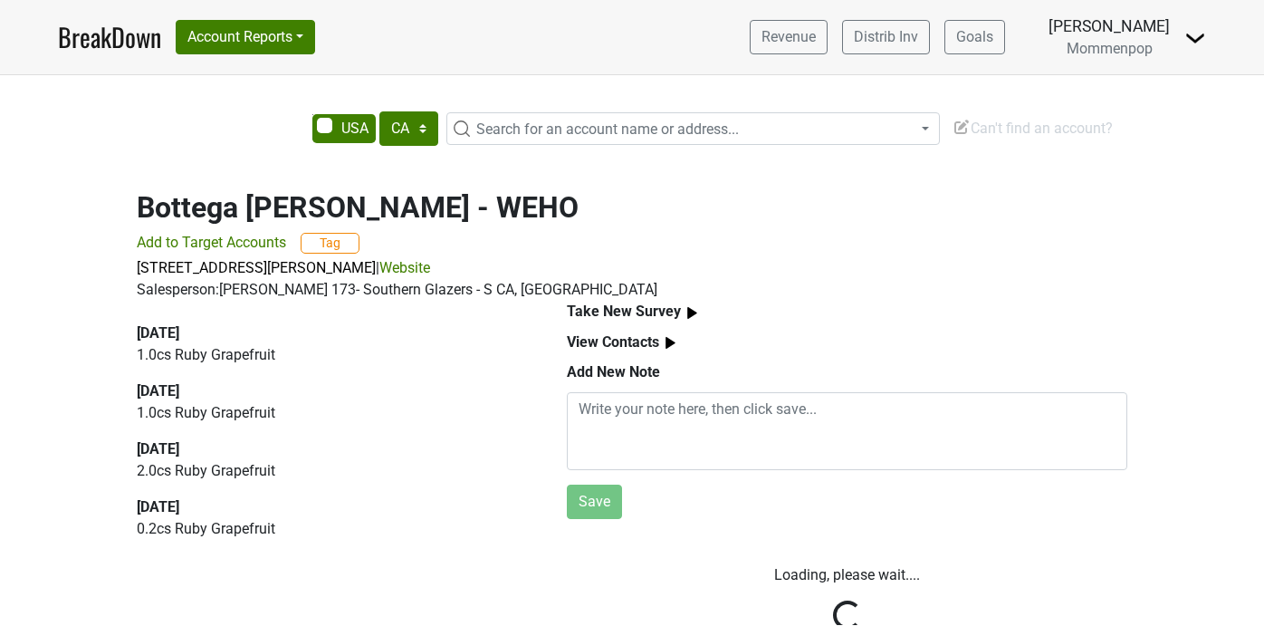
scroll to position [0, 0]
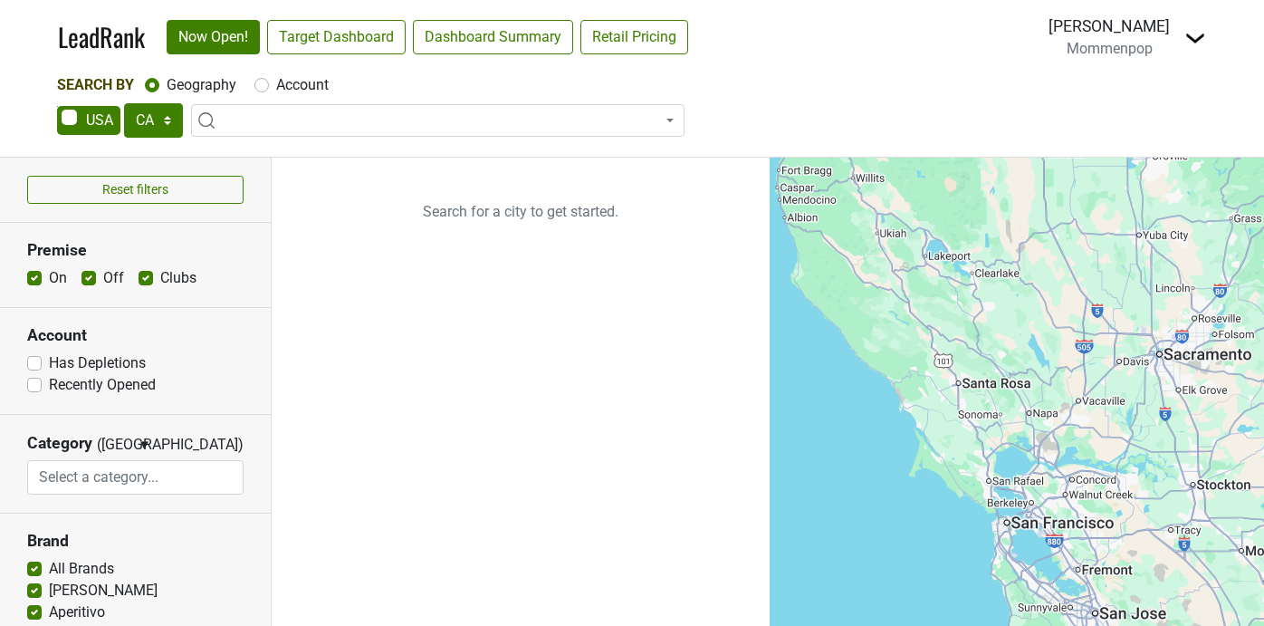
select select "CA"
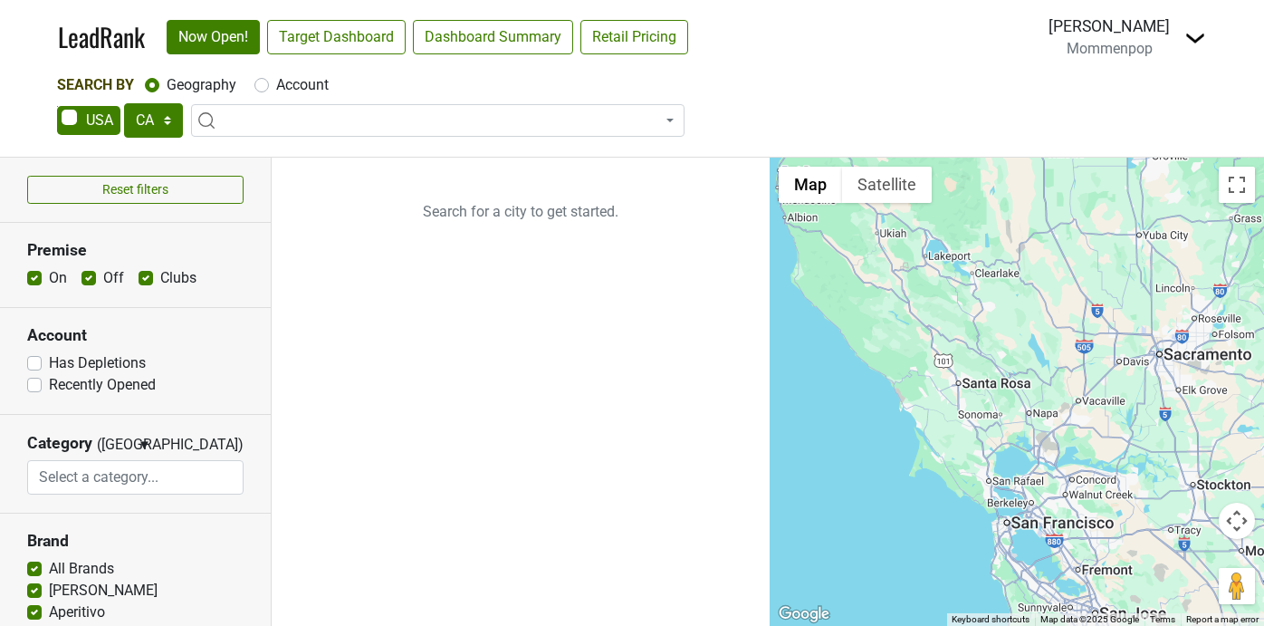
click at [270, 91] on div "Account" at bounding box center [291, 85] width 74 height 22
click at [276, 86] on label "Account" at bounding box center [302, 85] width 53 height 22
click at [263, 86] on input "Account" at bounding box center [261, 83] width 14 height 18
radio input "true"
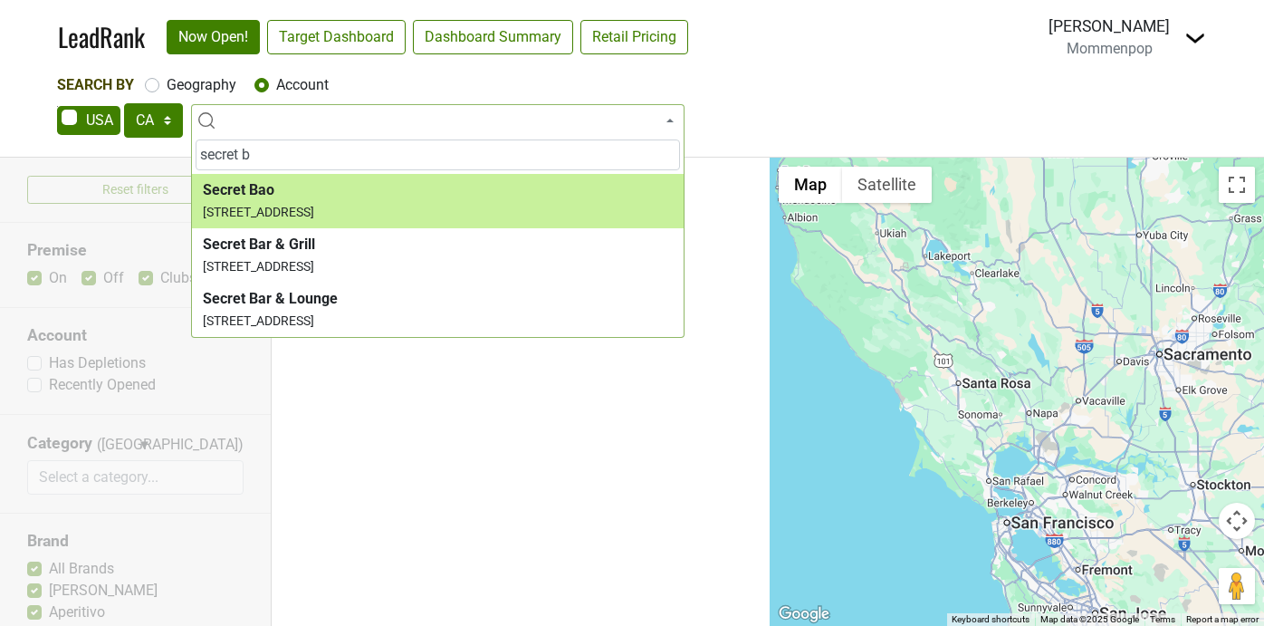
type input "secret b"
select select "123704287"
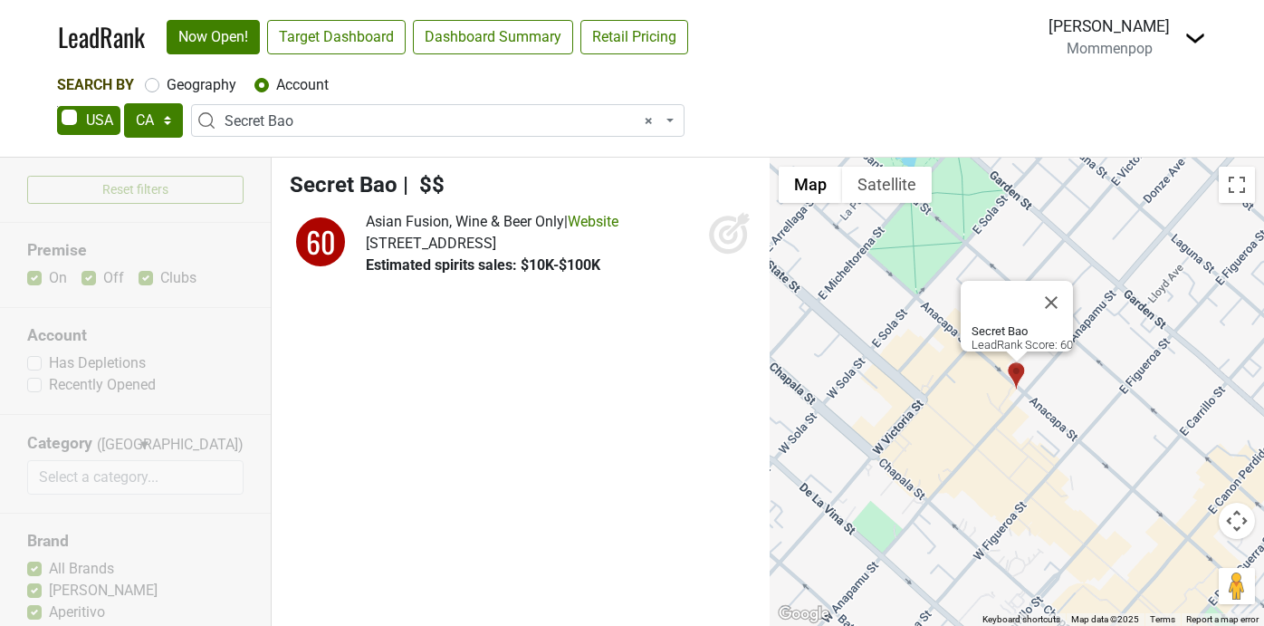
click at [1185, 41] on img at bounding box center [1195, 38] width 22 height 22
click at [1165, 93] on link "Open Breakdown" at bounding box center [1129, 102] width 152 height 29
click at [1190, 40] on img at bounding box center [1195, 38] width 22 height 22
click at [1128, 71] on link "Control Center" at bounding box center [1129, 73] width 152 height 29
click at [167, 81] on label "Geography" at bounding box center [202, 85] width 70 height 22
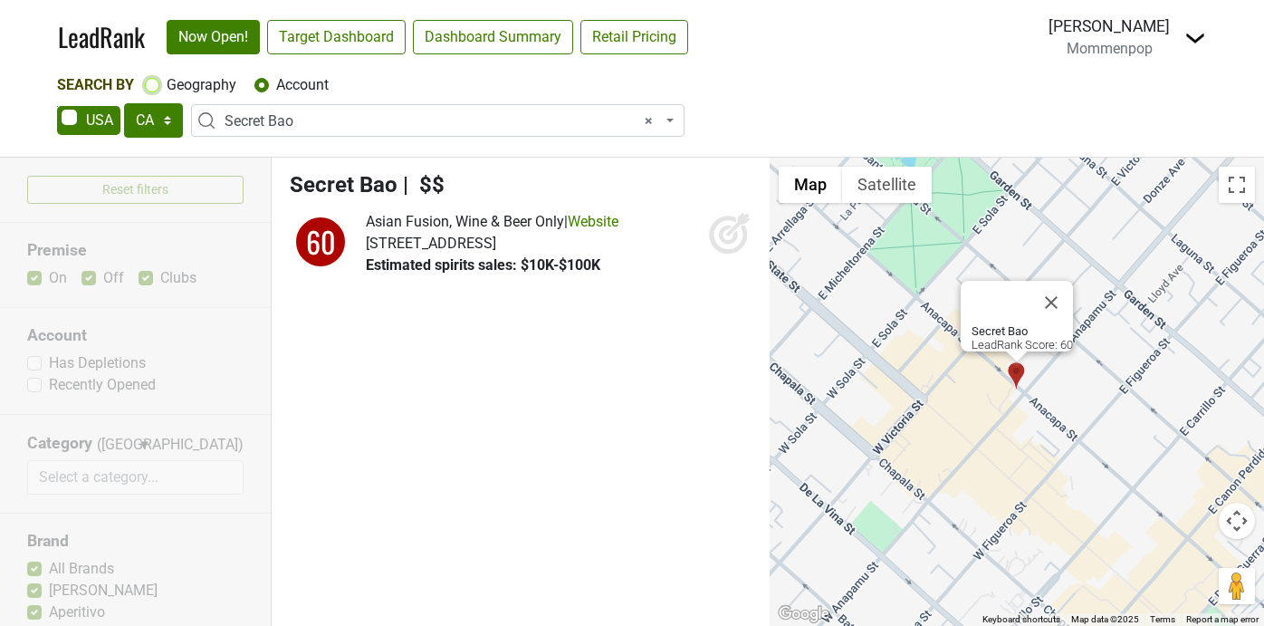
click at [158, 81] on input "Geography" at bounding box center [152, 83] width 14 height 18
radio input "true"
select select
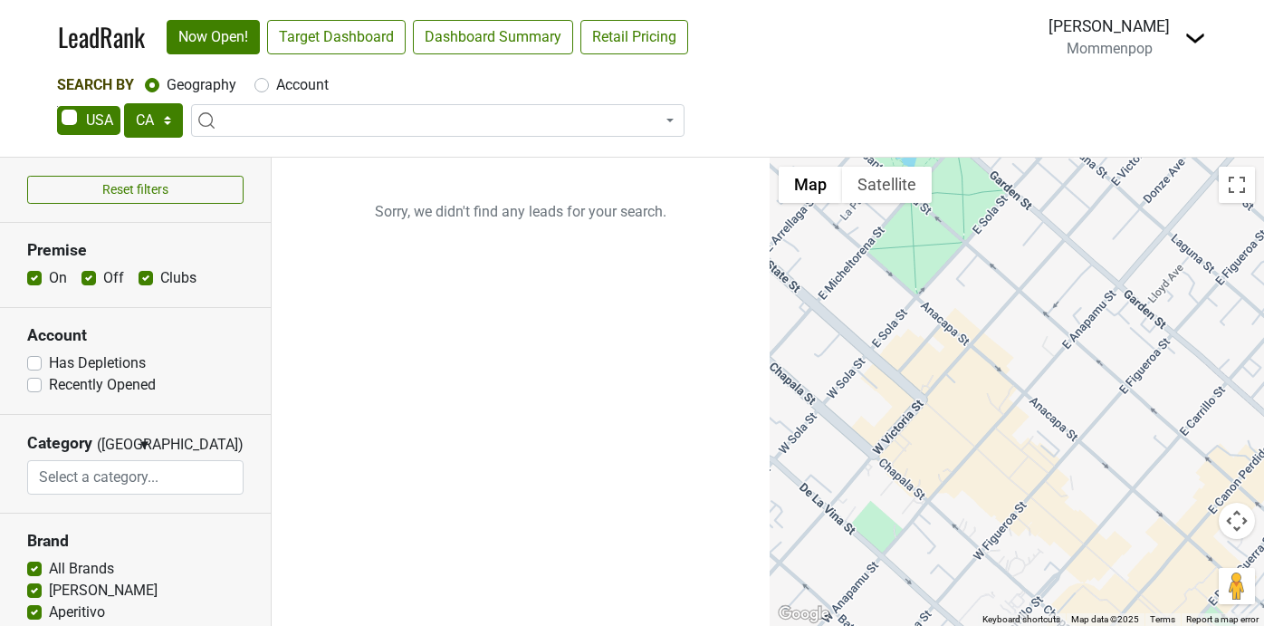
click at [1188, 41] on img at bounding box center [1195, 38] width 22 height 22
click at [1137, 92] on link "Open Breakdown" at bounding box center [1129, 102] width 152 height 29
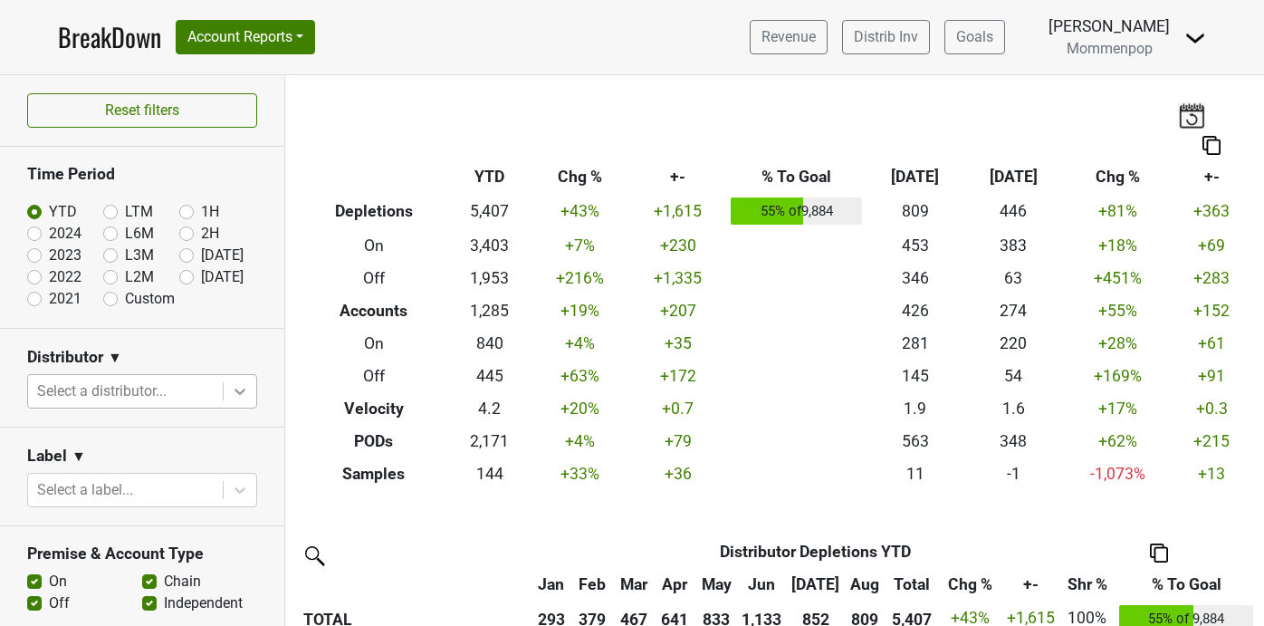
click at [235, 394] on icon at bounding box center [240, 391] width 18 height 18
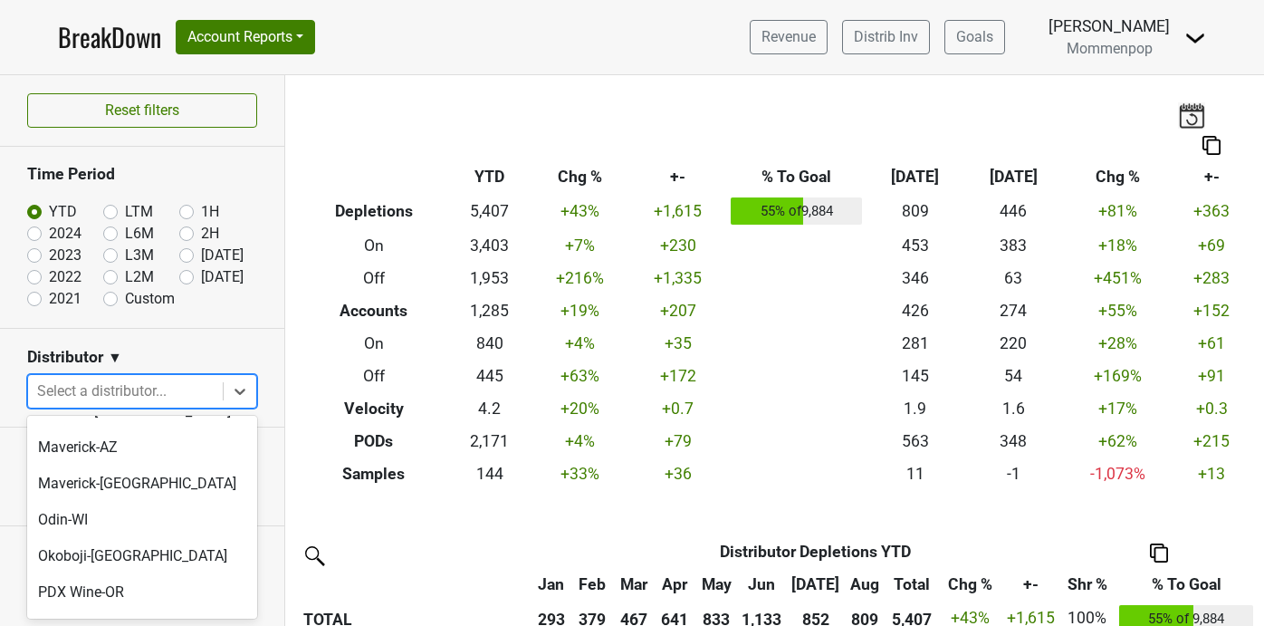
scroll to position [636, 0]
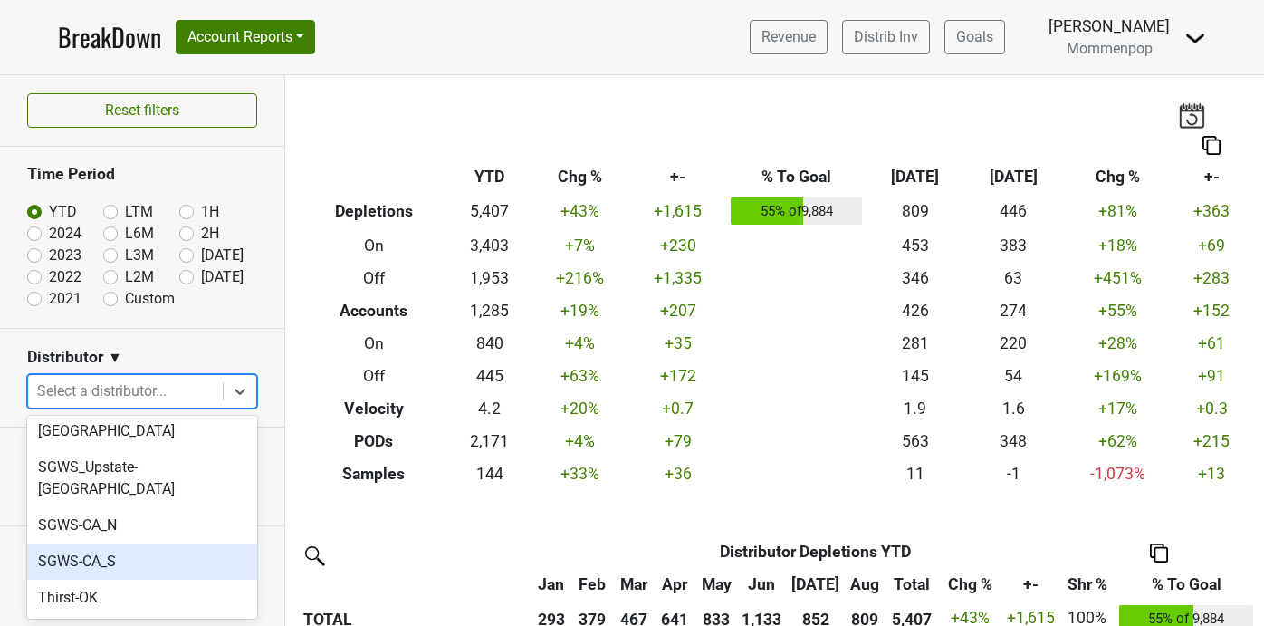
click at [178, 543] on div "SGWS-CA_S" at bounding box center [142, 561] width 230 height 36
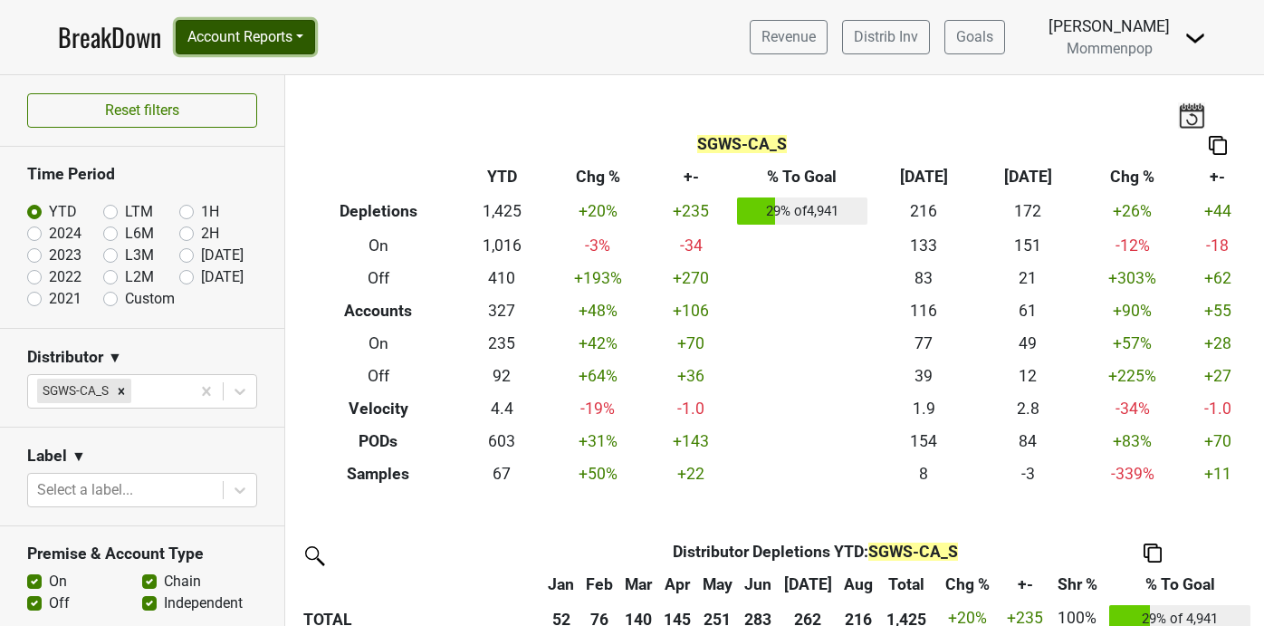
click at [308, 39] on button "Account Reports" at bounding box center [245, 37] width 139 height 34
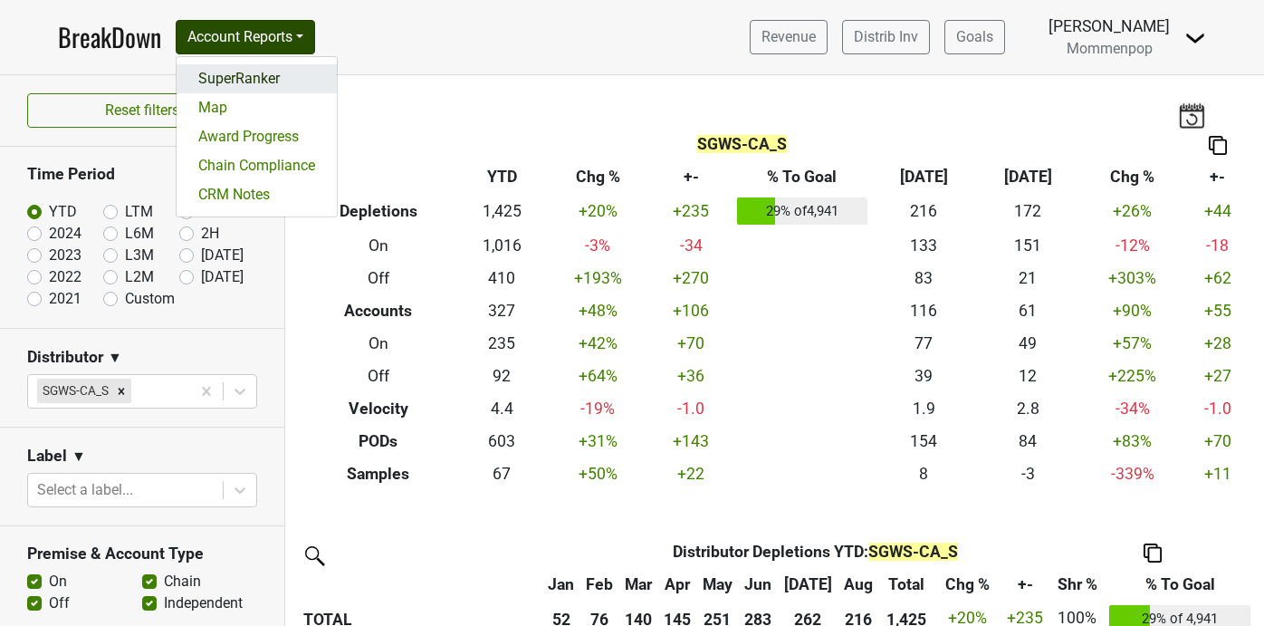
click at [297, 80] on link "SuperRanker" at bounding box center [257, 78] width 160 height 29
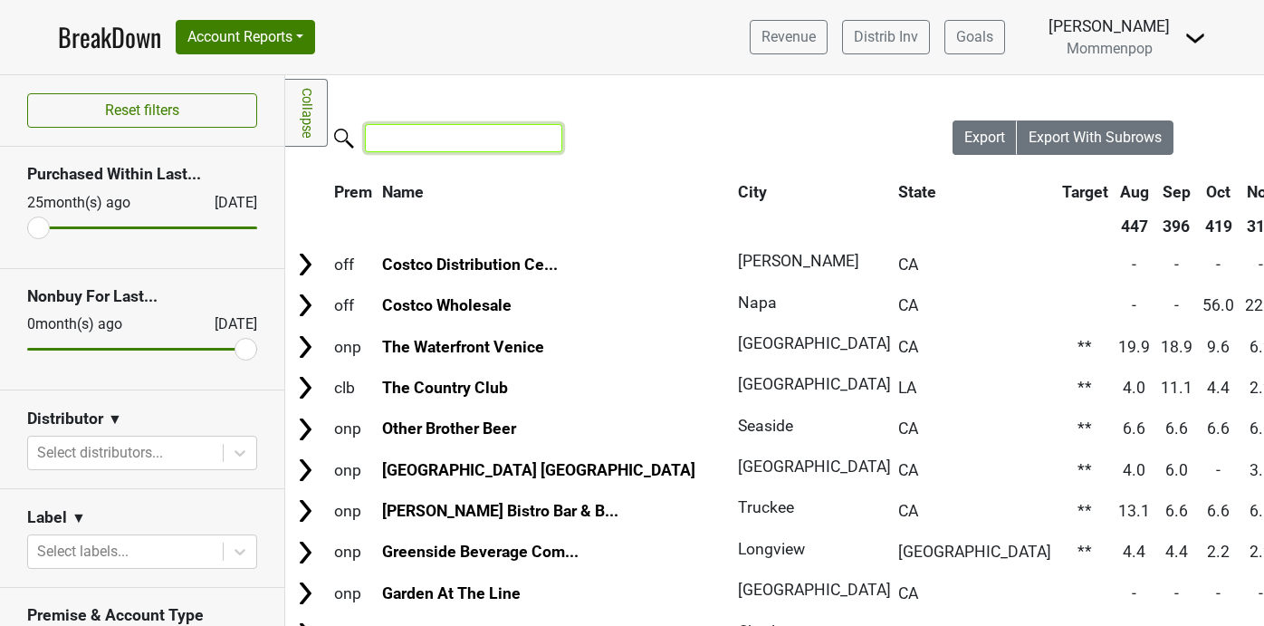
click at [417, 148] on input "search" at bounding box center [463, 138] width 197 height 28
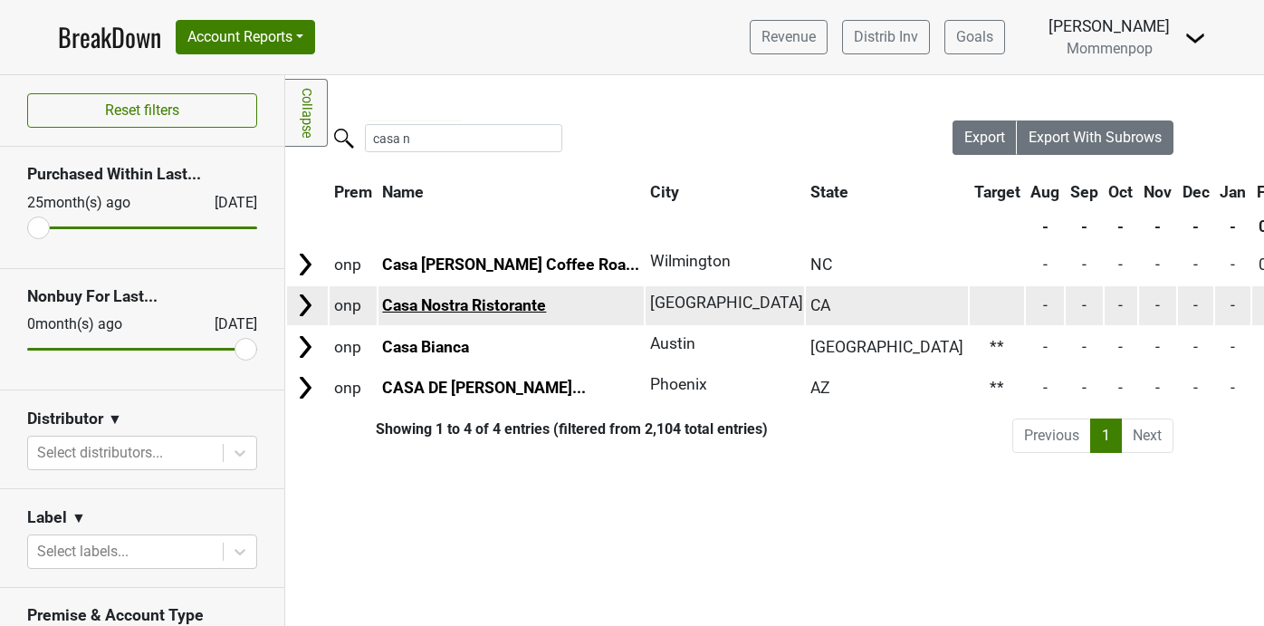
click at [468, 303] on link "Casa Nostra Ristorante" at bounding box center [464, 305] width 164 height 18
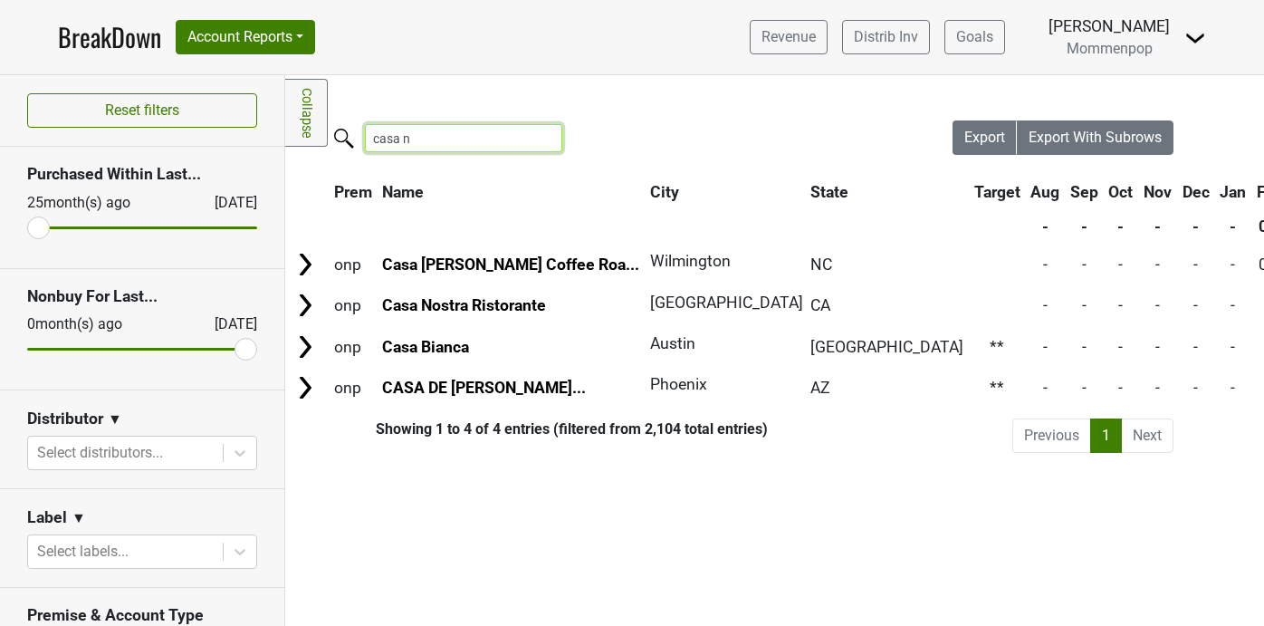
click at [427, 140] on input "casa n" at bounding box center [463, 138] width 197 height 28
click at [426, 140] on input "casa n" at bounding box center [463, 138] width 197 height 28
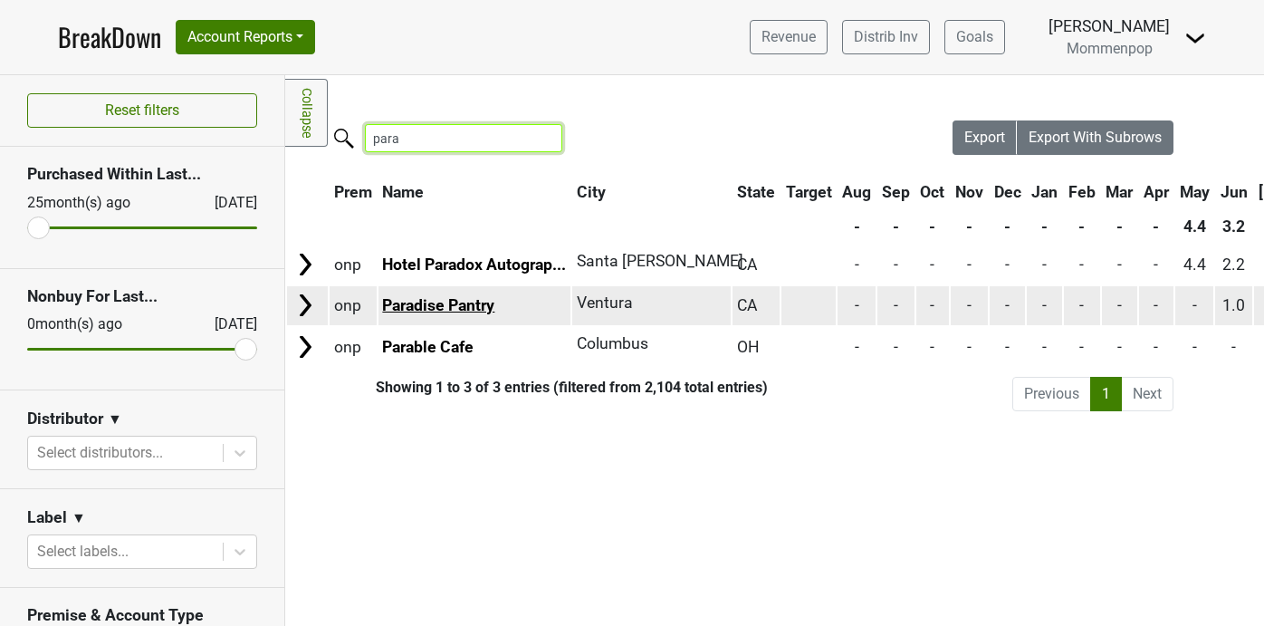
type input "para"
click at [454, 312] on link "Paradise Pantry" at bounding box center [438, 305] width 112 height 18
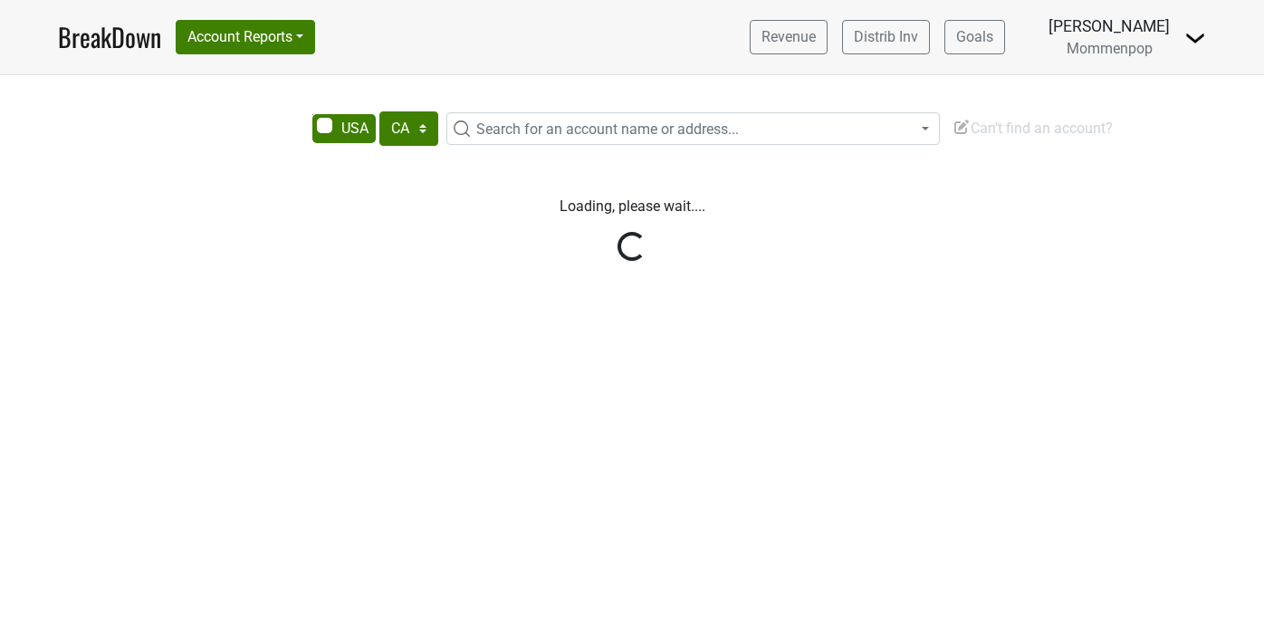
select select "CA"
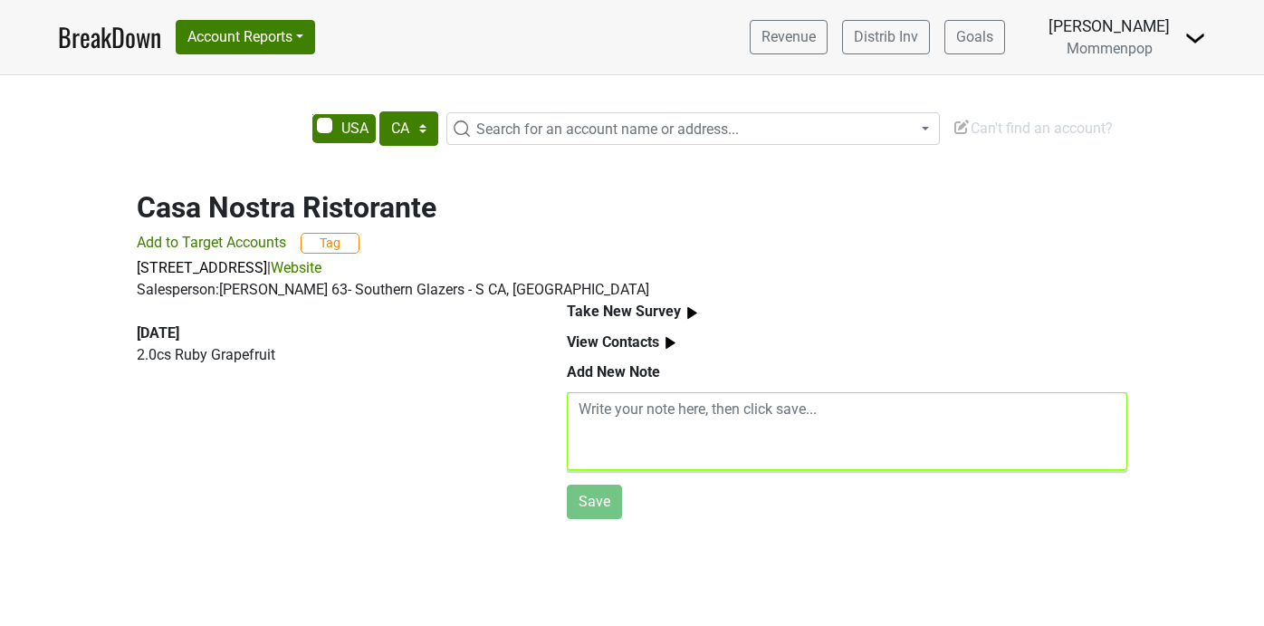
click at [737, 419] on textarea at bounding box center [847, 431] width 560 height 78
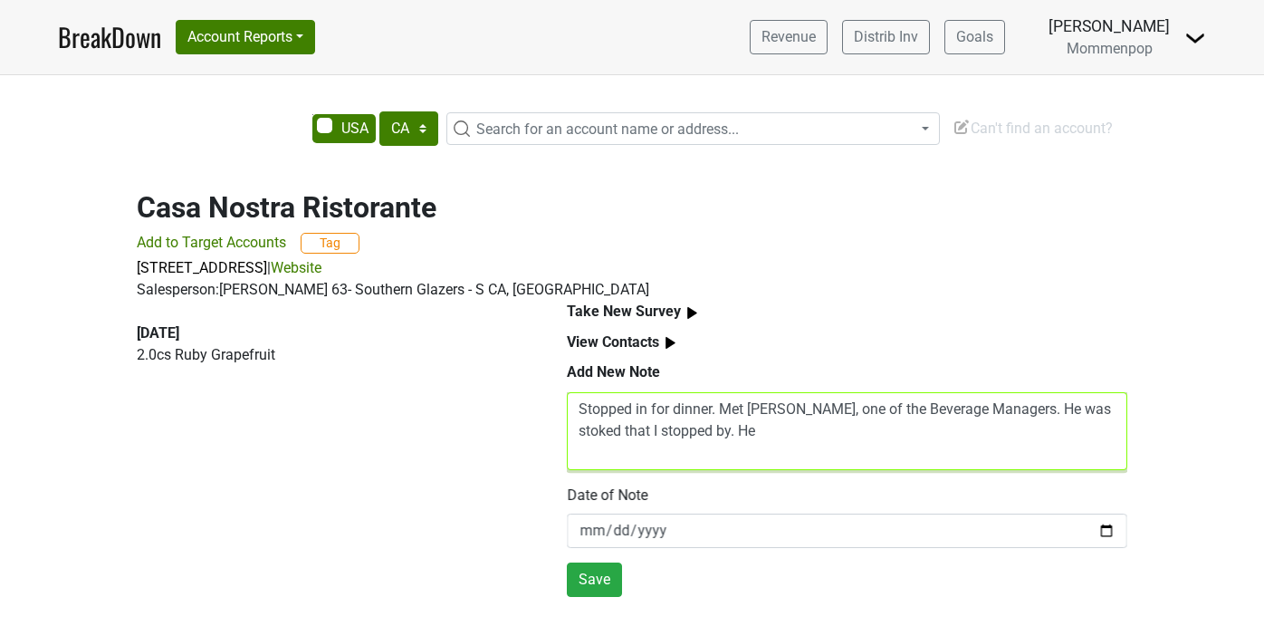
type textarea "Stopped in for dinner. Met Diego, one of the Beverage Managers. He was stoked t…"
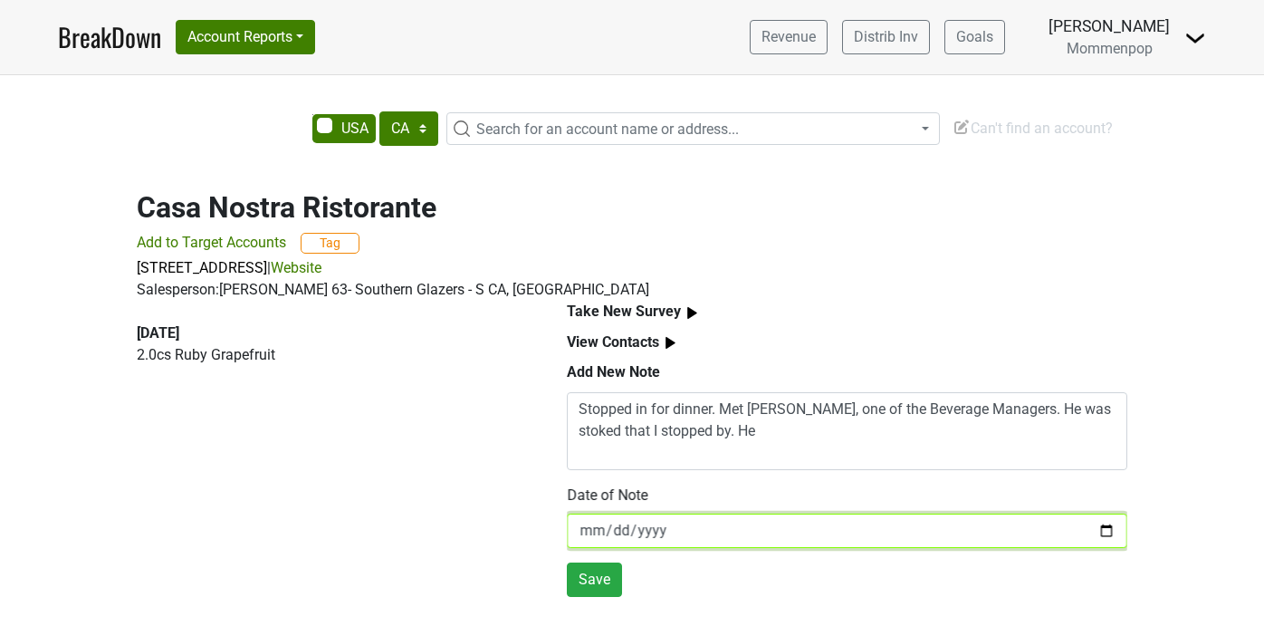
click at [1104, 526] on input "2025-09-10" at bounding box center [847, 530] width 560 height 34
type input "2025-09-09"
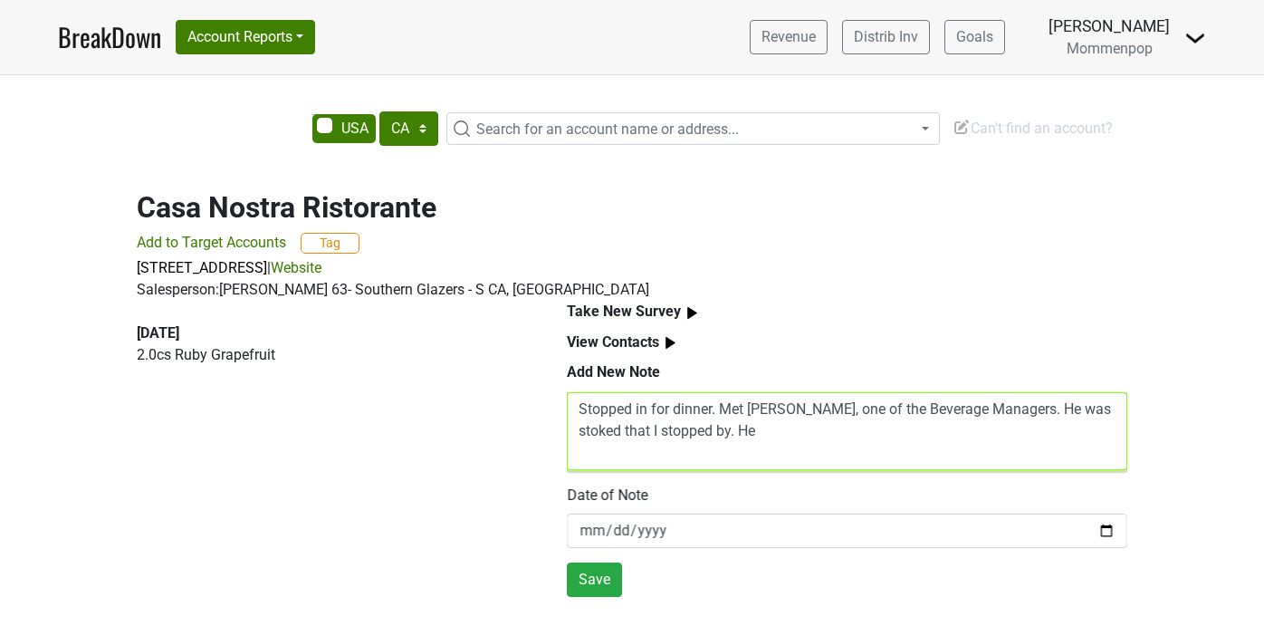
click at [747, 431] on textarea "Stopped in for dinner. Met Diego, one of the Beverage Managers. He was stoked t…" at bounding box center [847, 431] width 560 height 78
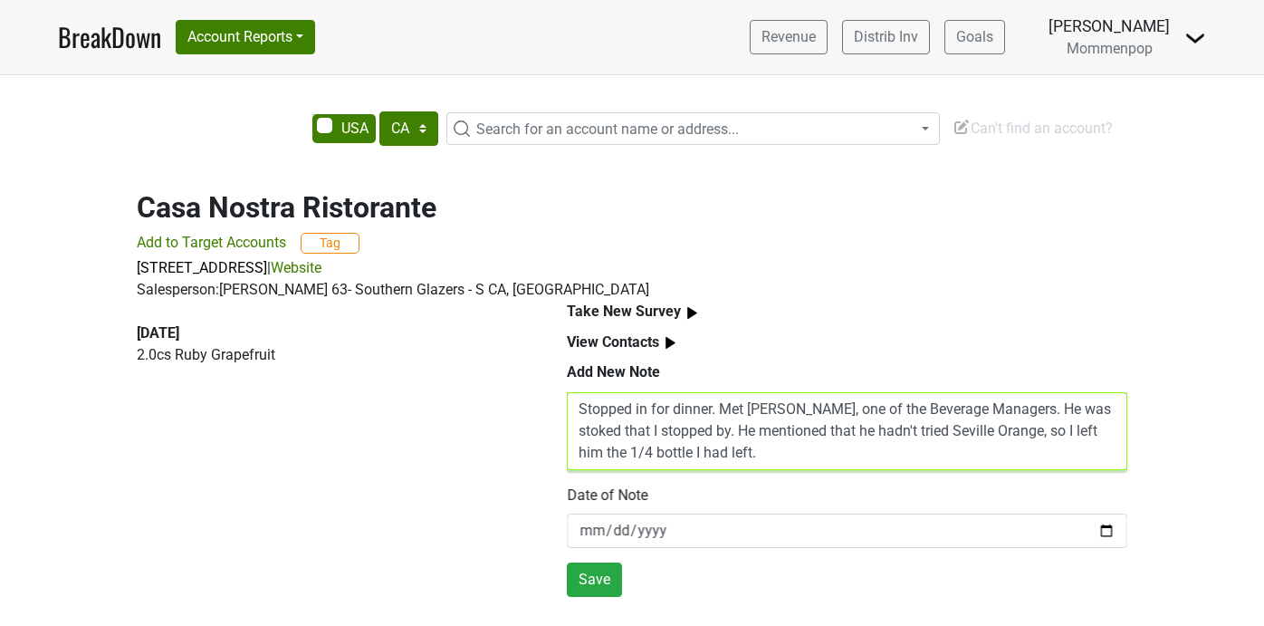
click at [695, 435] on textarea "Stopped in for dinner. Met Diego, one of the Beverage Managers. He was stoked t…" at bounding box center [847, 431] width 560 height 78
click at [923, 460] on textarea "Stopped in for dinner. Met Diego, one of the Beverage Managers. He was stoked t…" at bounding box center [847, 431] width 560 height 78
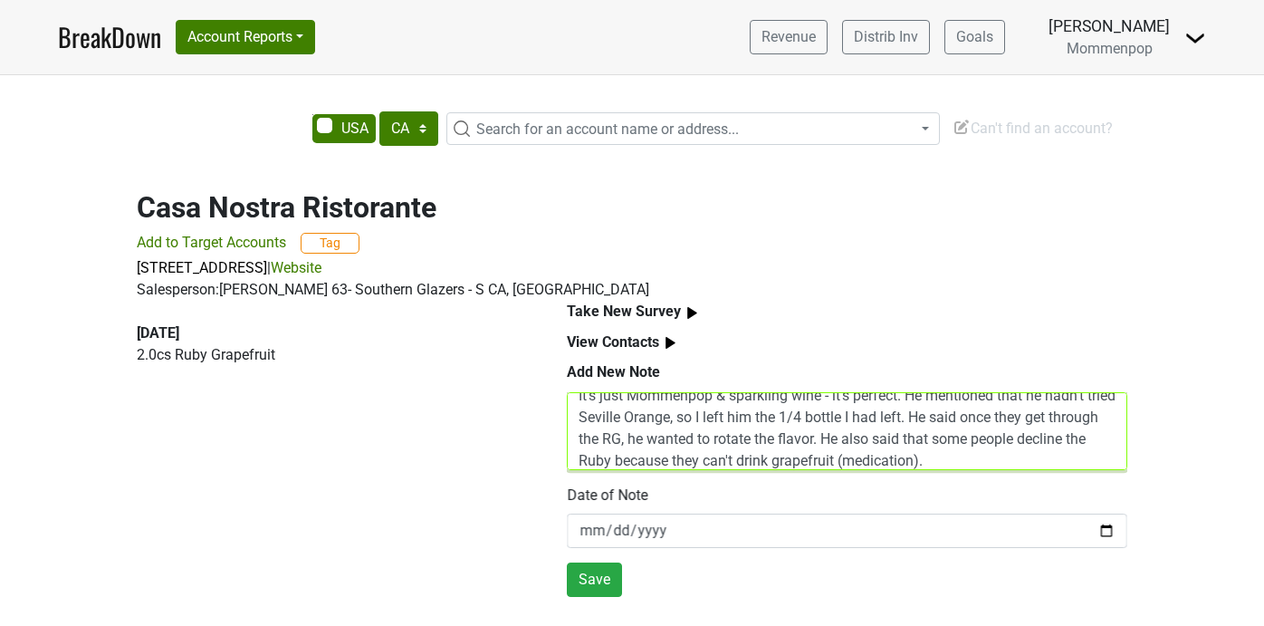
scroll to position [65, 0]
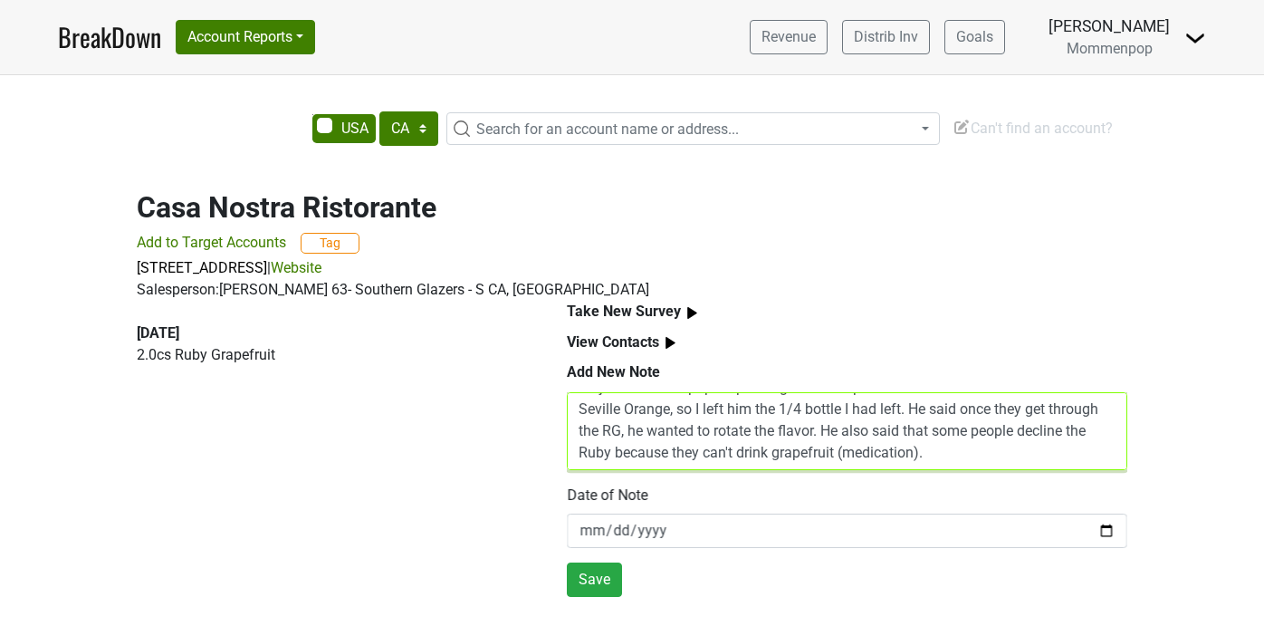
drag, startPoint x: 934, startPoint y: 465, endPoint x: 823, endPoint y: 432, distance: 116.3
click at [822, 432] on textarea "Stopped in for dinner. Met Diego, one of the Beverage Managers. He was stoked t…" at bounding box center [847, 431] width 560 height 78
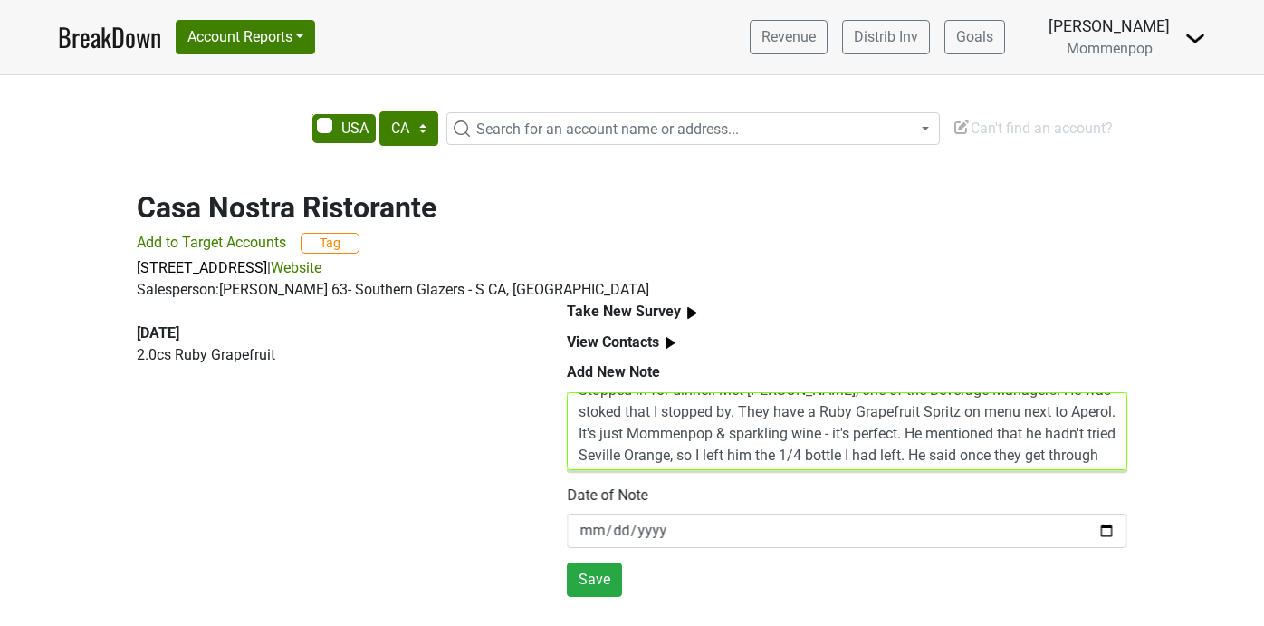
scroll to position [43, 0]
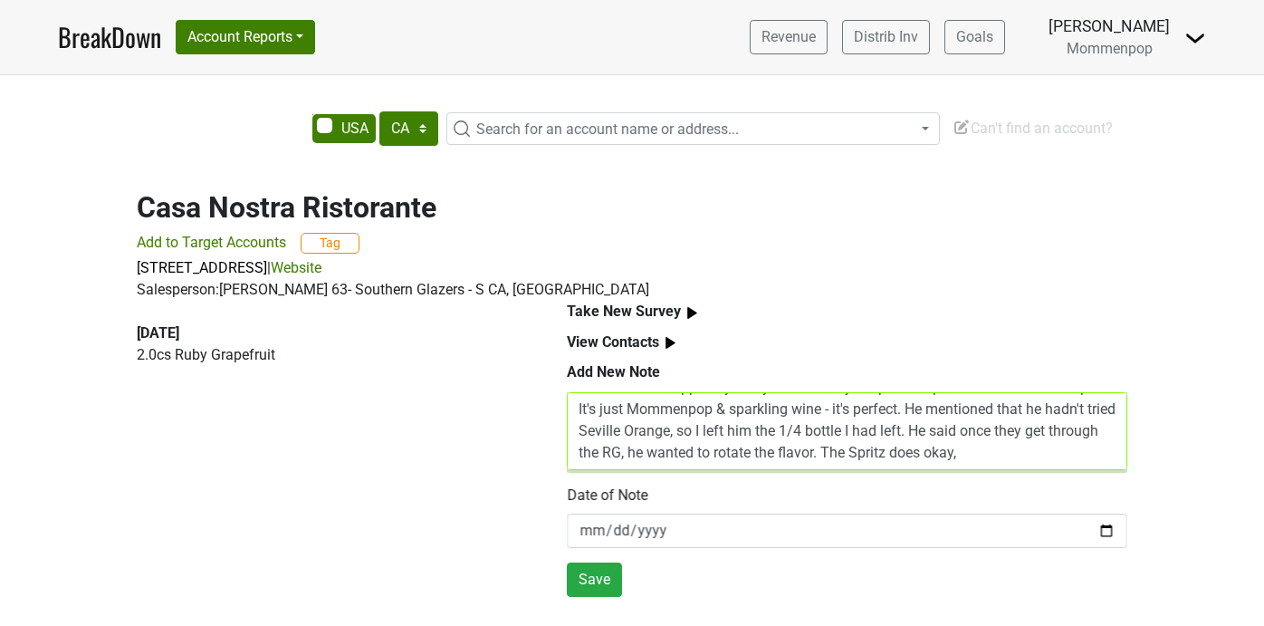
paste textarea "He also said that some people decline the Ruby because they can't drink grapefr…"
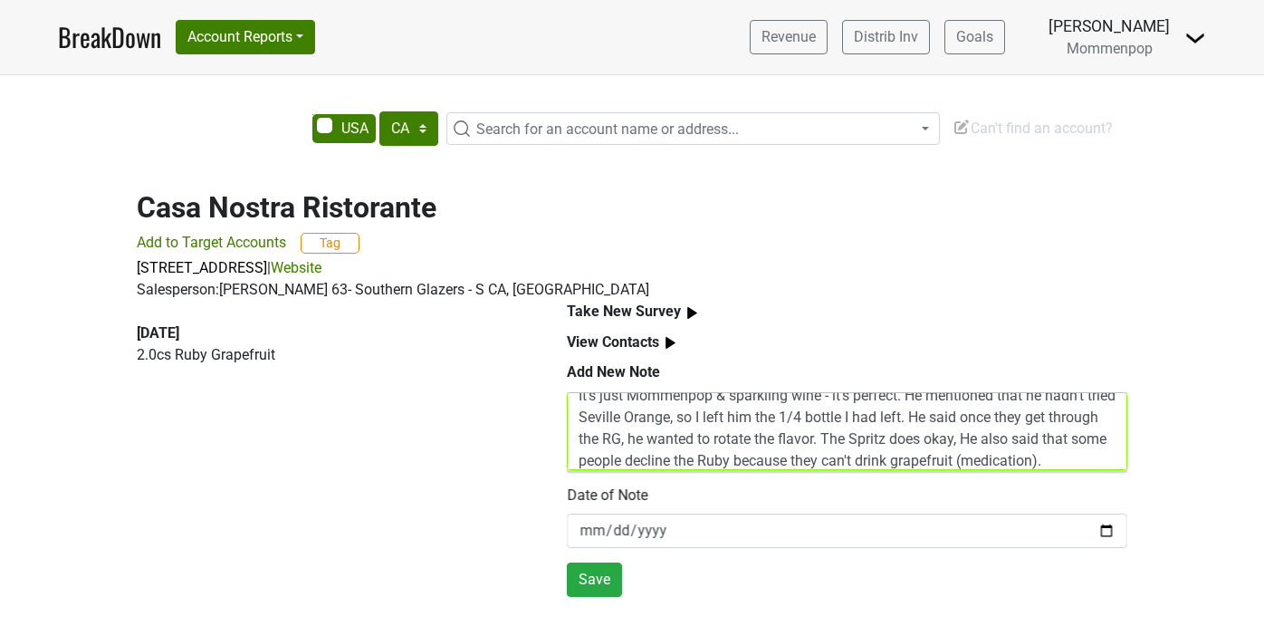
drag, startPoint x: 1018, startPoint y: 441, endPoint x: 960, endPoint y: 440, distance: 57.9
click at [960, 440] on textarea "Stopped in for dinner. Met Diego, one of the Beverage Managers. He was stoked t…" at bounding box center [847, 431] width 560 height 78
click at [1057, 461] on textarea "Stopped in for dinner. Met Diego, one of the Beverage Managers. He was stoked t…" at bounding box center [847, 431] width 560 height 78
type textarea "Stopped in for dinner. Met Diego, one of the Beverage Managers. He was stoked t…"
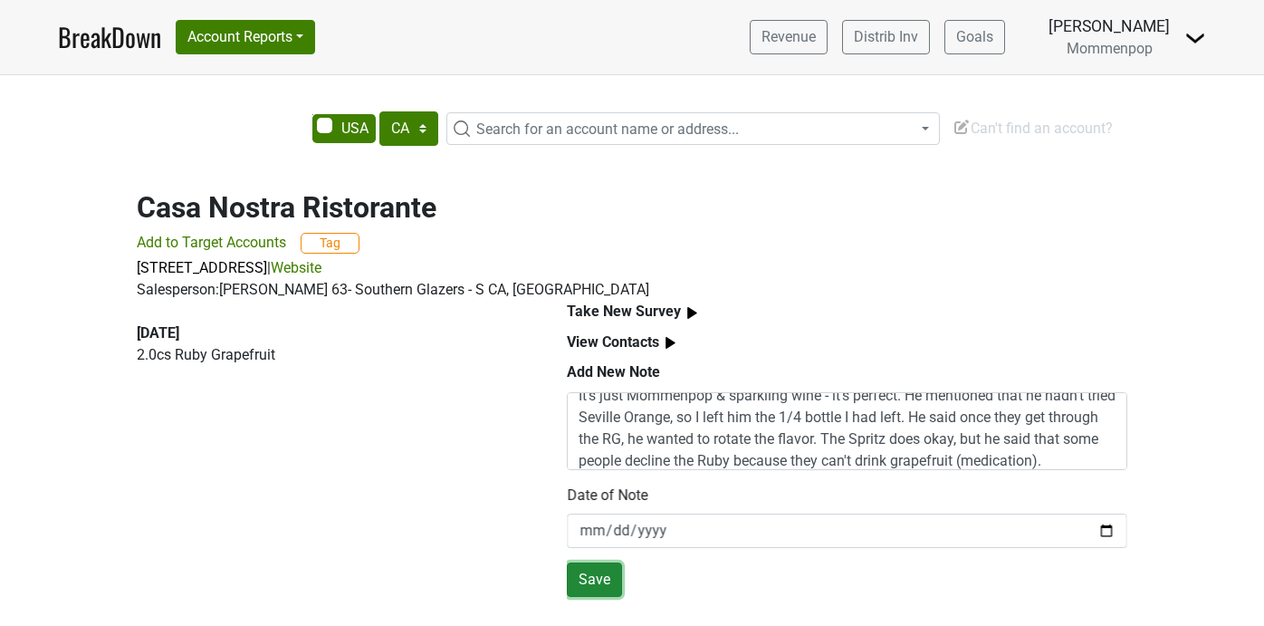
click at [608, 580] on button "Save" at bounding box center [594, 579] width 55 height 34
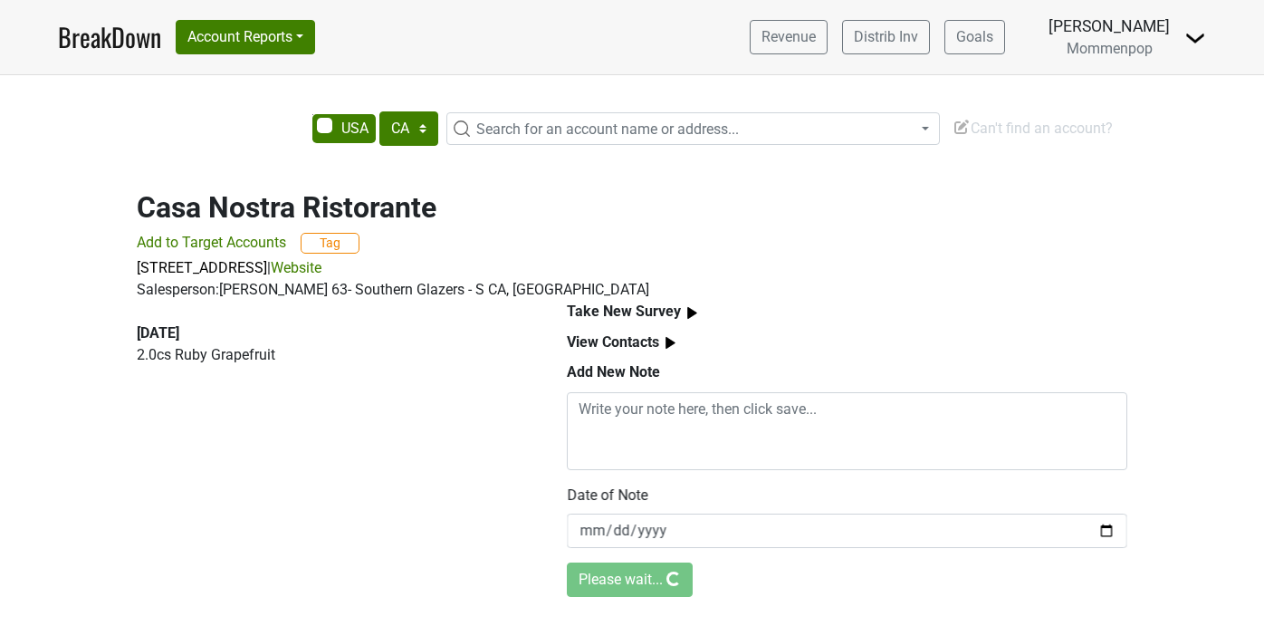
scroll to position [0, 0]
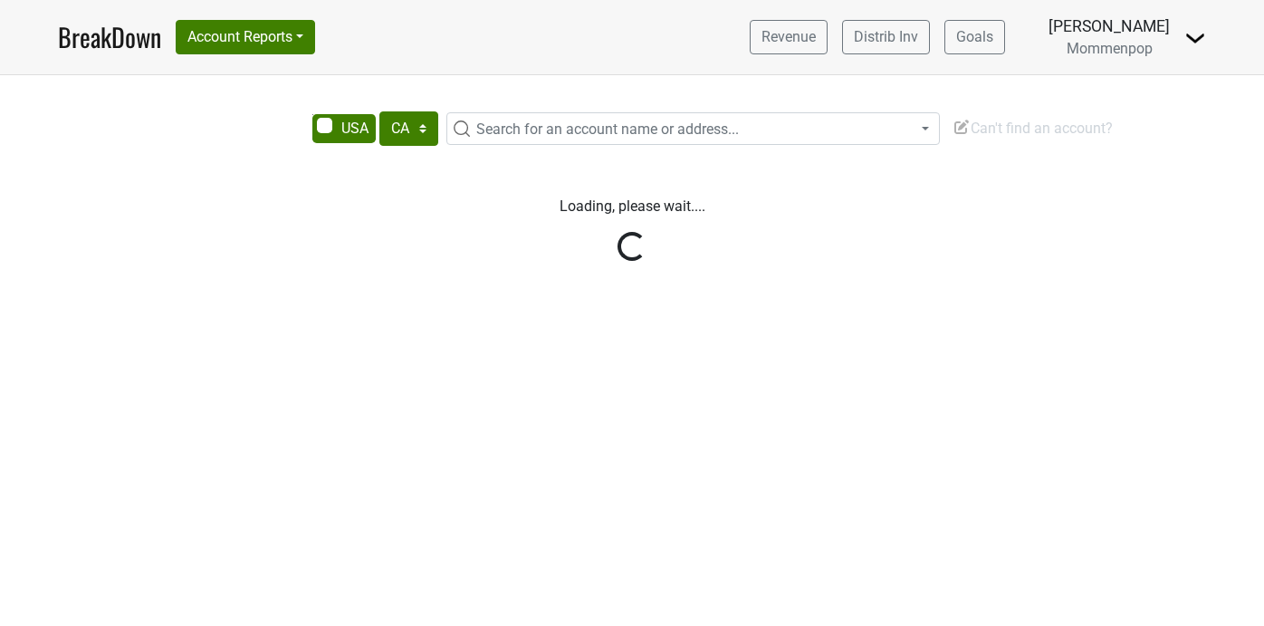
select select "CA"
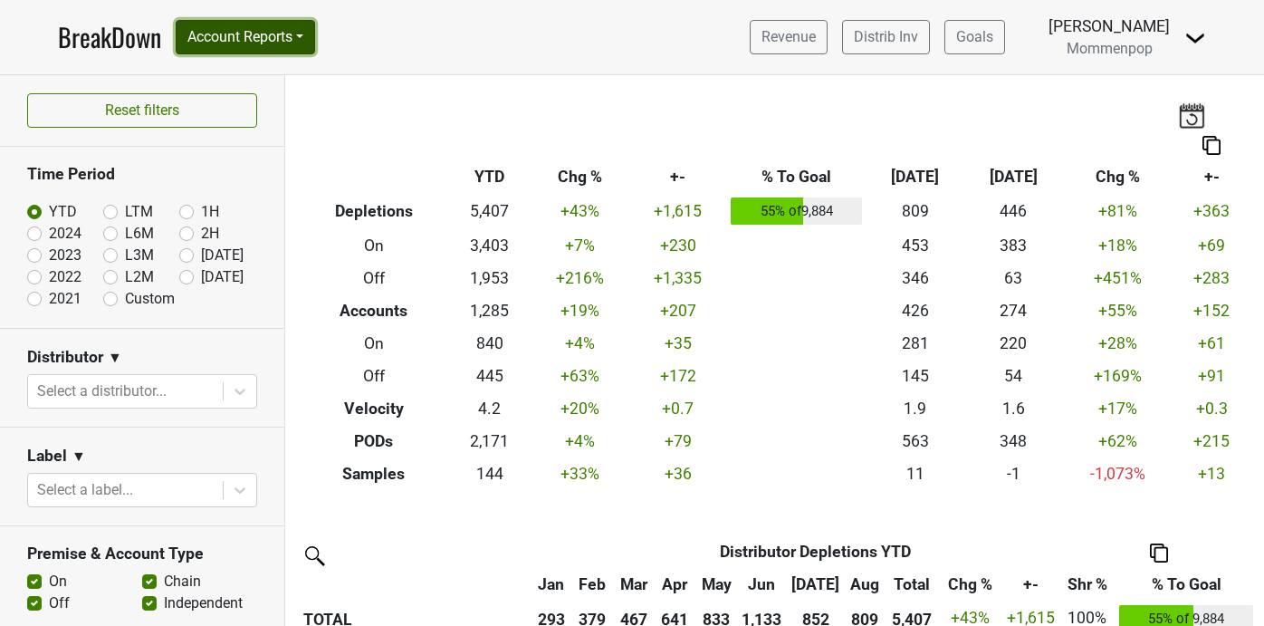
click at [280, 33] on button "Account Reports" at bounding box center [245, 37] width 139 height 34
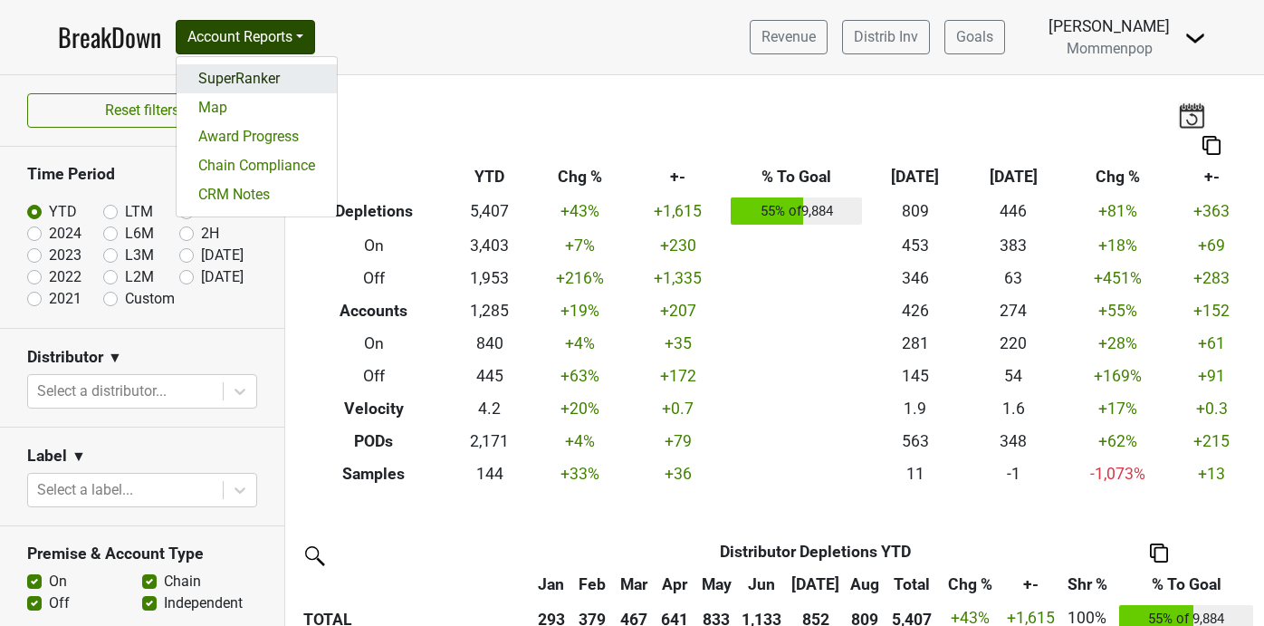
click at [255, 72] on link "SuperRanker" at bounding box center [257, 78] width 160 height 29
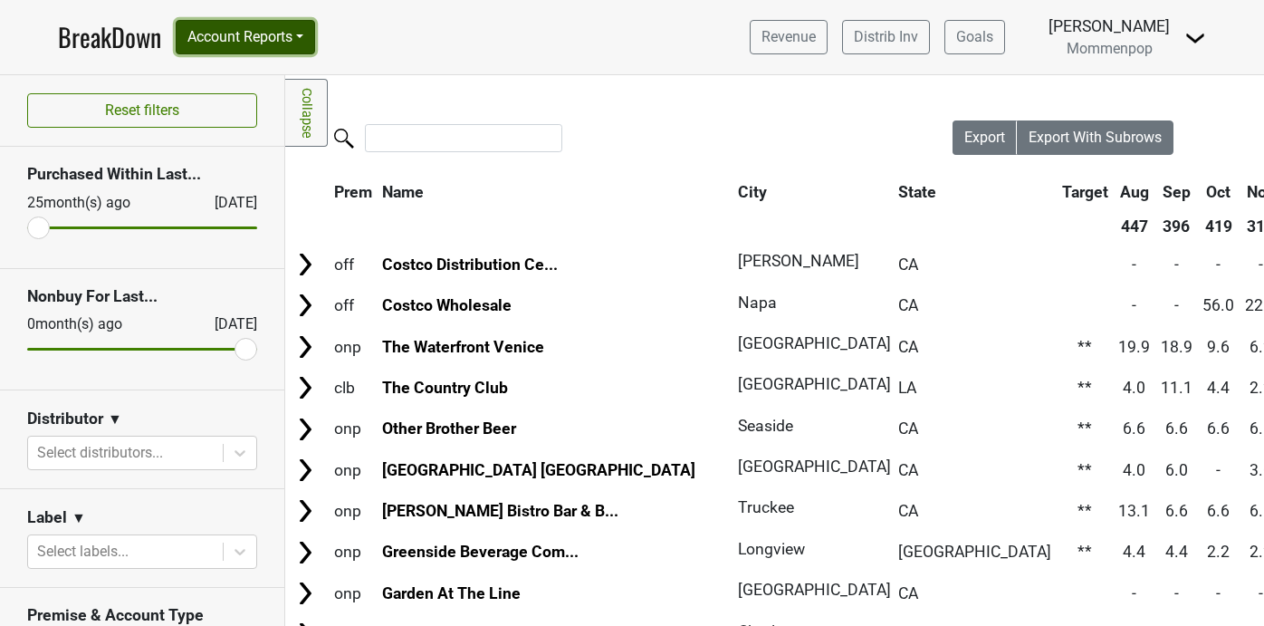
click at [282, 43] on button "Account Reports" at bounding box center [245, 37] width 139 height 34
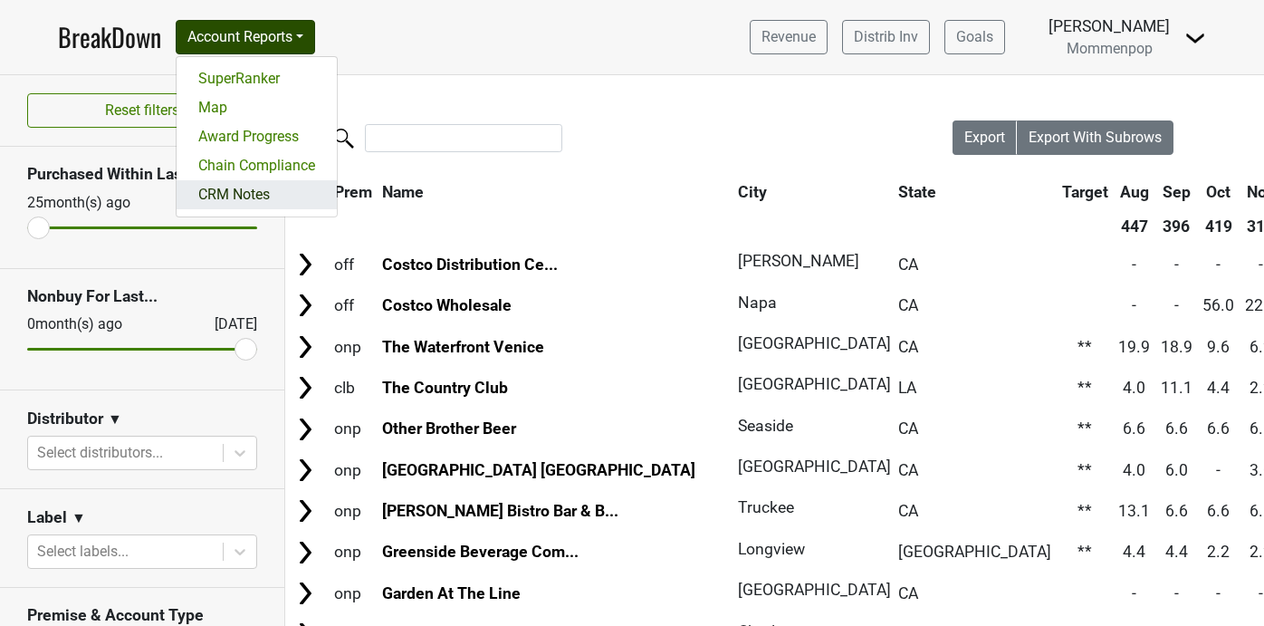
click at [233, 204] on link "CRM Notes" at bounding box center [257, 194] width 160 height 29
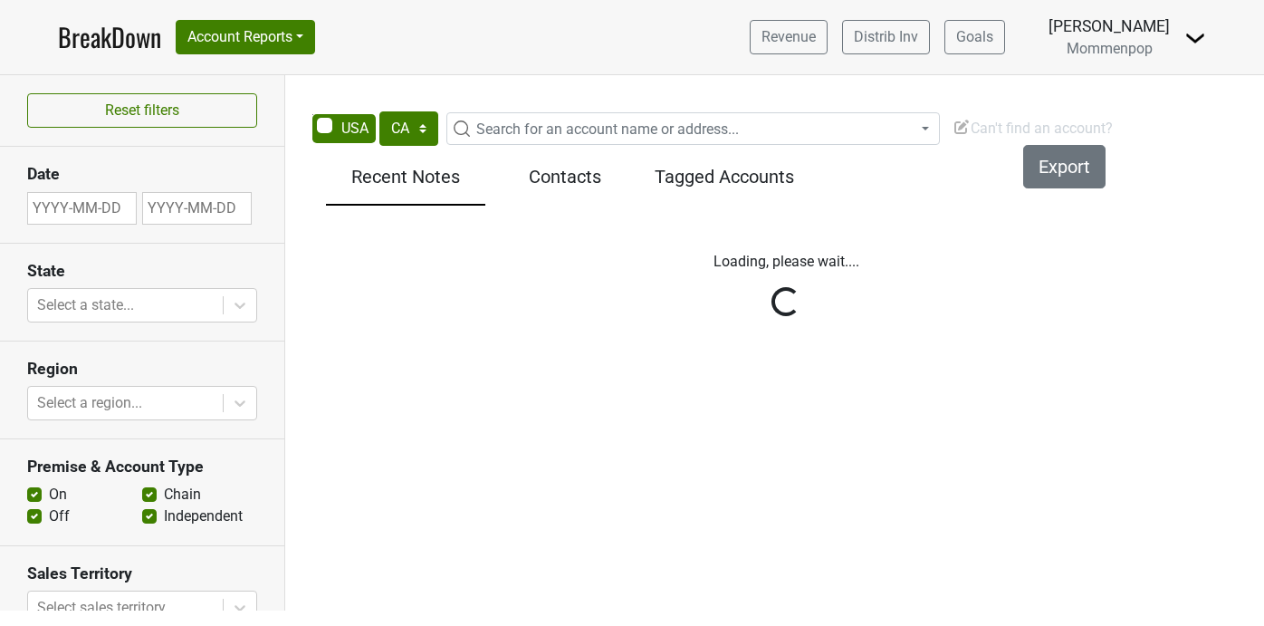
select select "CA"
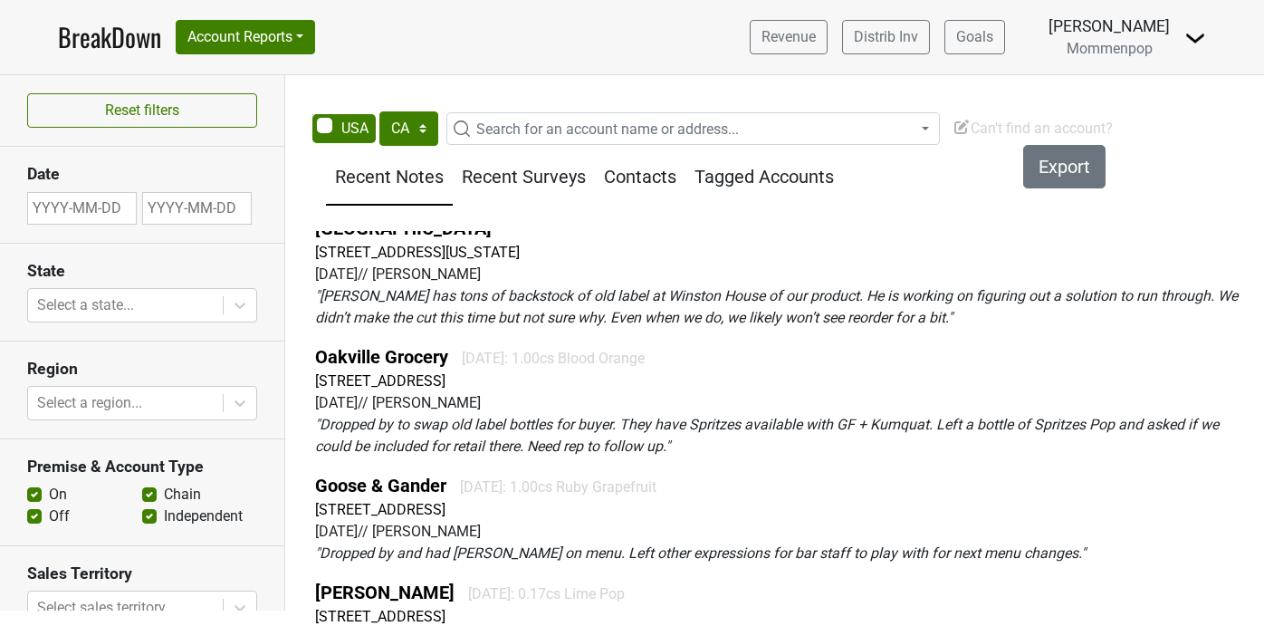
scroll to position [4215, 0]
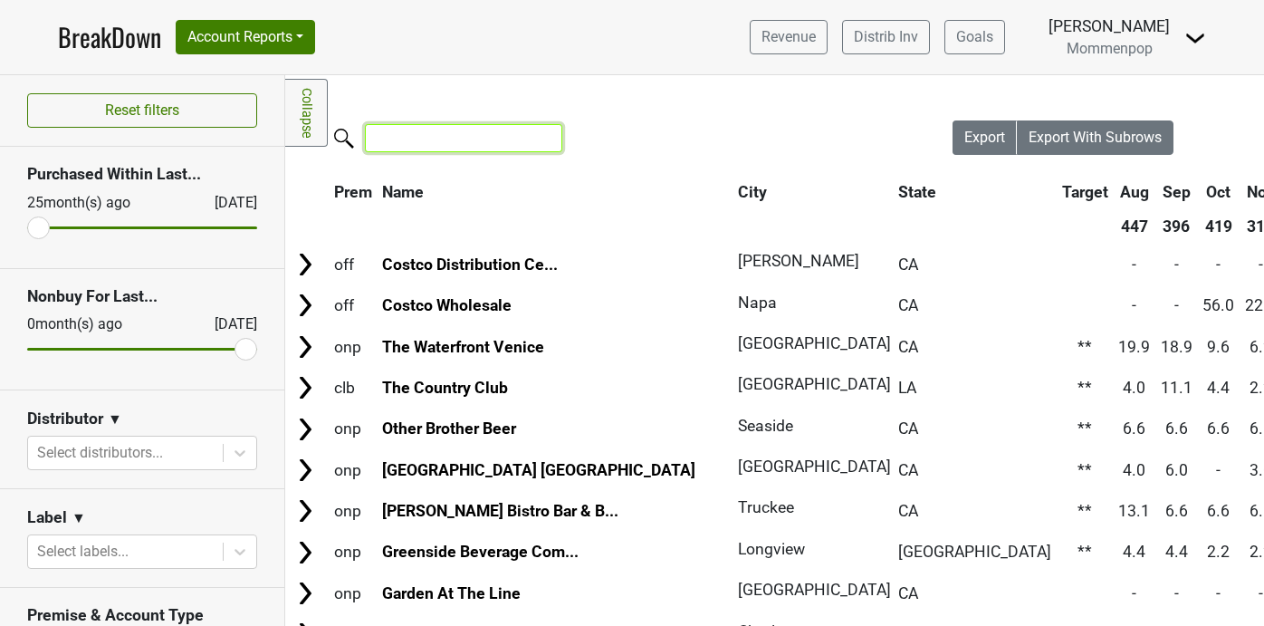
click at [420, 127] on input "search" at bounding box center [463, 138] width 197 height 28
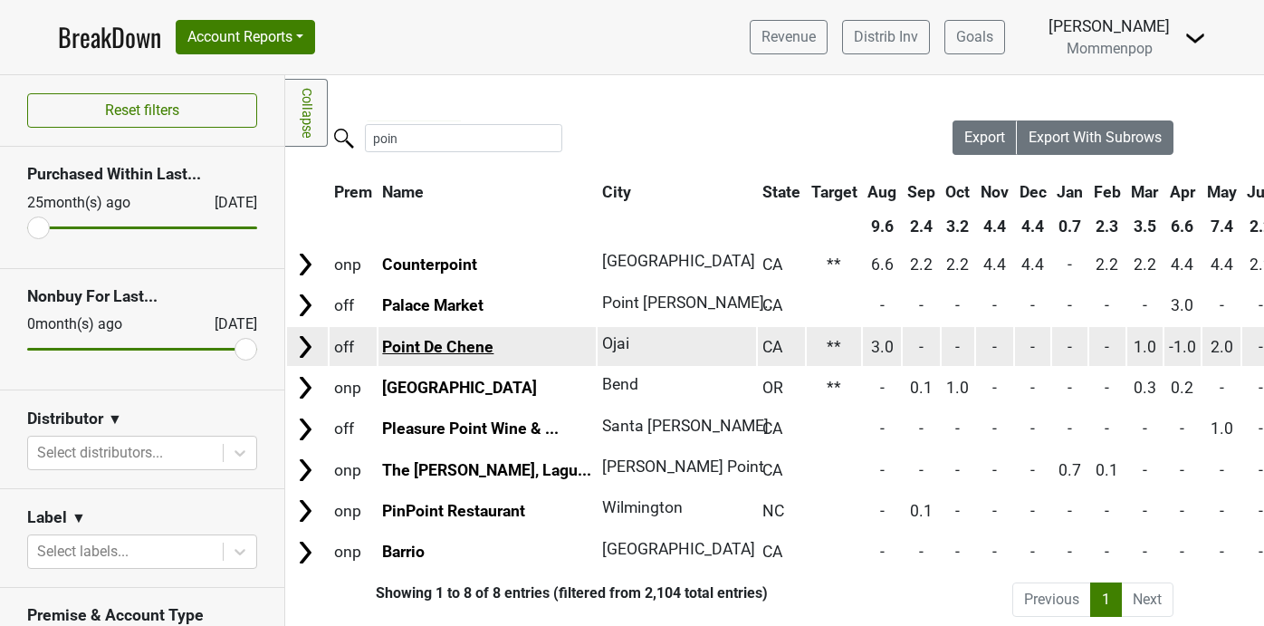
click at [417, 355] on link "Point De Chene" at bounding box center [437, 347] width 111 height 18
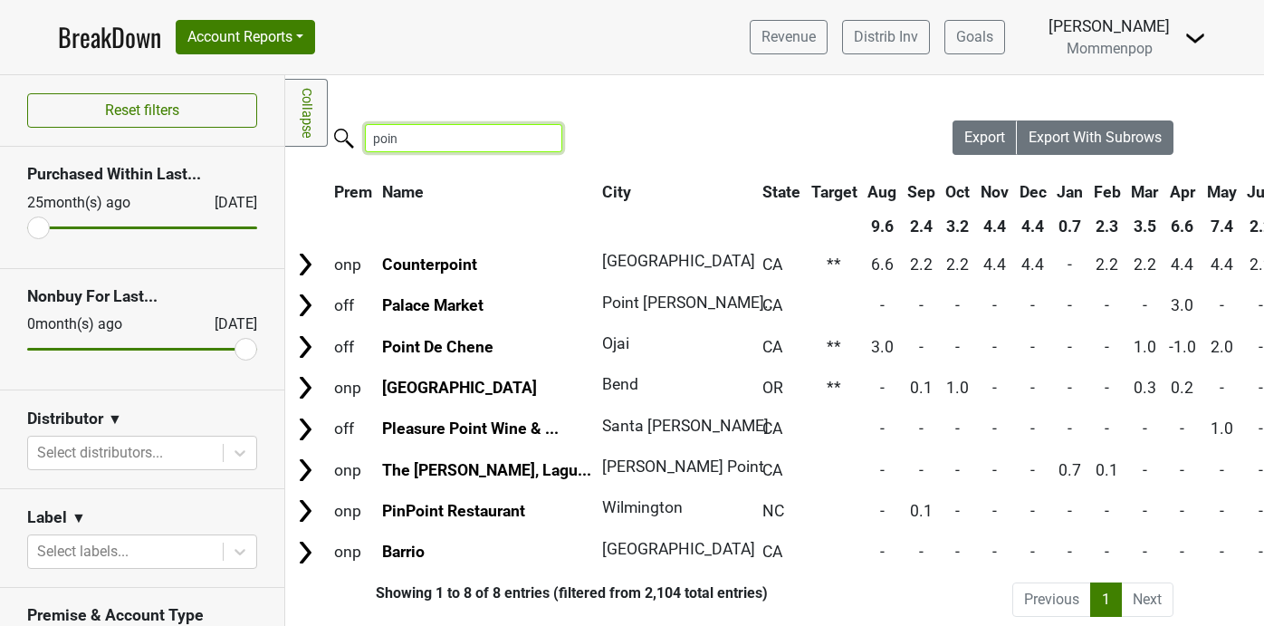
click at [399, 134] on input "poin" at bounding box center [463, 138] width 197 height 28
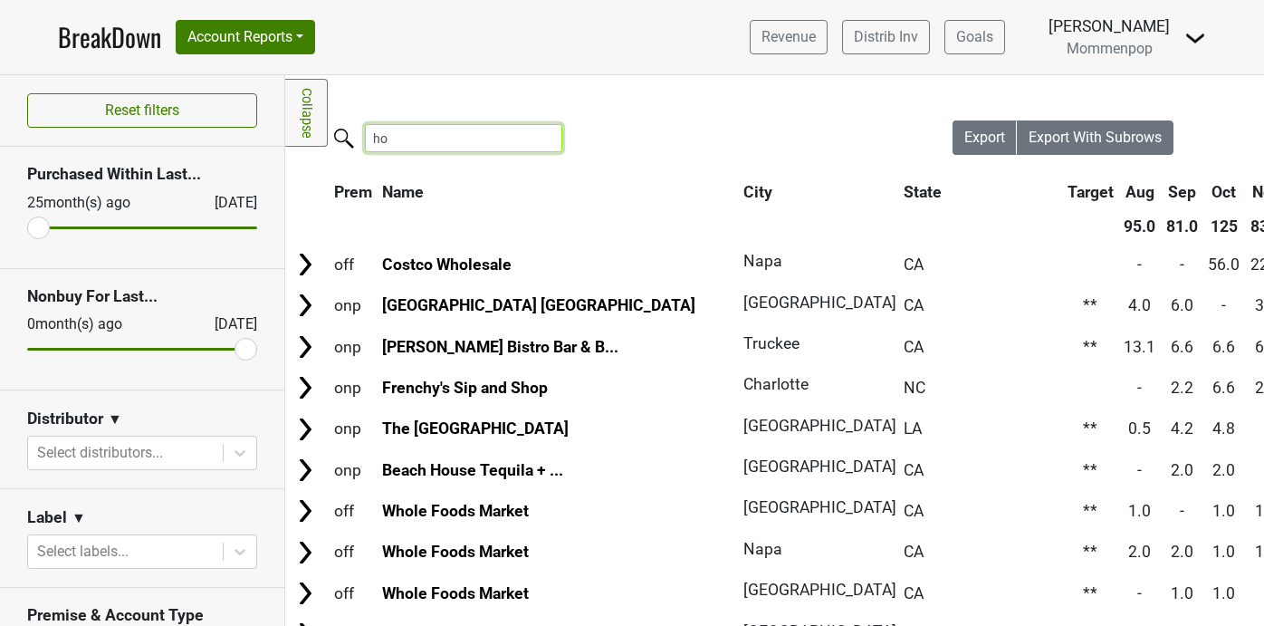
type input "h"
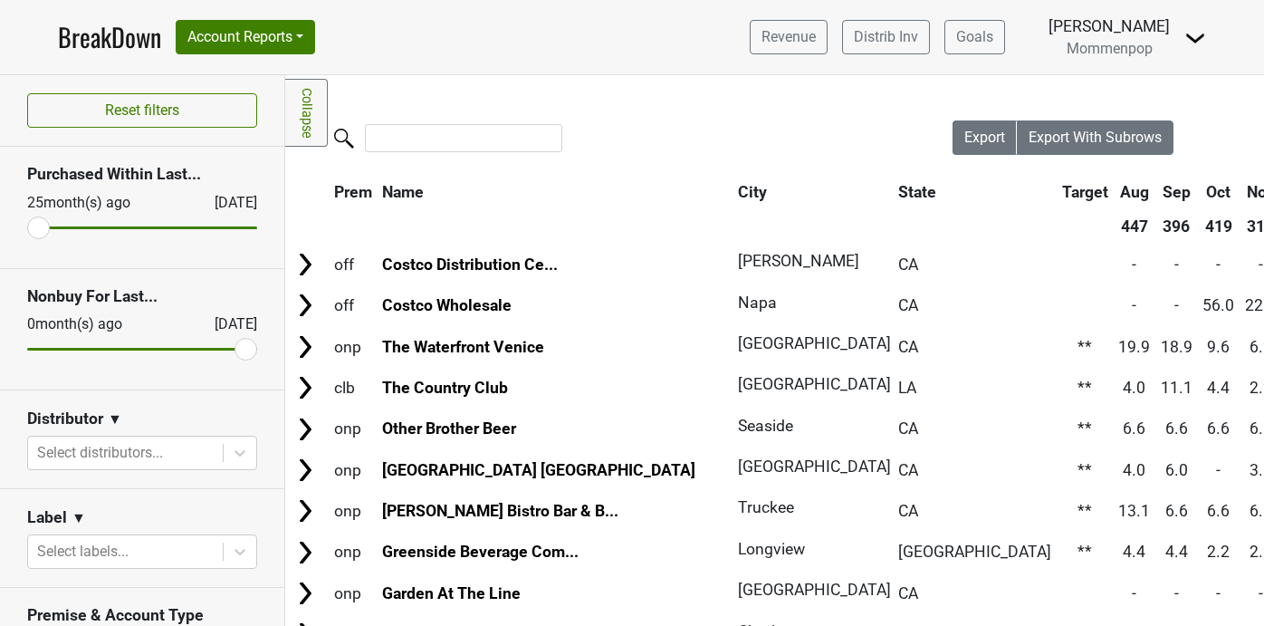
click at [1198, 33] on img at bounding box center [1195, 38] width 22 height 22
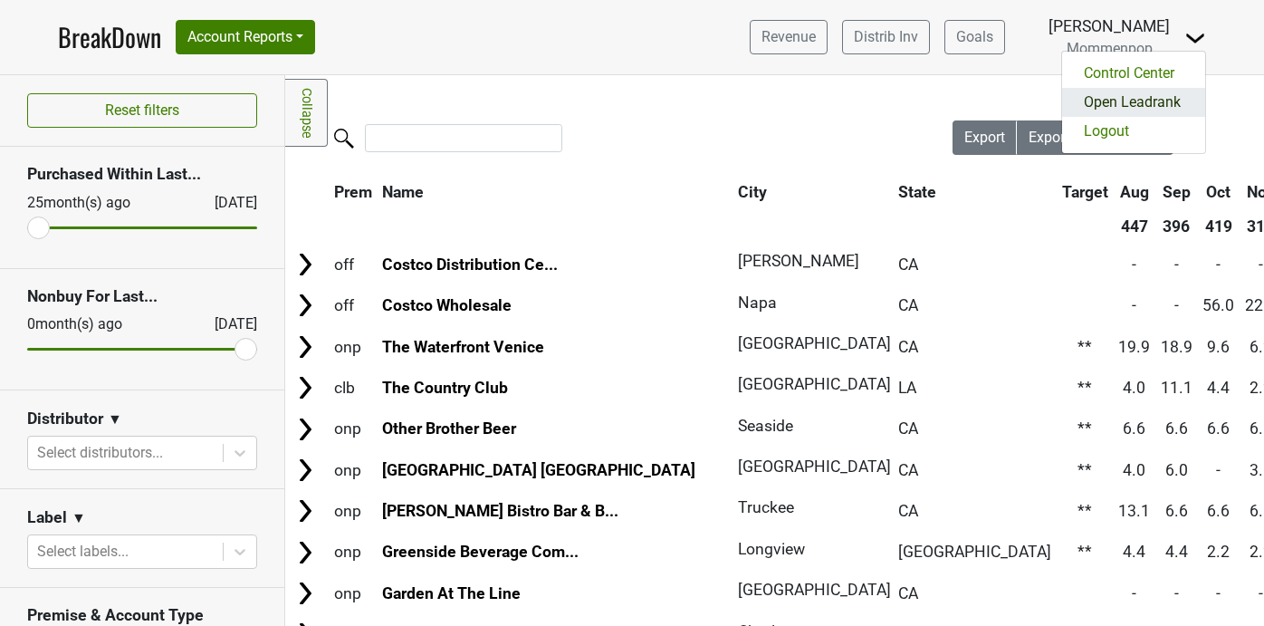
click at [1132, 99] on link "Open Leadrank" at bounding box center [1133, 102] width 143 height 29
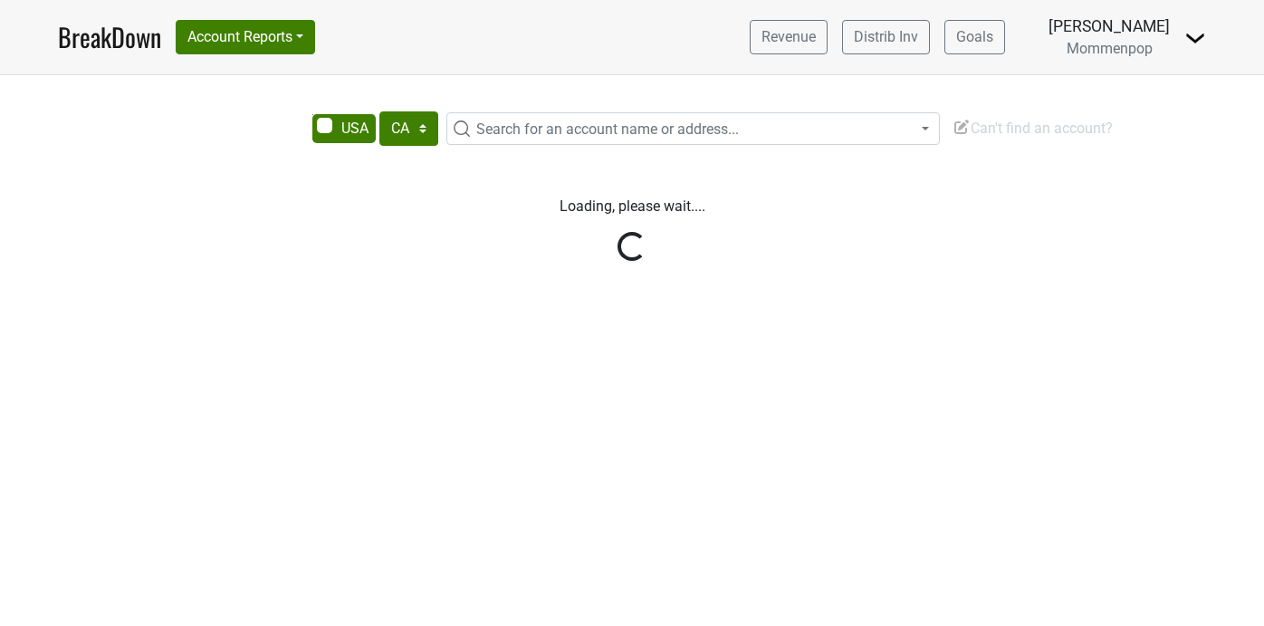
select select "CA"
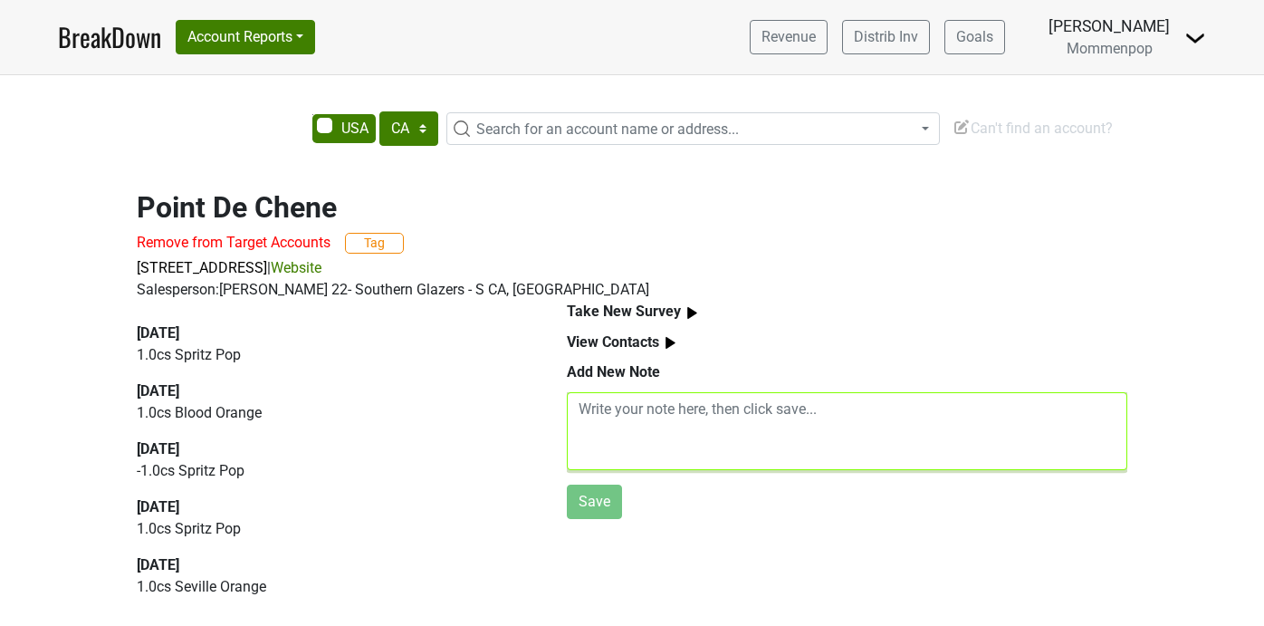
click at [630, 412] on textarea at bounding box center [847, 431] width 560 height 78
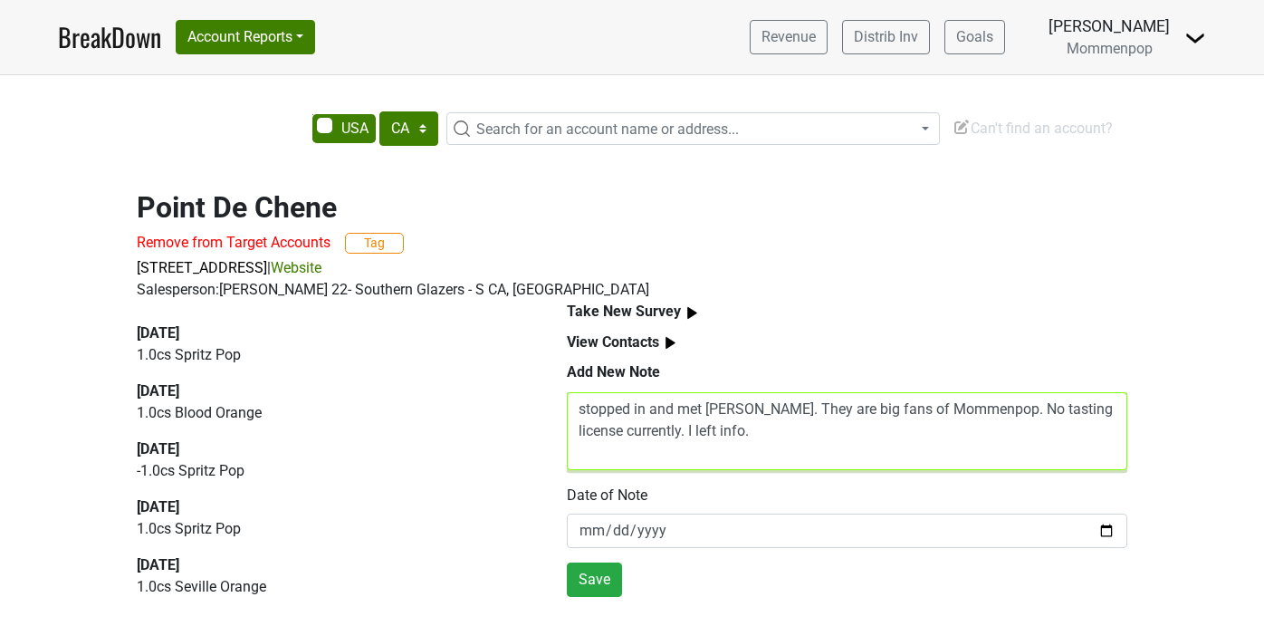
type textarea "stopped in and met Bob. They are big fans of Mommenpop. No tasting license curr…"
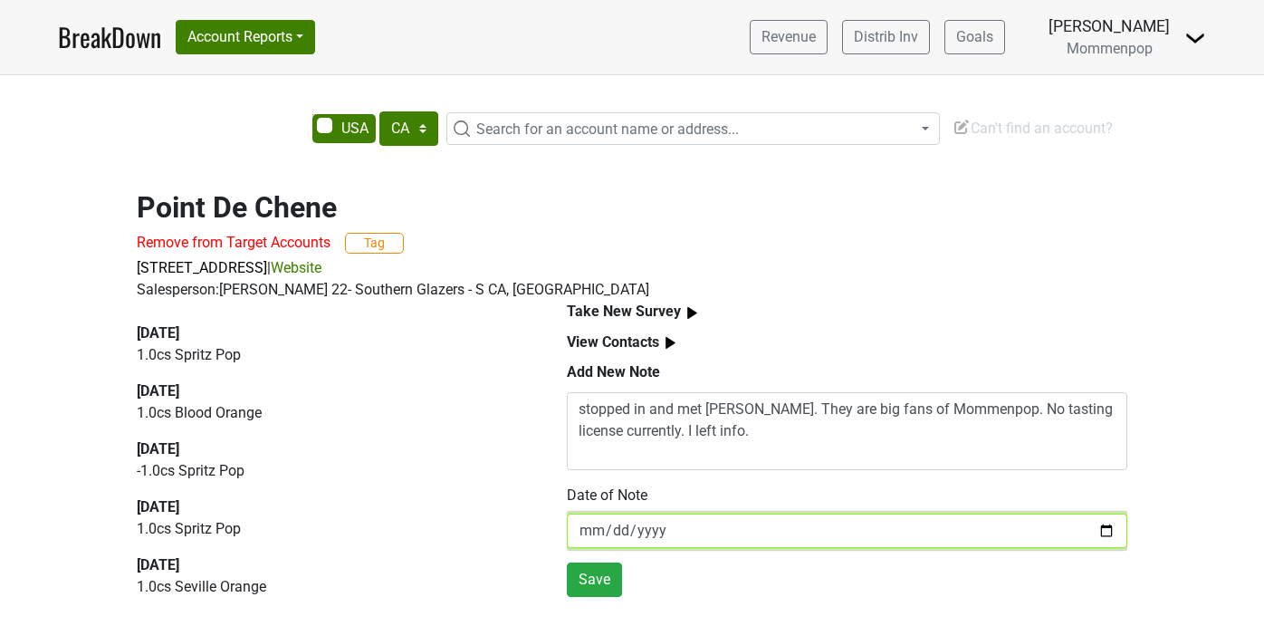
click at [1106, 529] on input "2025-09-10" at bounding box center [847, 530] width 560 height 34
type input "2025-09-09"
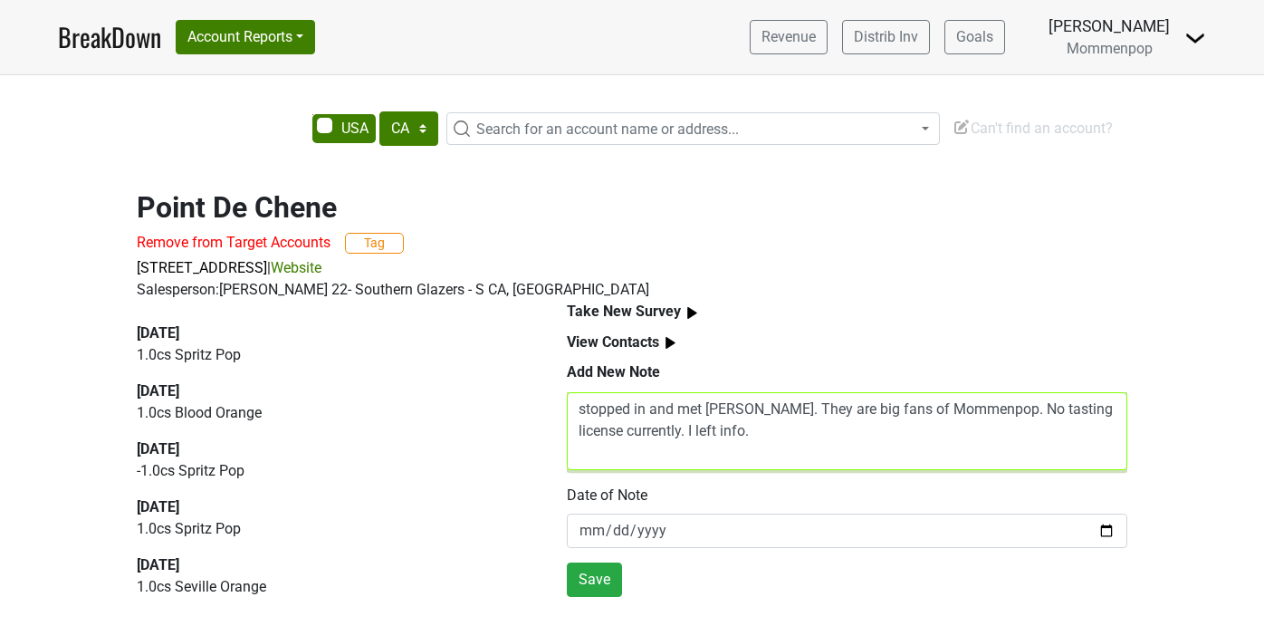
click at [712, 433] on textarea "stopped in and met Bob. They are big fans of Mommenpop. No tasting license curr…" at bounding box center [847, 431] width 560 height 78
click at [801, 431] on textarea "stopped in and met Bob. They are big fans of Mommenpop. No tasting license curr…" at bounding box center [847, 431] width 560 height 78
click at [872, 435] on textarea "stopped in and met Bob. They are big fans of Mommenpop. No tasting license curr…" at bounding box center [847, 431] width 560 height 78
type textarea "stopped in and met Bob. They are big fans of Mommenpop. No tasting license curr…"
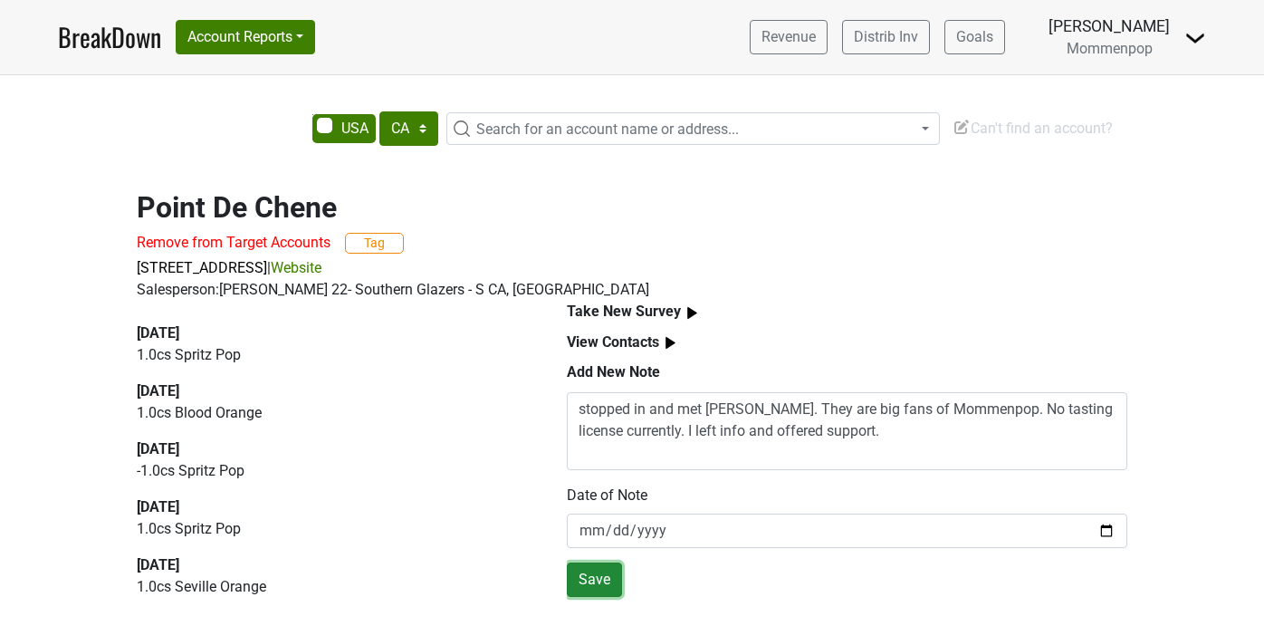
click at [605, 576] on button "Save" at bounding box center [594, 579] width 55 height 34
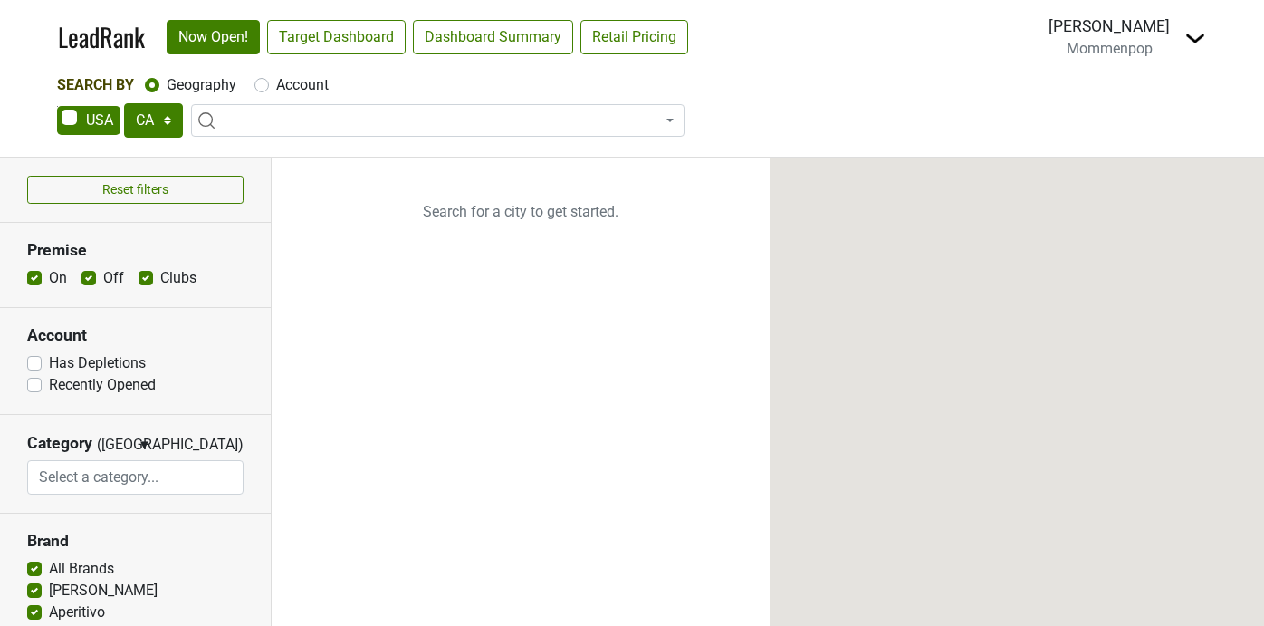
select select "CA"
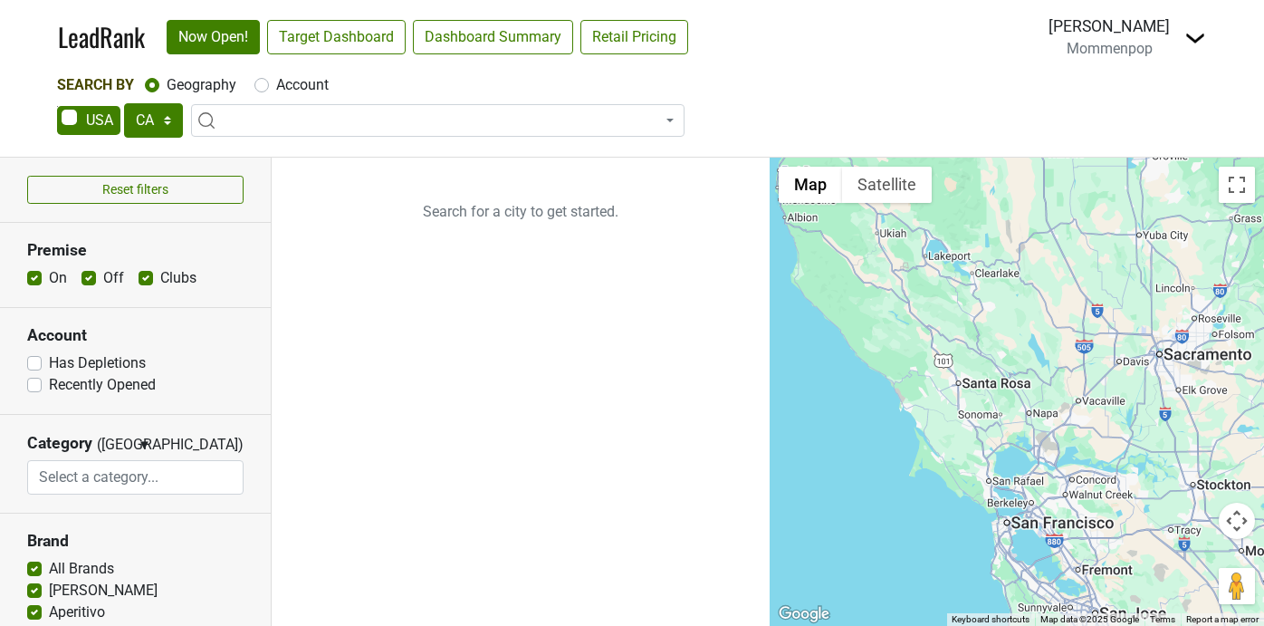
click at [276, 87] on label "Account" at bounding box center [302, 85] width 53 height 22
click at [260, 87] on input "Account" at bounding box center [261, 83] width 14 height 18
radio input "true"
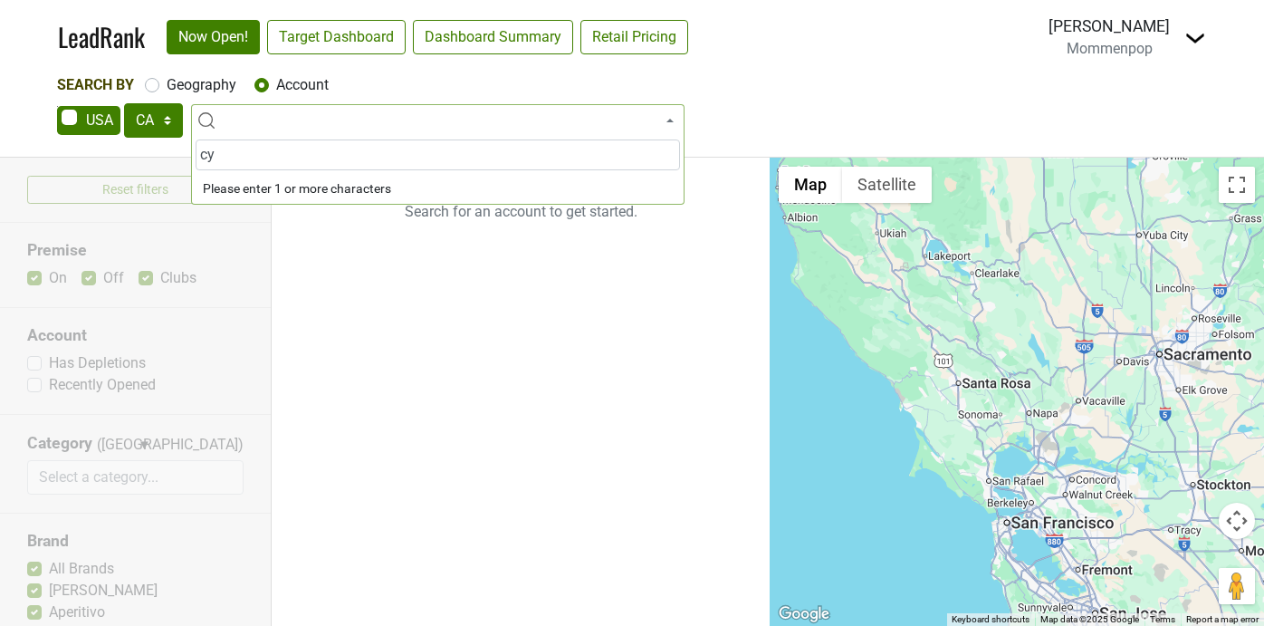
type input "c"
type input "d"
type input "t"
type input "h"
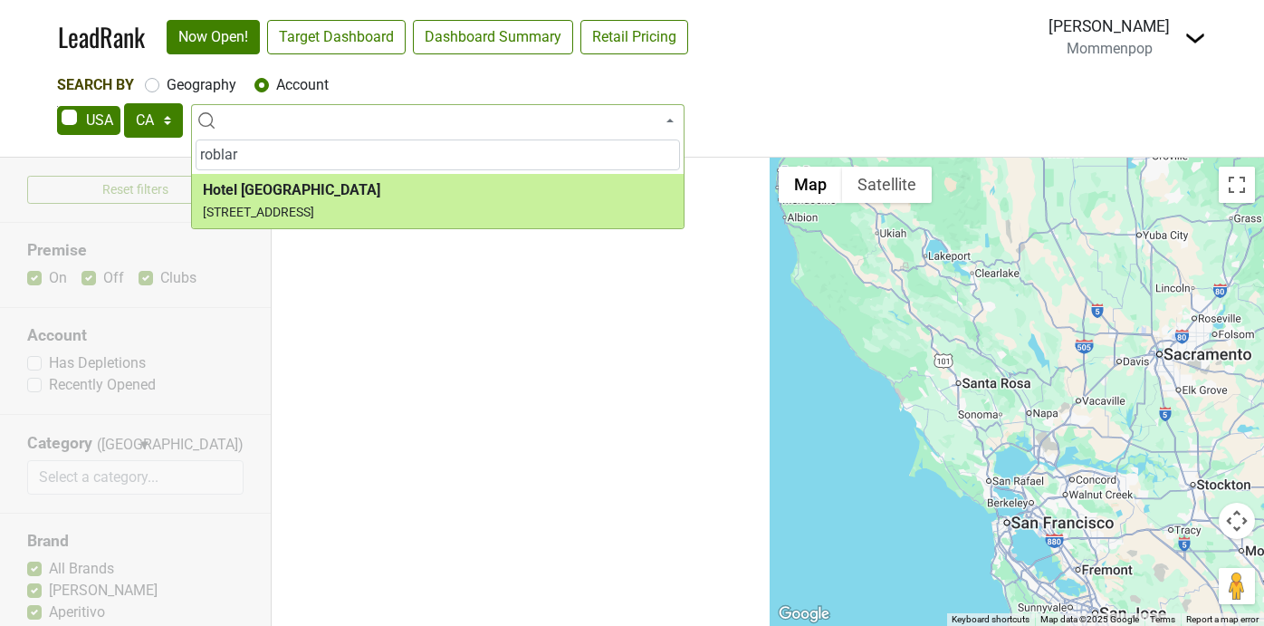
type input "roblar"
select select "124531417"
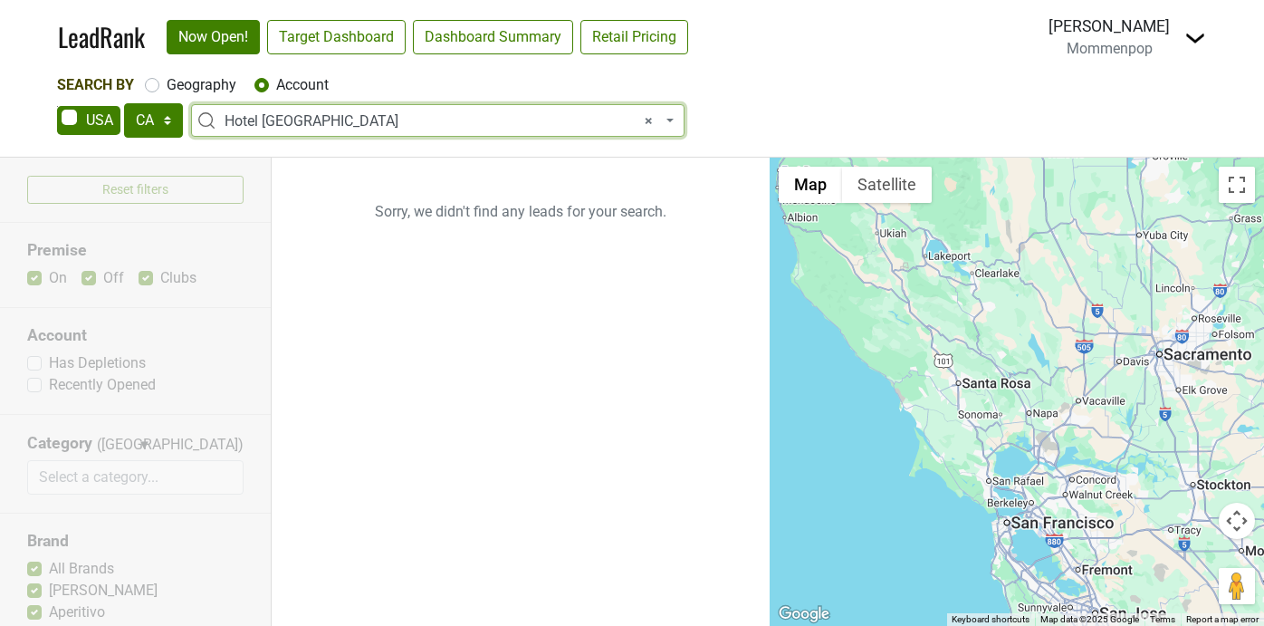
click at [439, 114] on span "× Hotel El Roblar" at bounding box center [443, 121] width 437 height 22
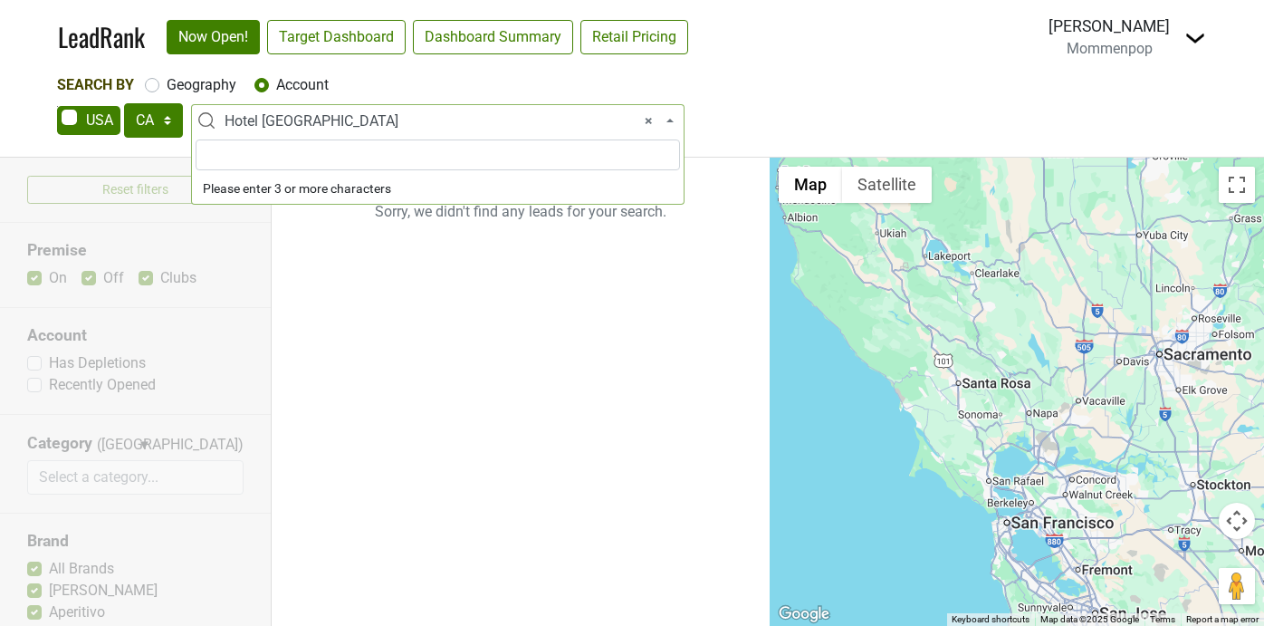
click at [439, 114] on span "× Hotel El Roblar" at bounding box center [443, 121] width 437 height 22
click at [853, 78] on div "Search By Geography Account" at bounding box center [632, 85] width 1150 height 22
click at [846, 98] on div "Search By Geography Account AK AL AR AZ CA CO CT DC DE FL GA HI IA ID IL IN KS …" at bounding box center [632, 107] width 1150 height 67
click at [337, 114] on span "× Hotel El Roblar" at bounding box center [443, 121] width 437 height 22
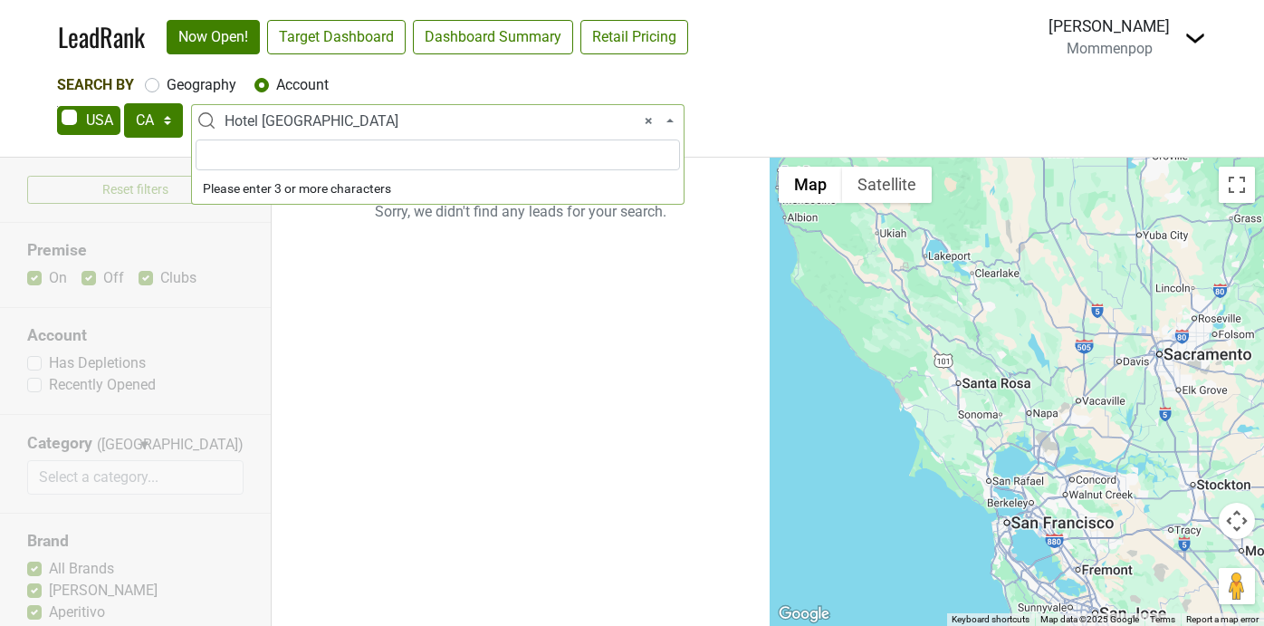
click at [337, 114] on span "× Hotel El Roblar" at bounding box center [443, 121] width 437 height 22
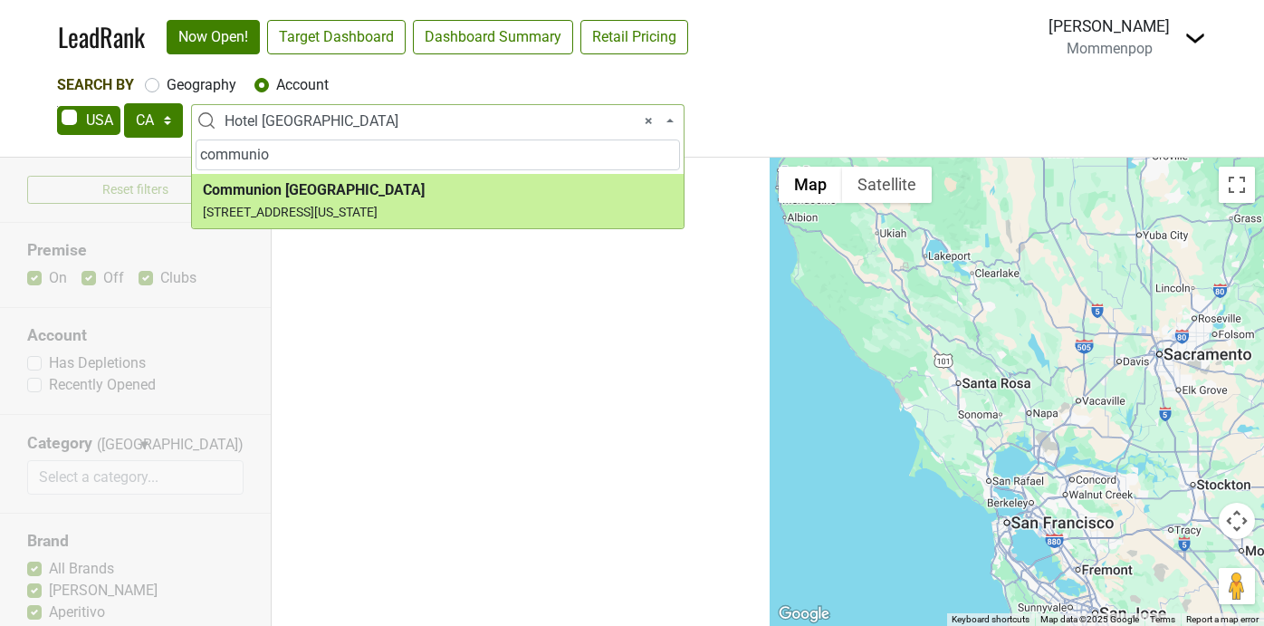
type input "communio"
select select "124455533"
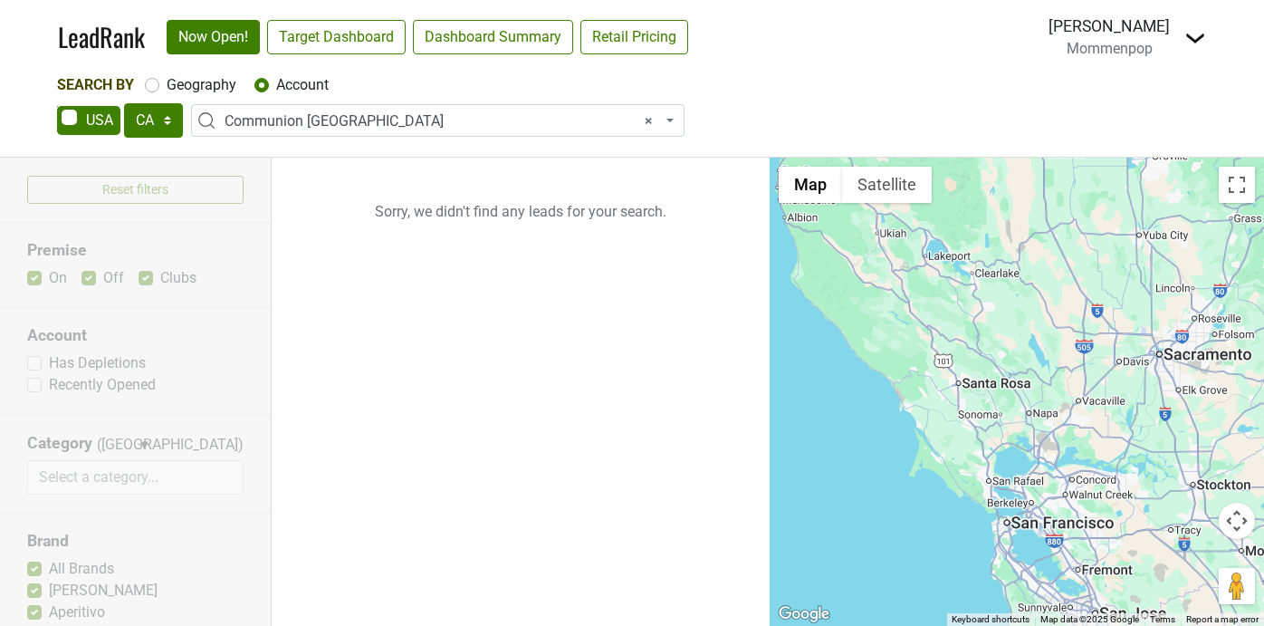
click at [1192, 42] on img at bounding box center [1195, 38] width 22 height 22
click at [1137, 100] on link "Open Breakdown" at bounding box center [1129, 102] width 152 height 29
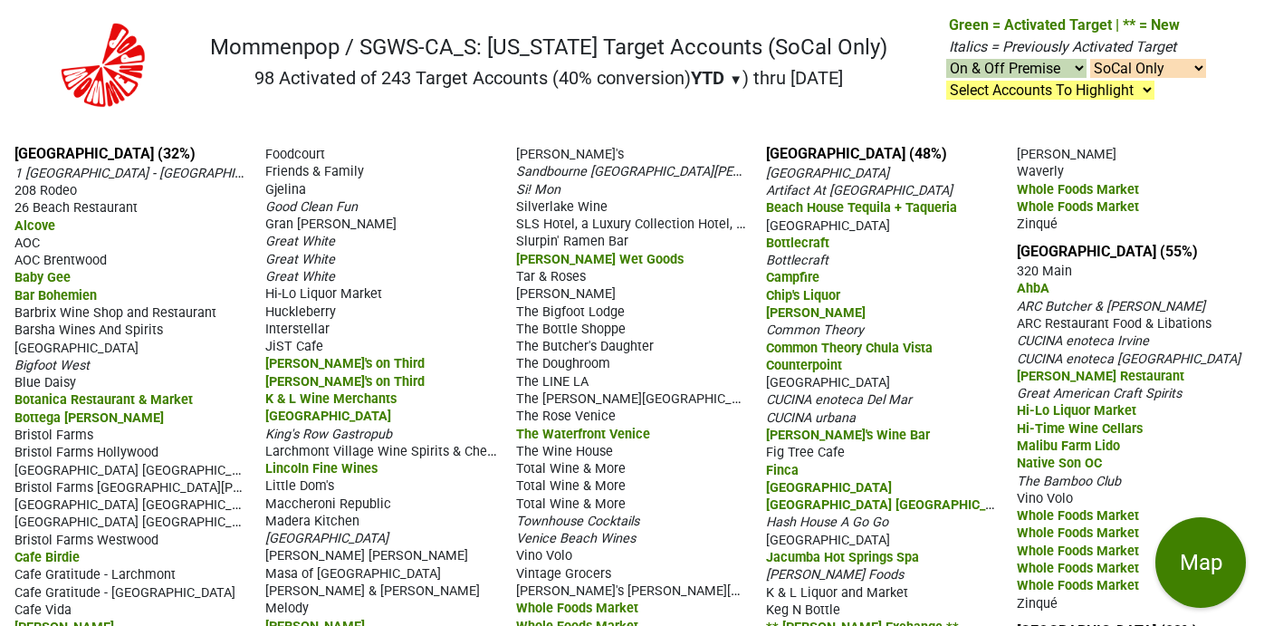
select select "2"
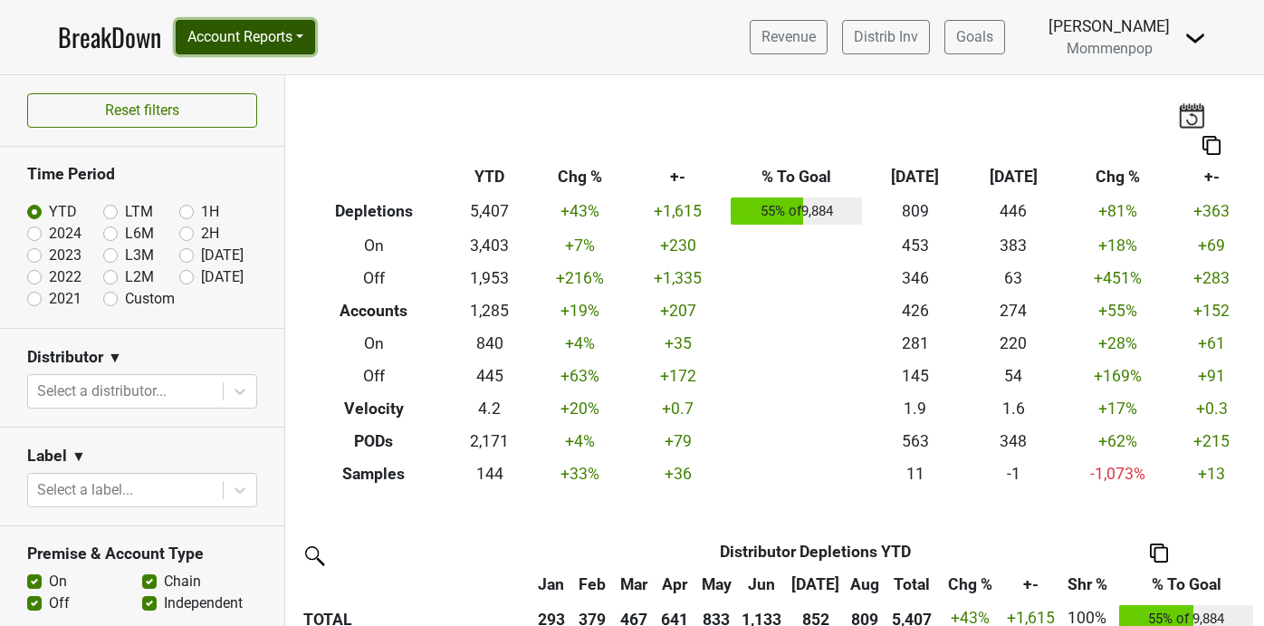
click at [282, 40] on button "Account Reports" at bounding box center [245, 37] width 139 height 34
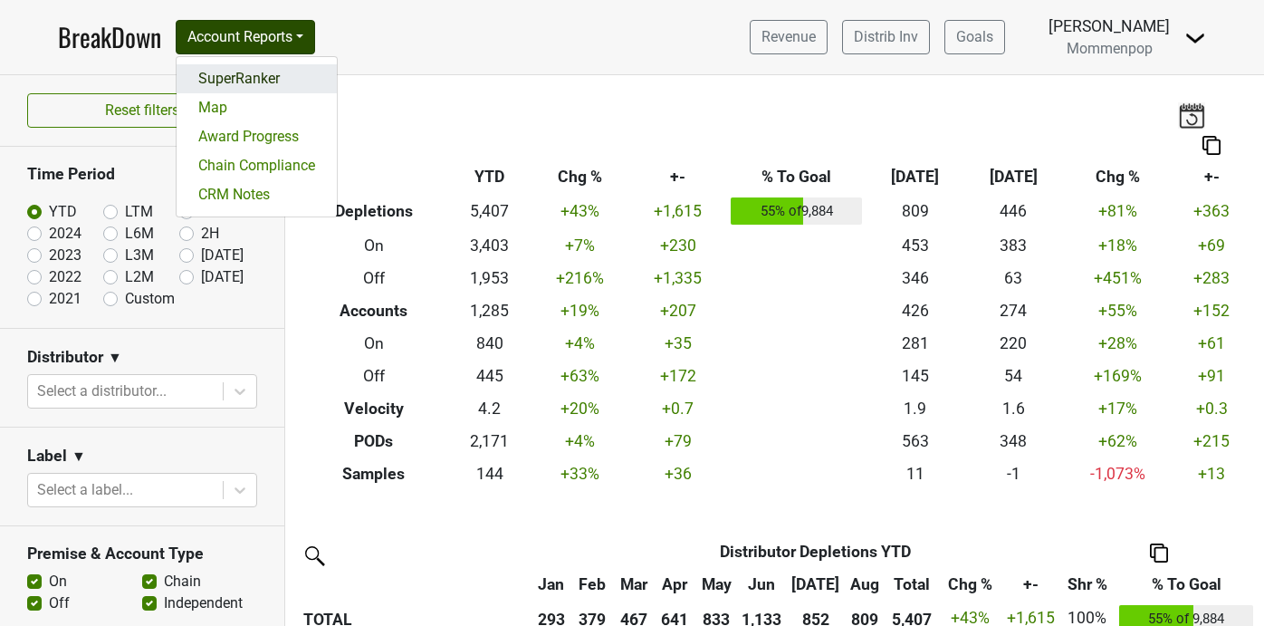
click at [277, 75] on link "SuperRanker" at bounding box center [257, 78] width 160 height 29
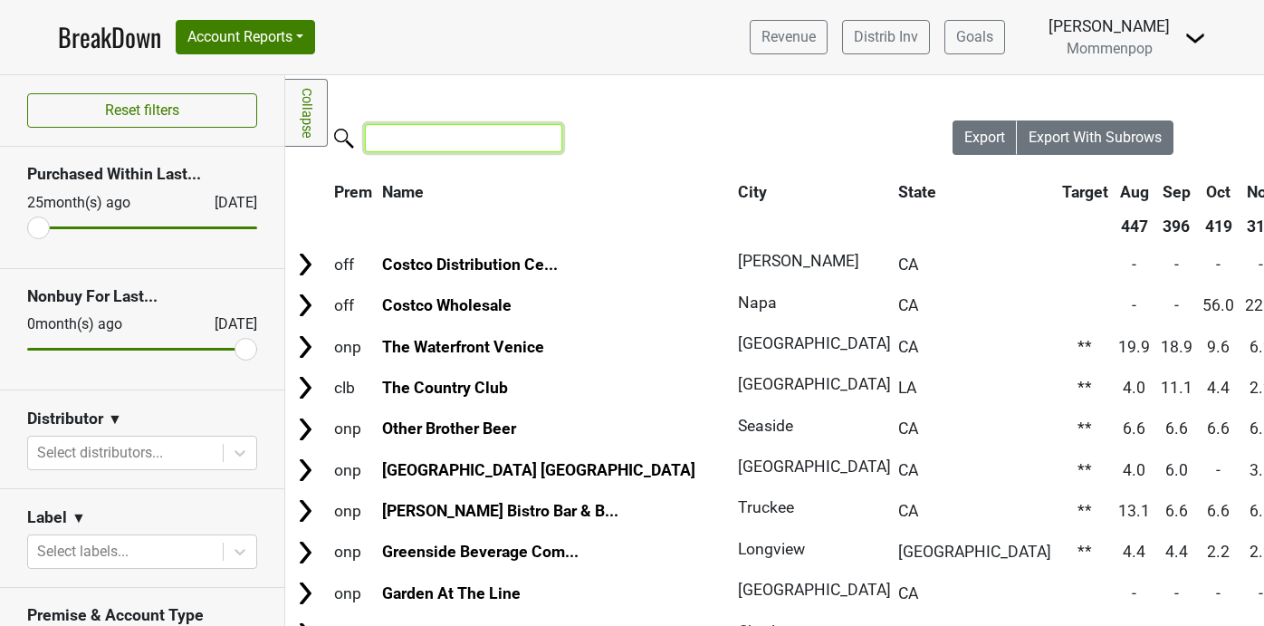
click at [397, 127] on input "search" at bounding box center [463, 138] width 197 height 28
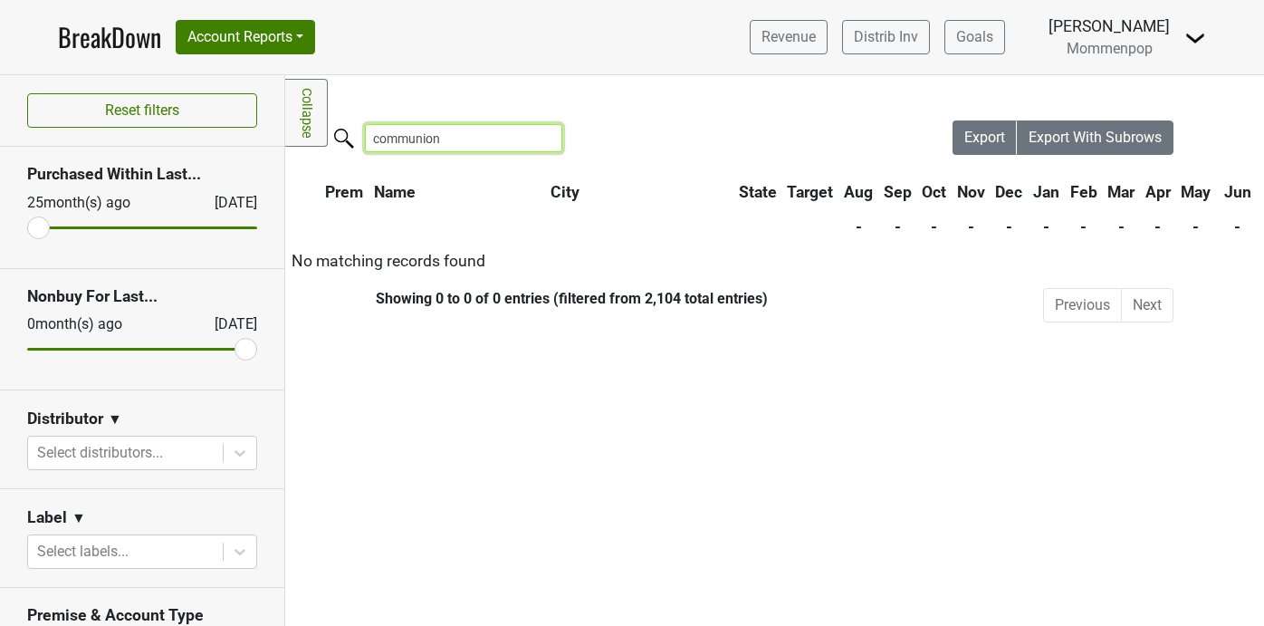
type input "communion"
